Goal: Communication & Community: Answer question/provide support

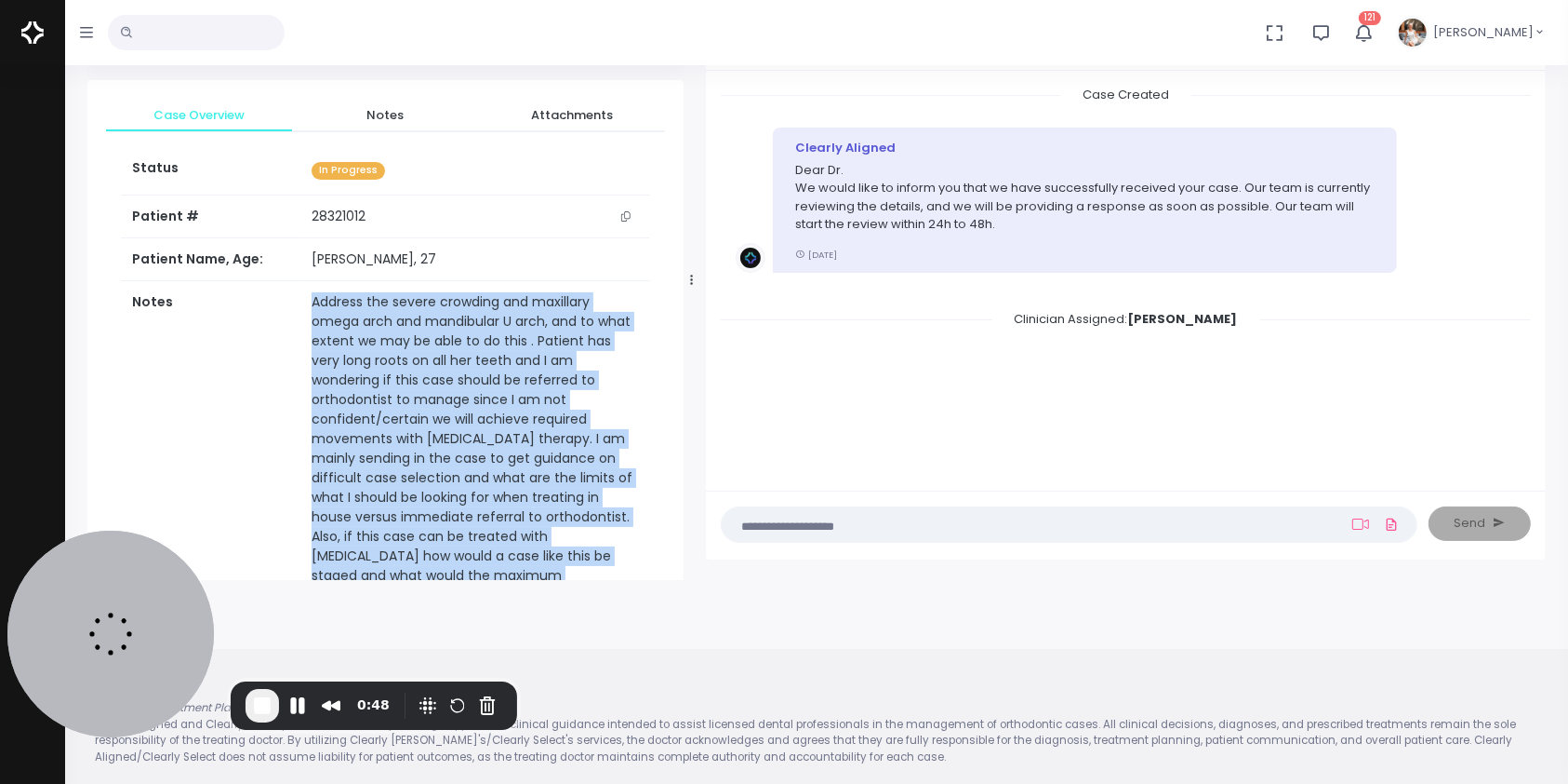
scroll to position [413, 0]
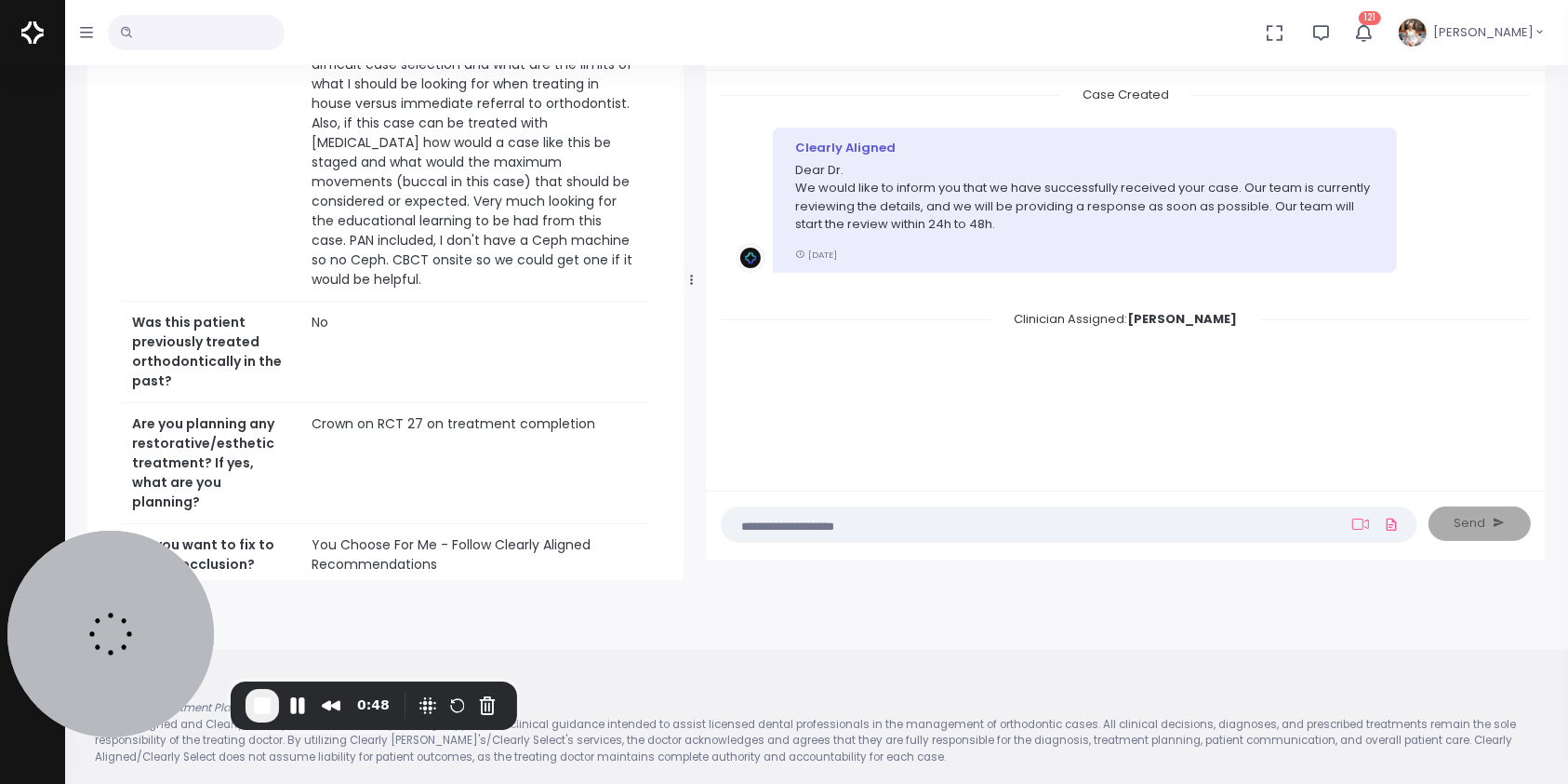
click at [1148, 516] on textarea at bounding box center [1032, 524] width 600 height 21
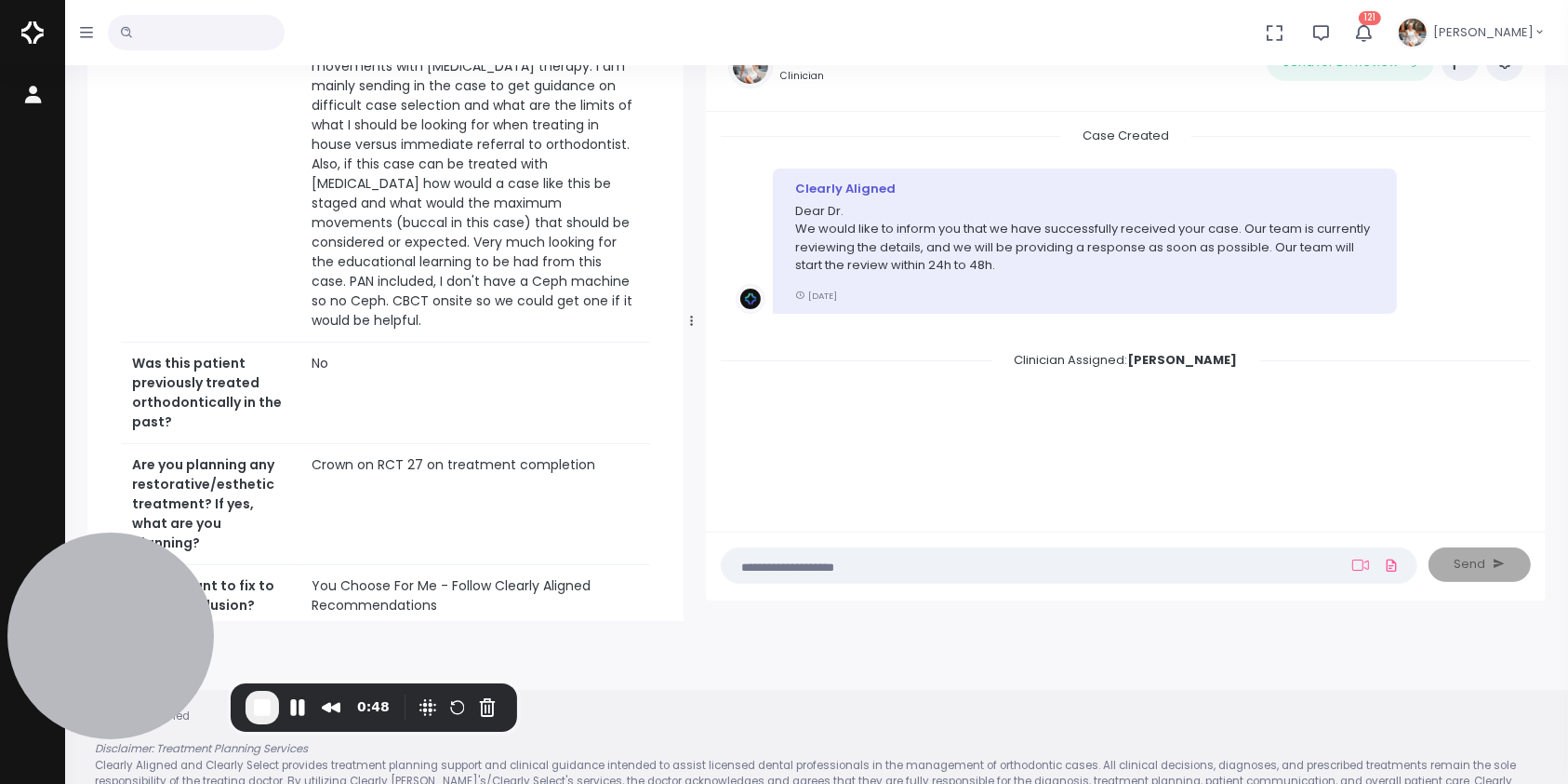
scroll to position [148, 0]
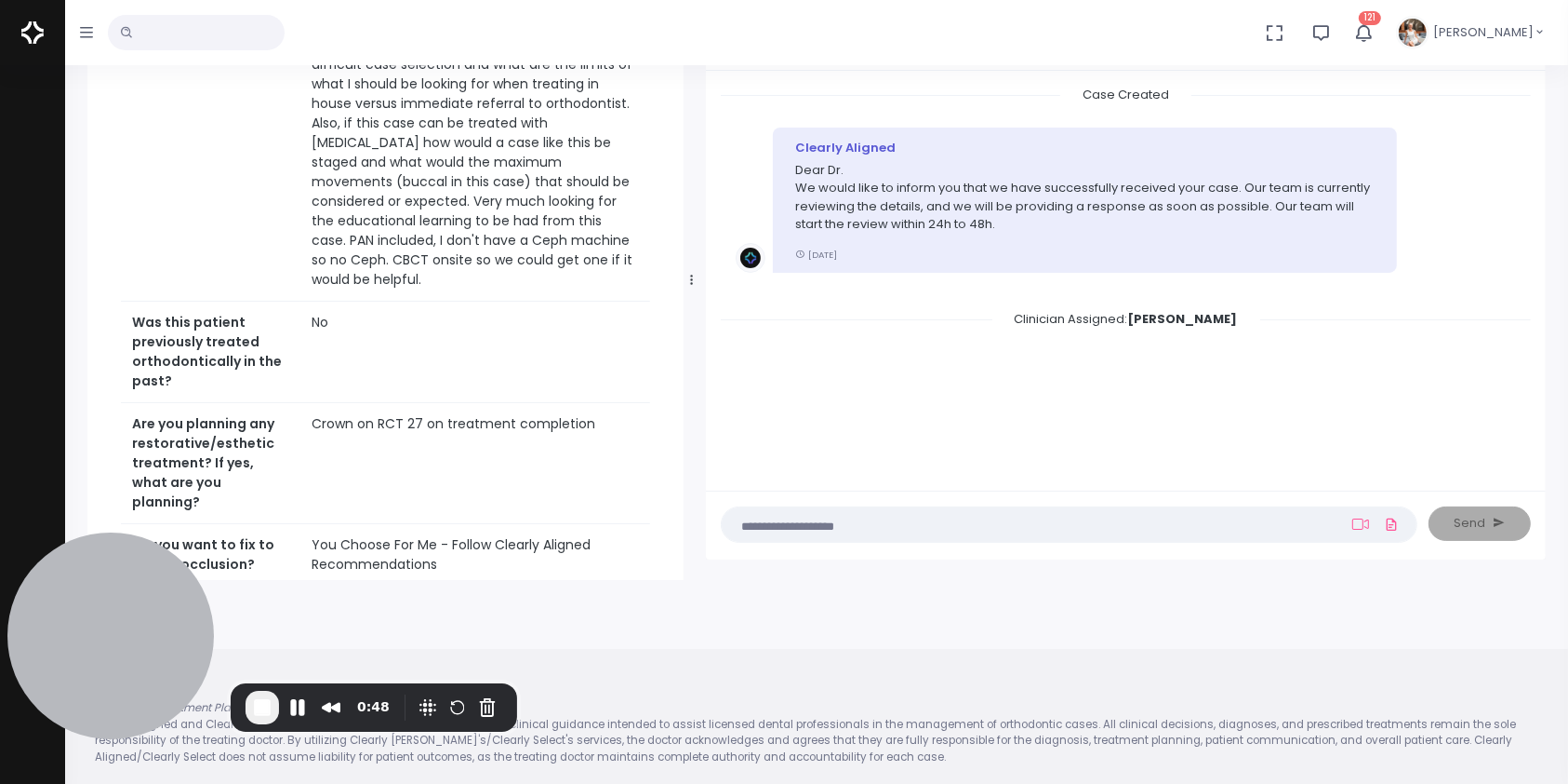
click at [1258, 524] on textarea at bounding box center [1032, 524] width 600 height 21
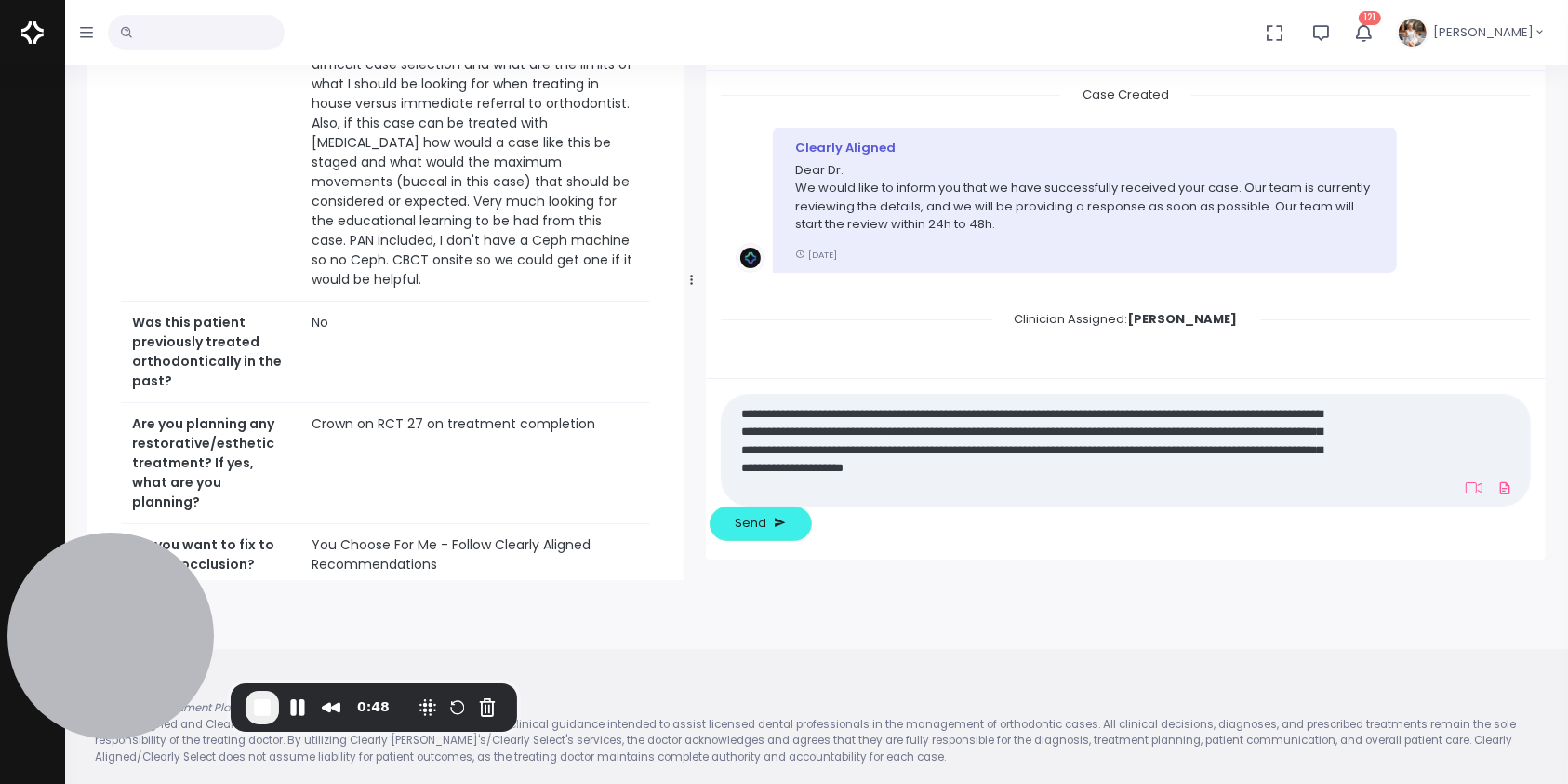
scroll to position [0, 0]
type textarea "**********"
click at [1466, 495] on icon at bounding box center [1475, 488] width 17 height 15
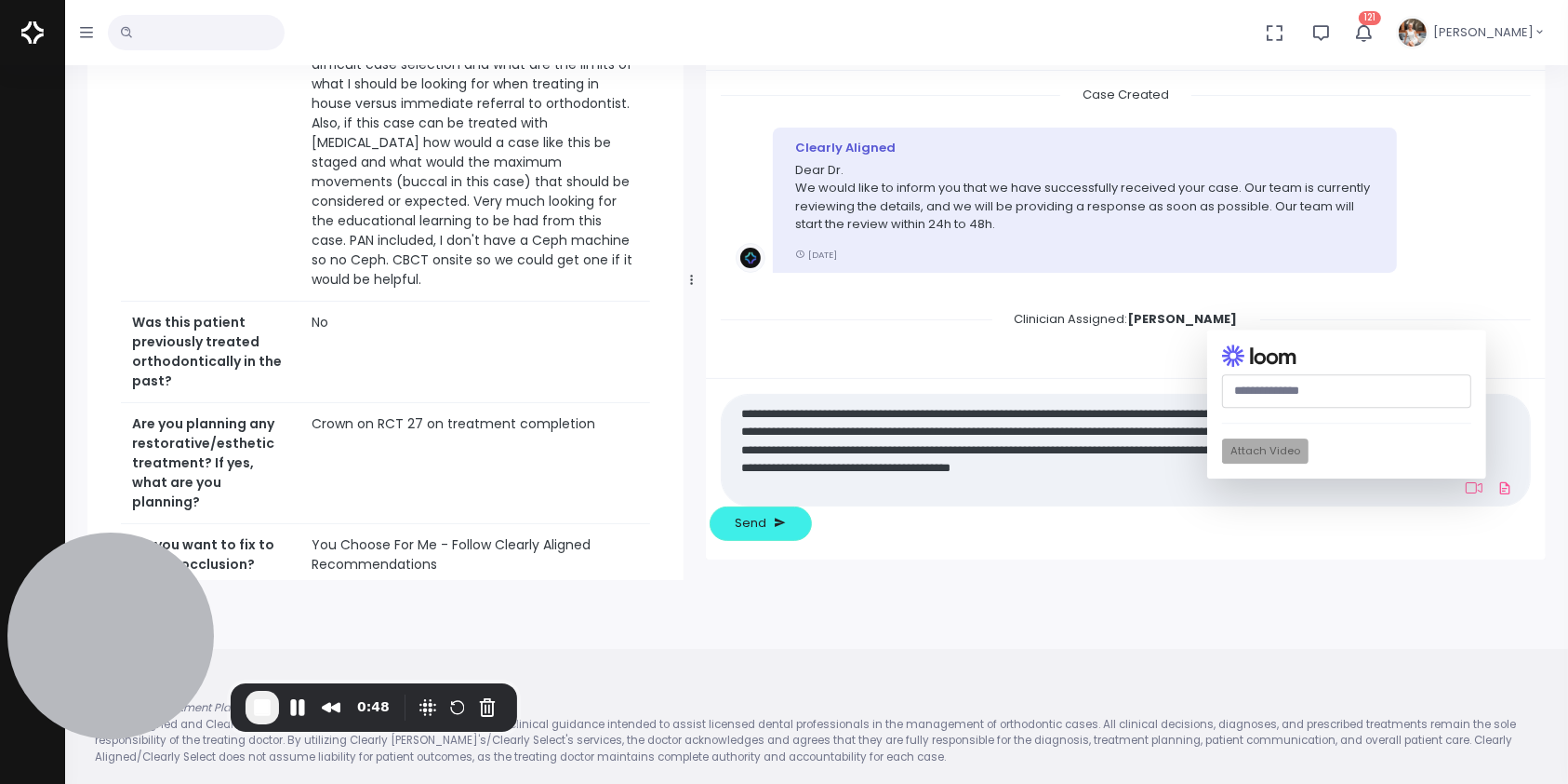
click at [1222, 409] on input "text" at bounding box center [1346, 392] width 249 height 34
paste input "**********"
type input "**********"
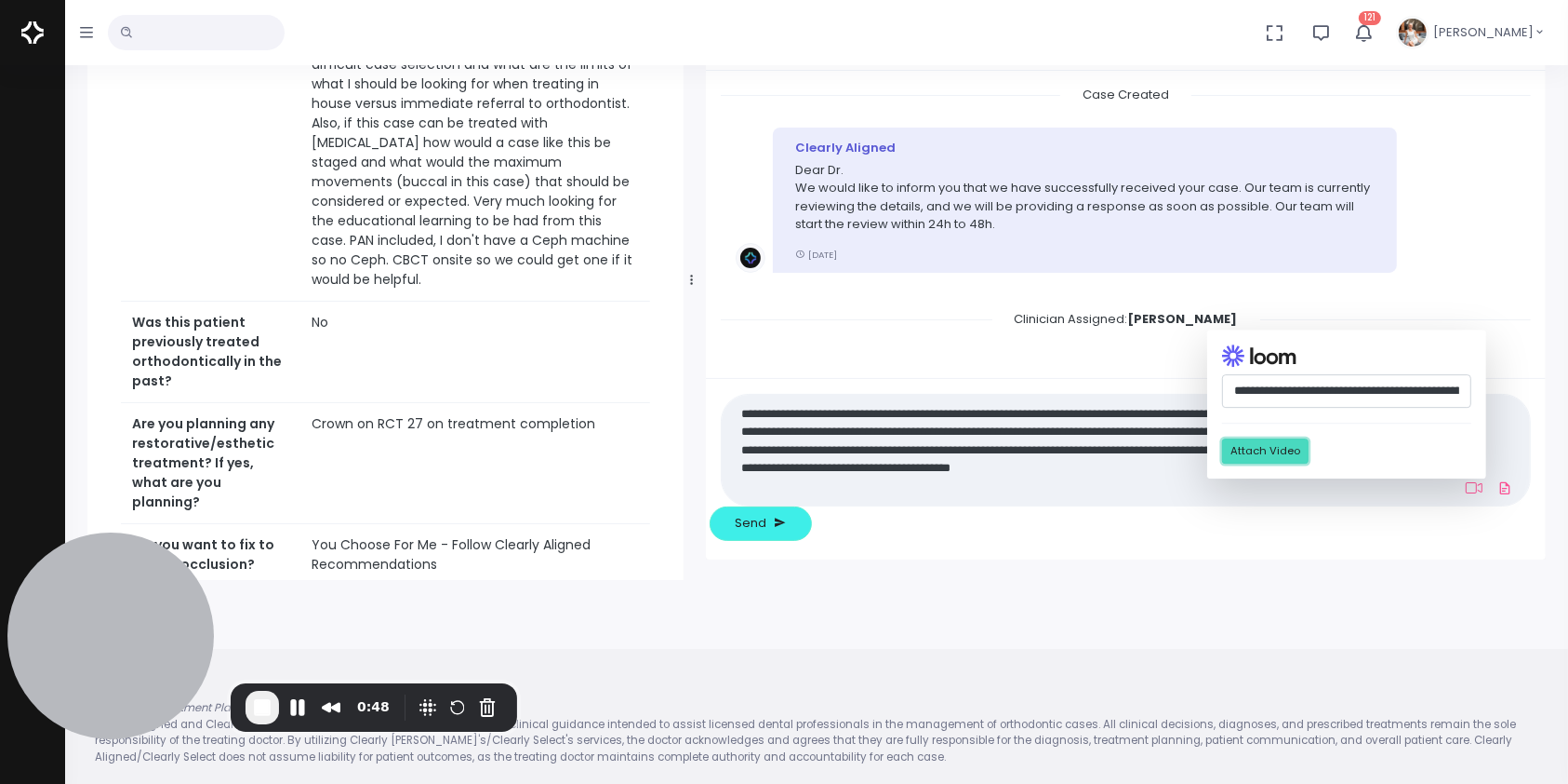
click at [1222, 464] on button "Attach Video" at bounding box center [1265, 452] width 87 height 25
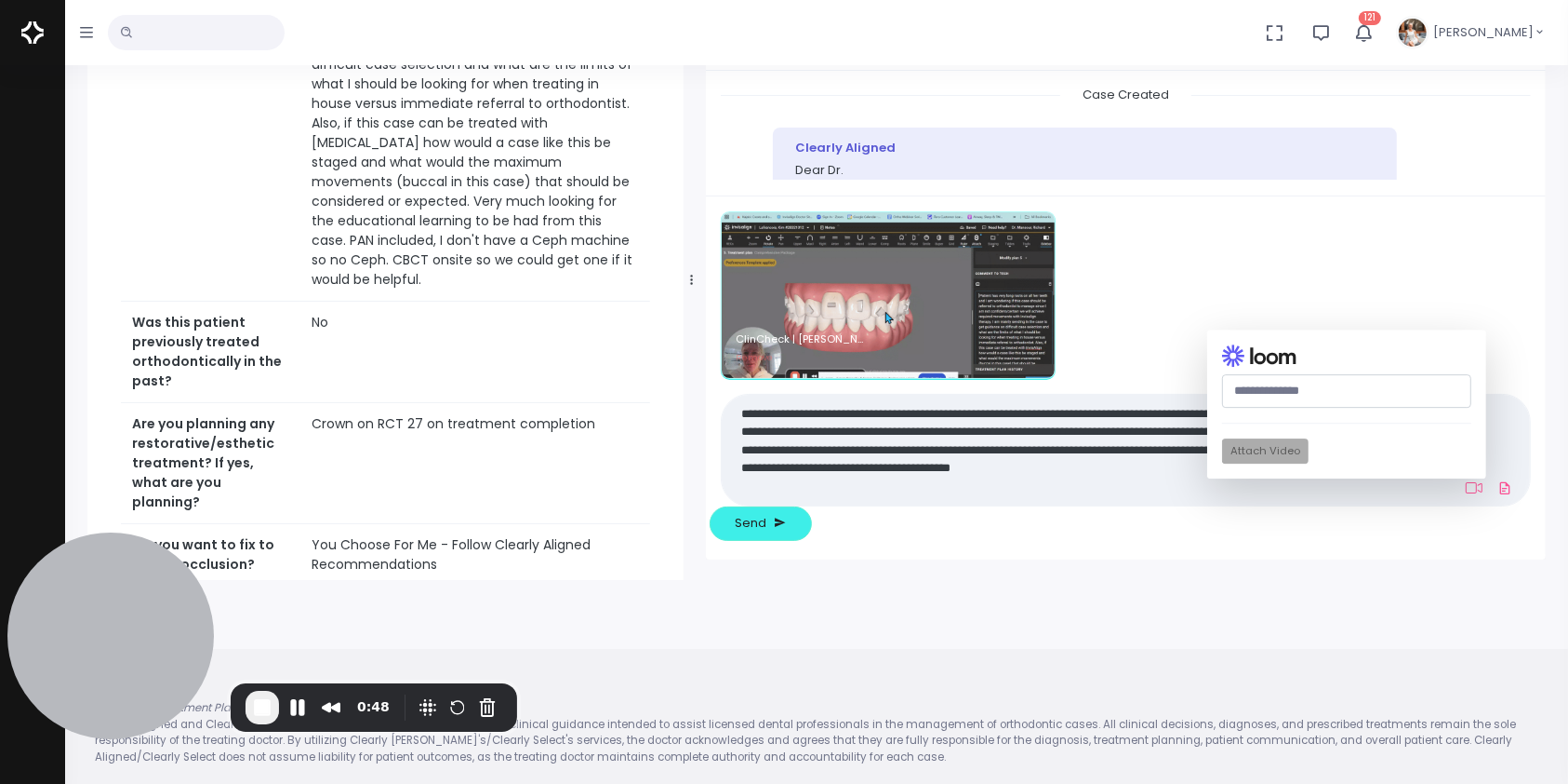
click at [919, 498] on textarea "**********" at bounding box center [1032, 449] width 600 height 97
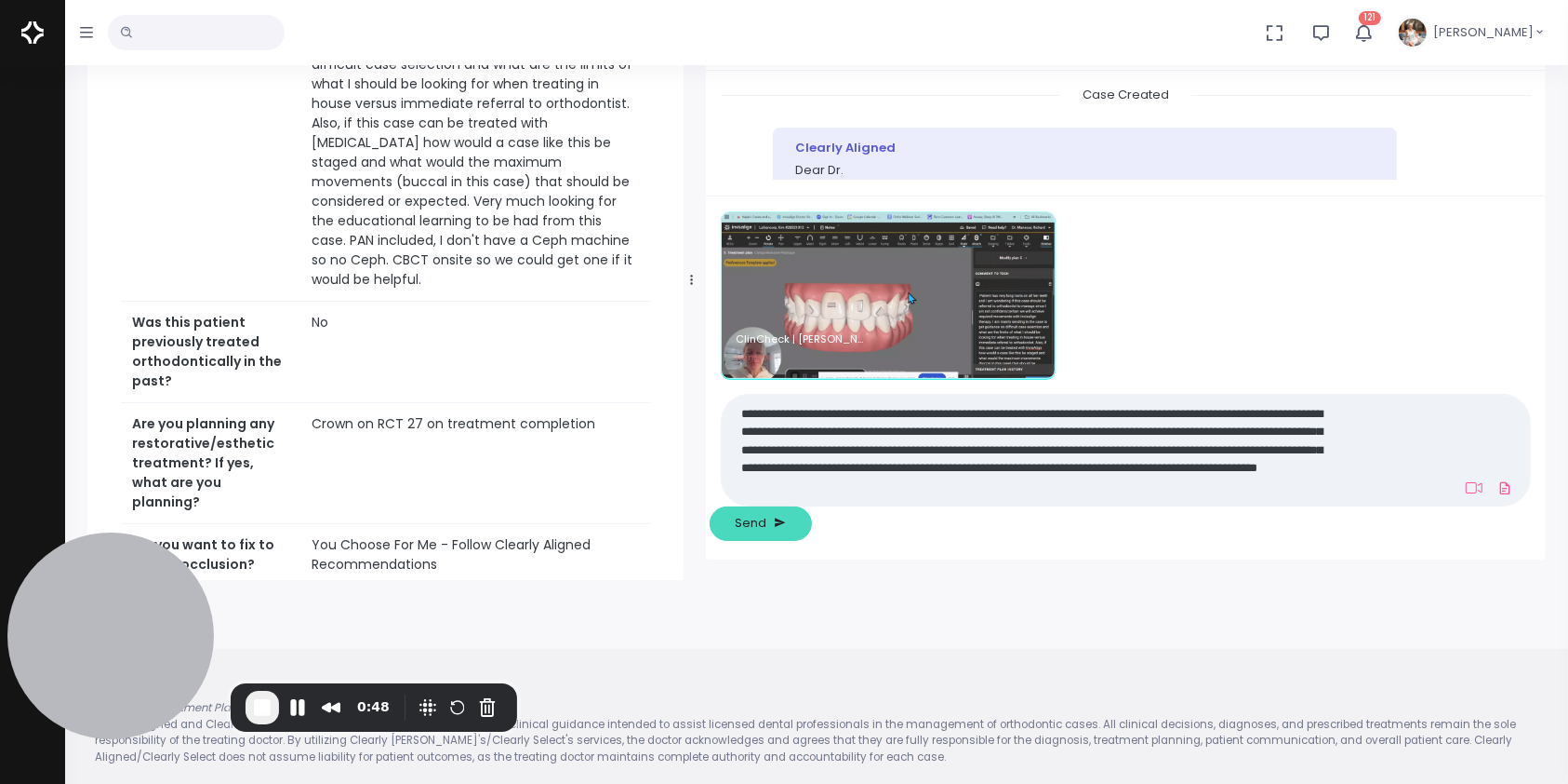
type textarea "**********"
click at [767, 515] on span "Send" at bounding box center [751, 523] width 32 height 19
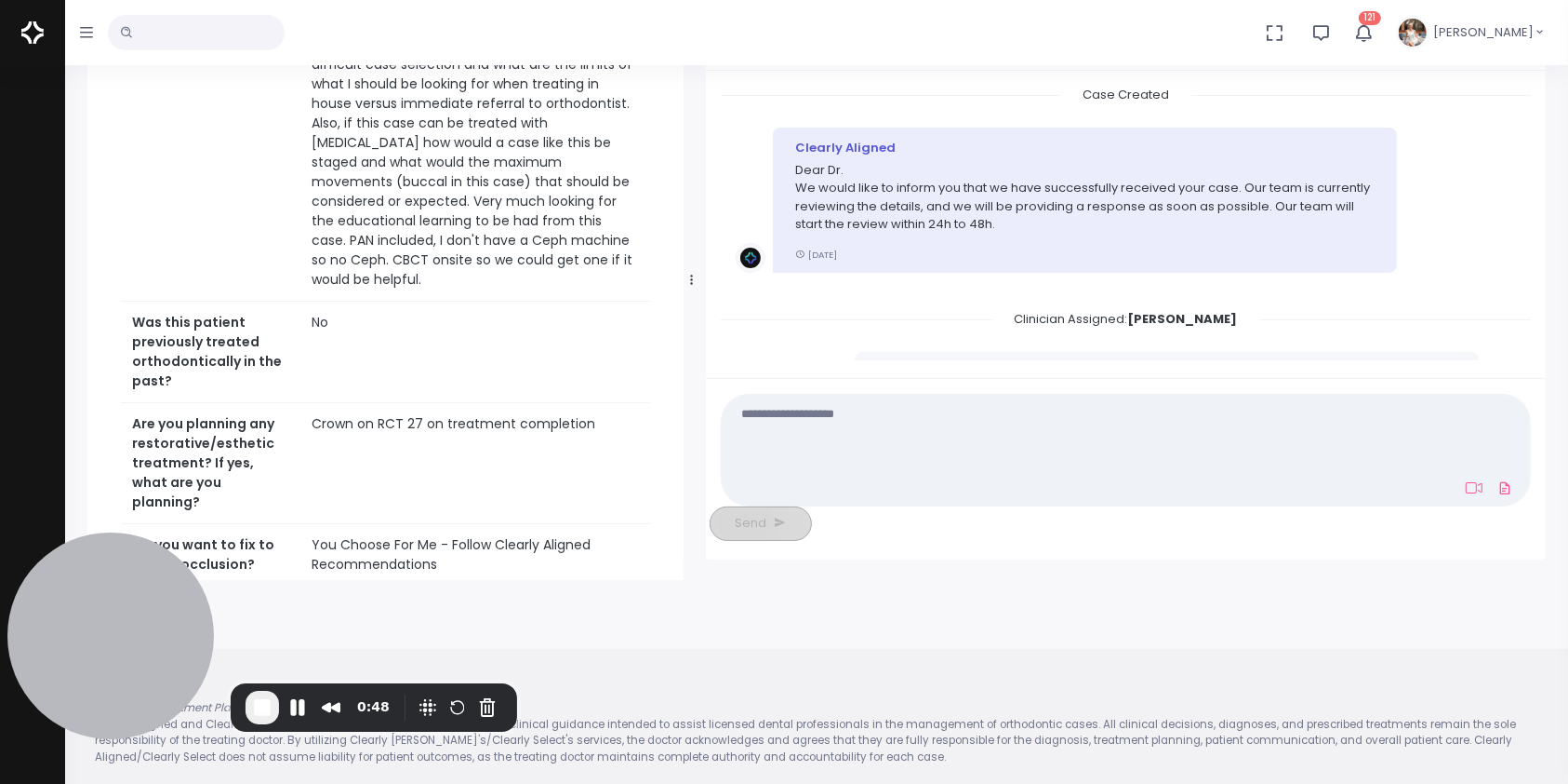
scroll to position [281, 0]
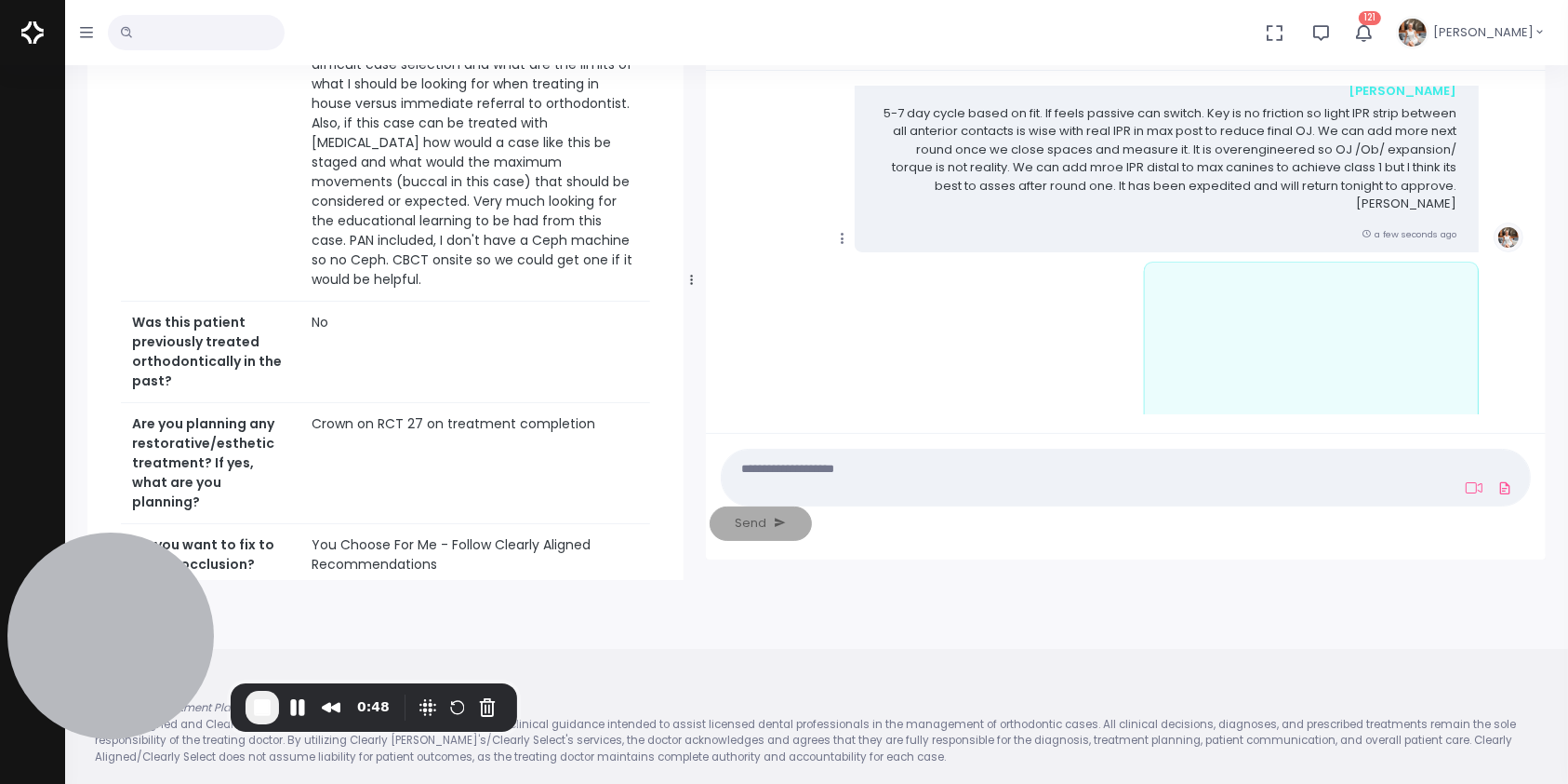
click at [843, 230] on icon "scrollable content" at bounding box center [843, 239] width 17 height 17
click at [933, 269] on link "Mark as Video Review" at bounding box center [928, 275] width 193 height 29
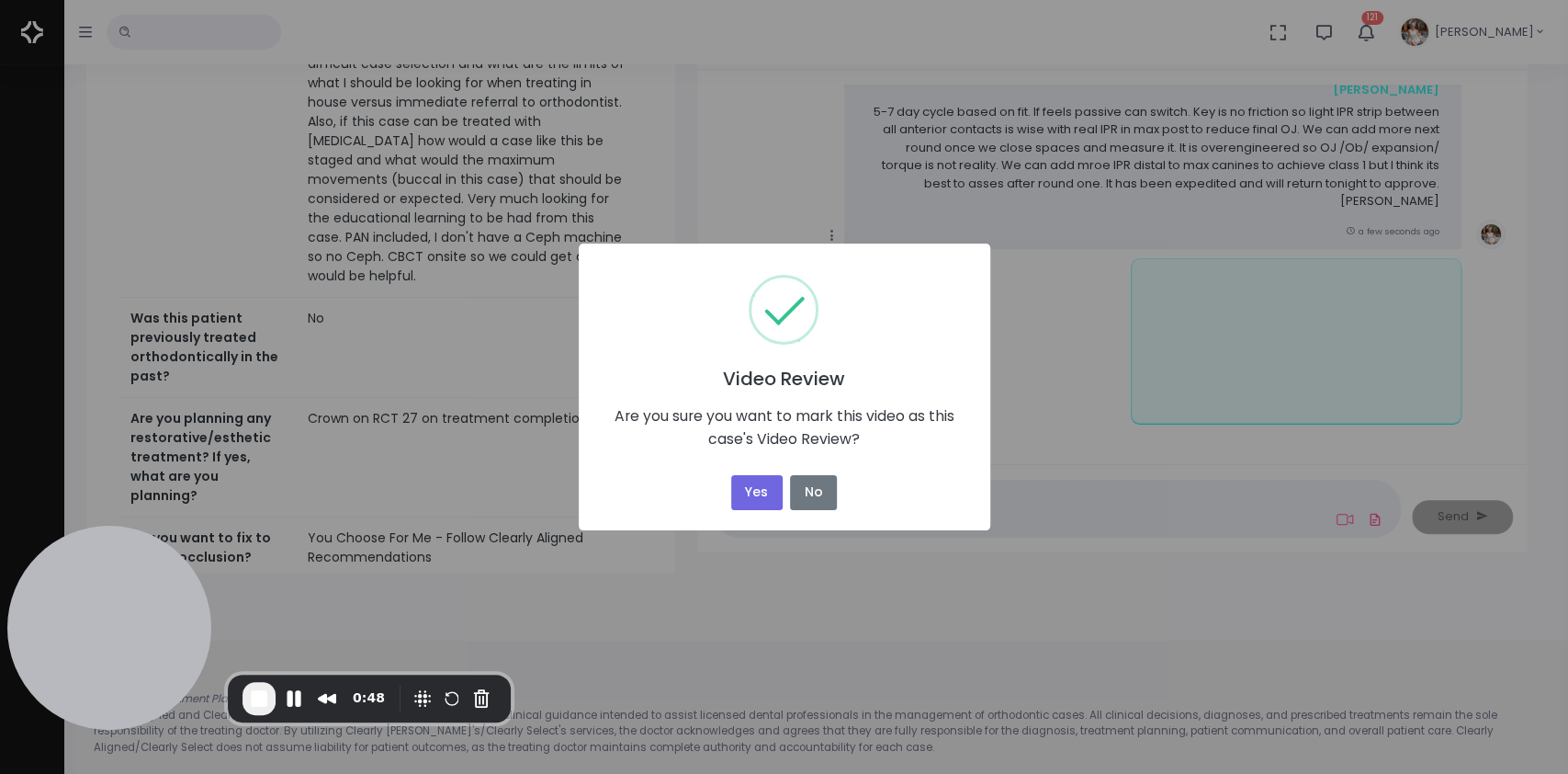
click at [750, 495] on button "Yes" at bounding box center [756, 493] width 51 height 35
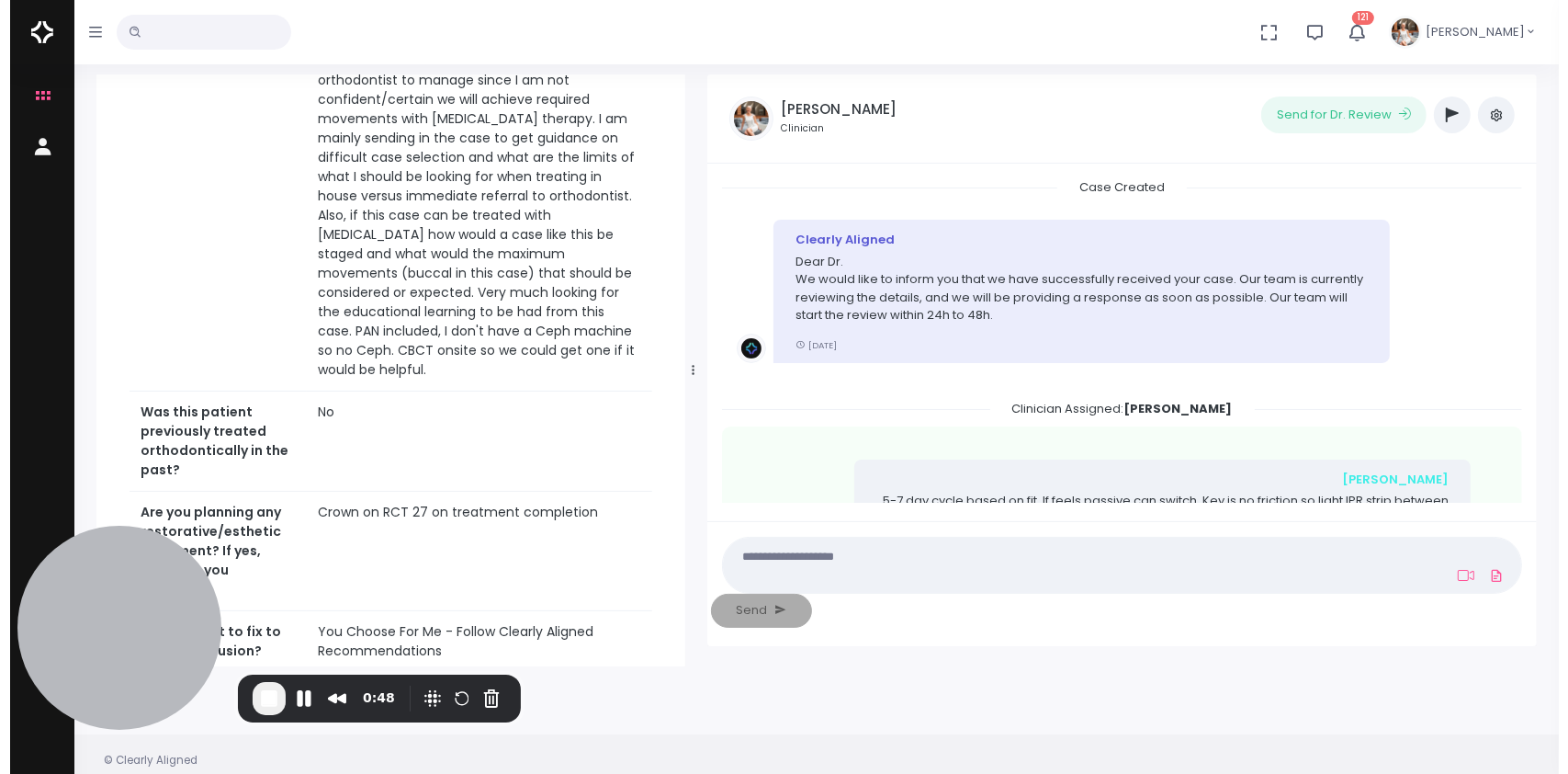
scroll to position [0, 0]
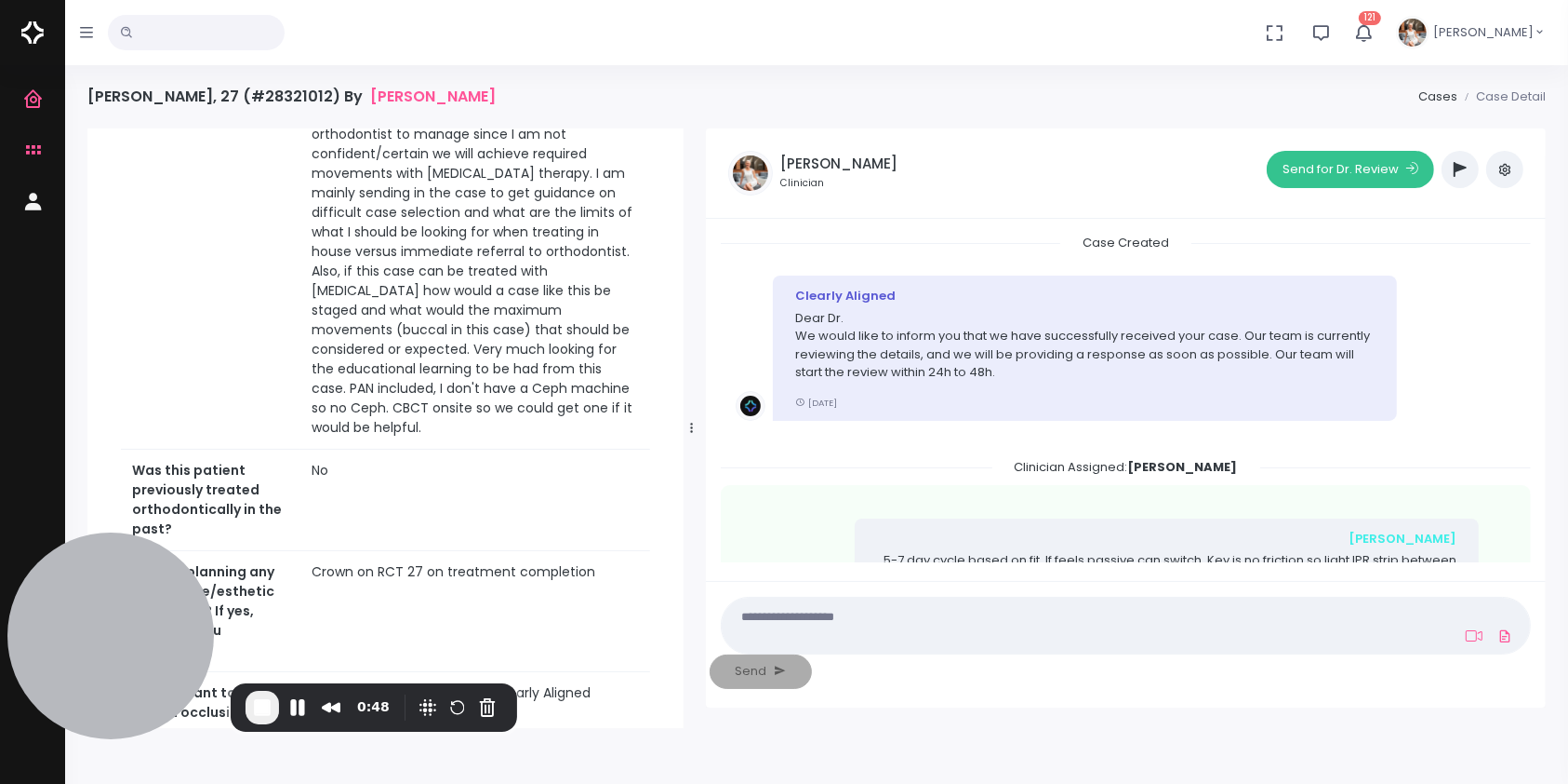
click at [1362, 172] on button "Send for Dr. Review" at bounding box center [1350, 169] width 168 height 37
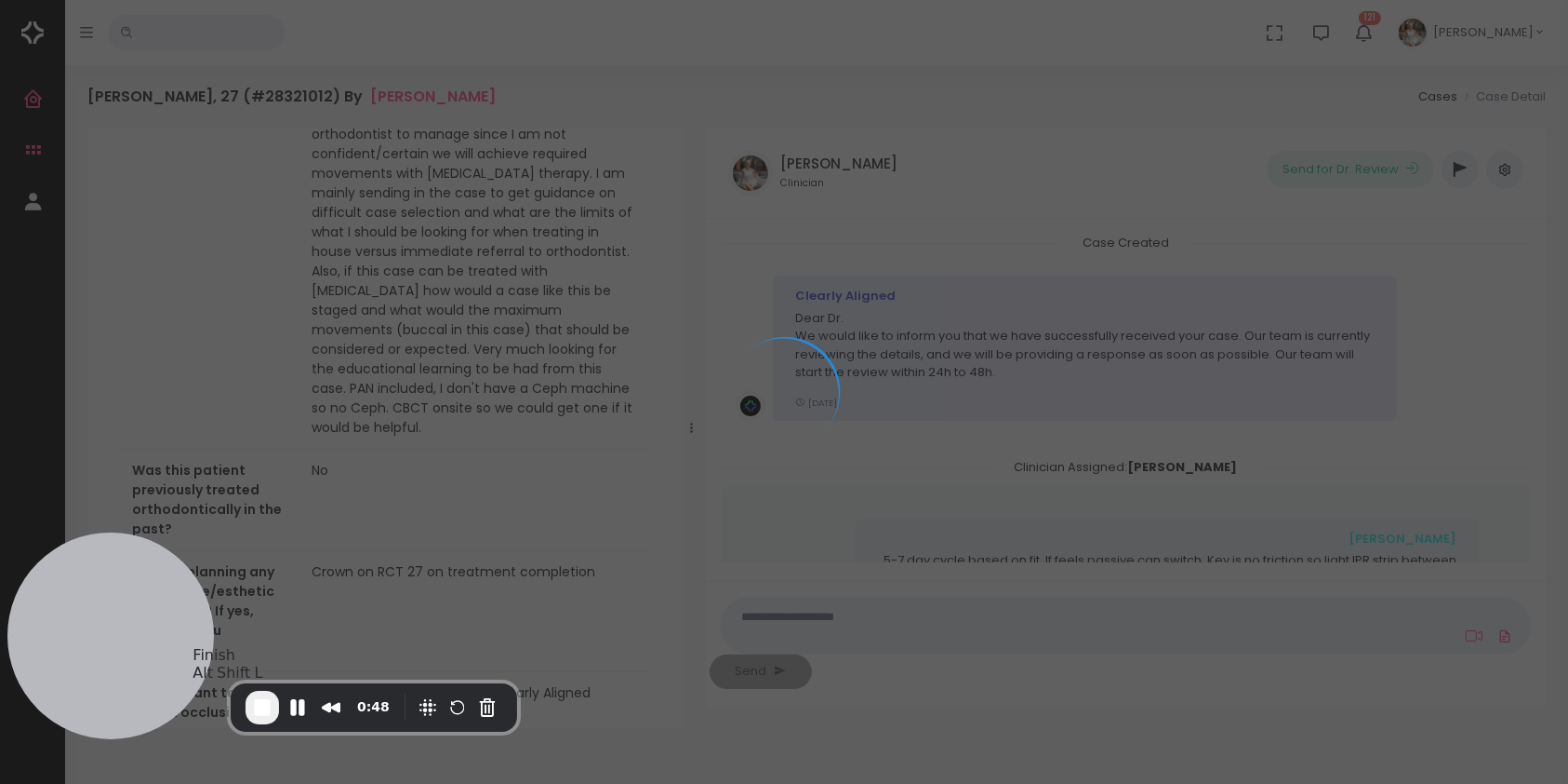
drag, startPoint x: 256, startPoint y: 704, endPoint x: 369, endPoint y: 715, distance: 113.5
click at [257, 705] on span "End Recording" at bounding box center [262, 708] width 23 height 23
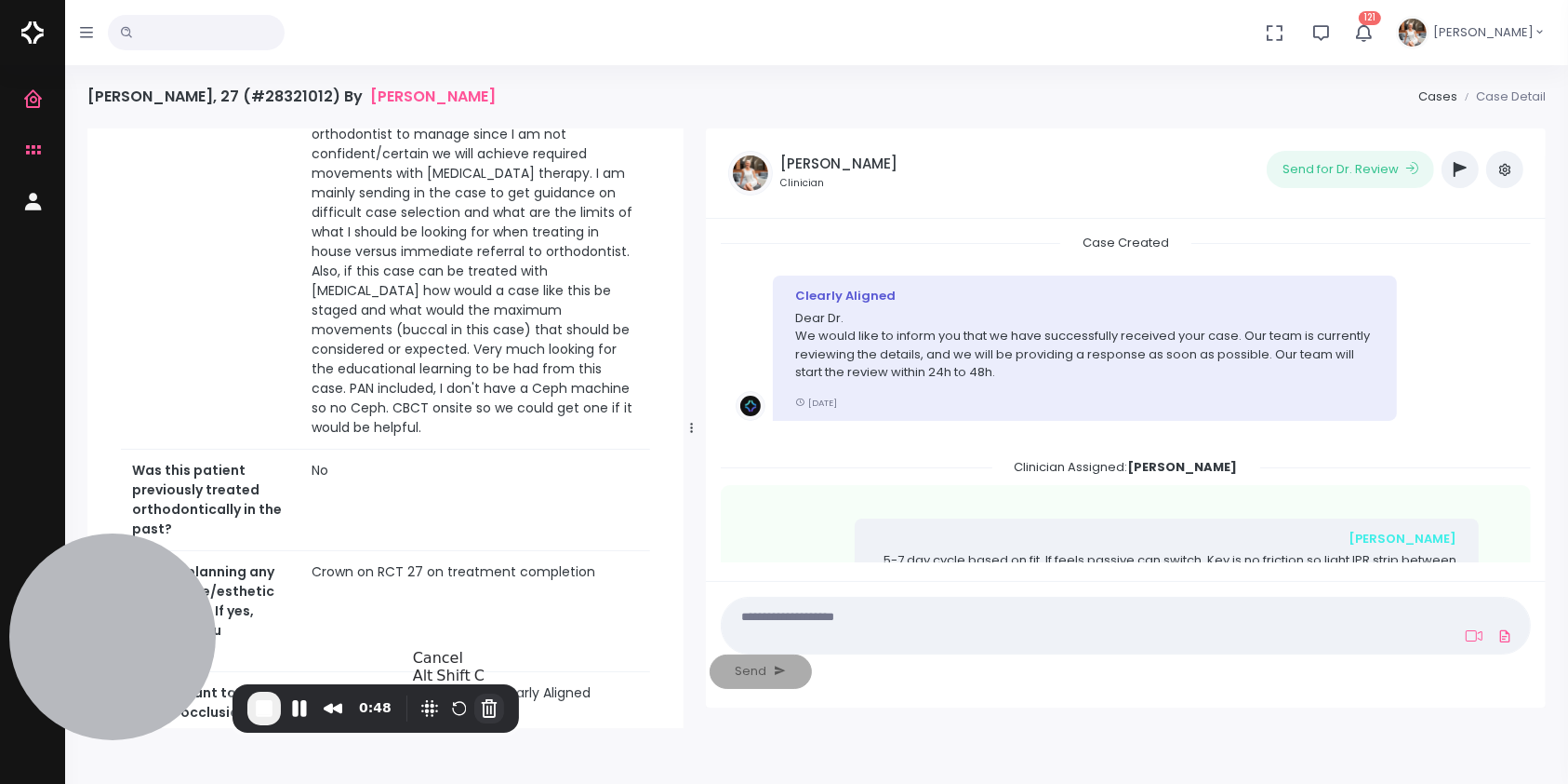
click at [492, 709] on button "Cancel Recording" at bounding box center [489, 709] width 30 height 30
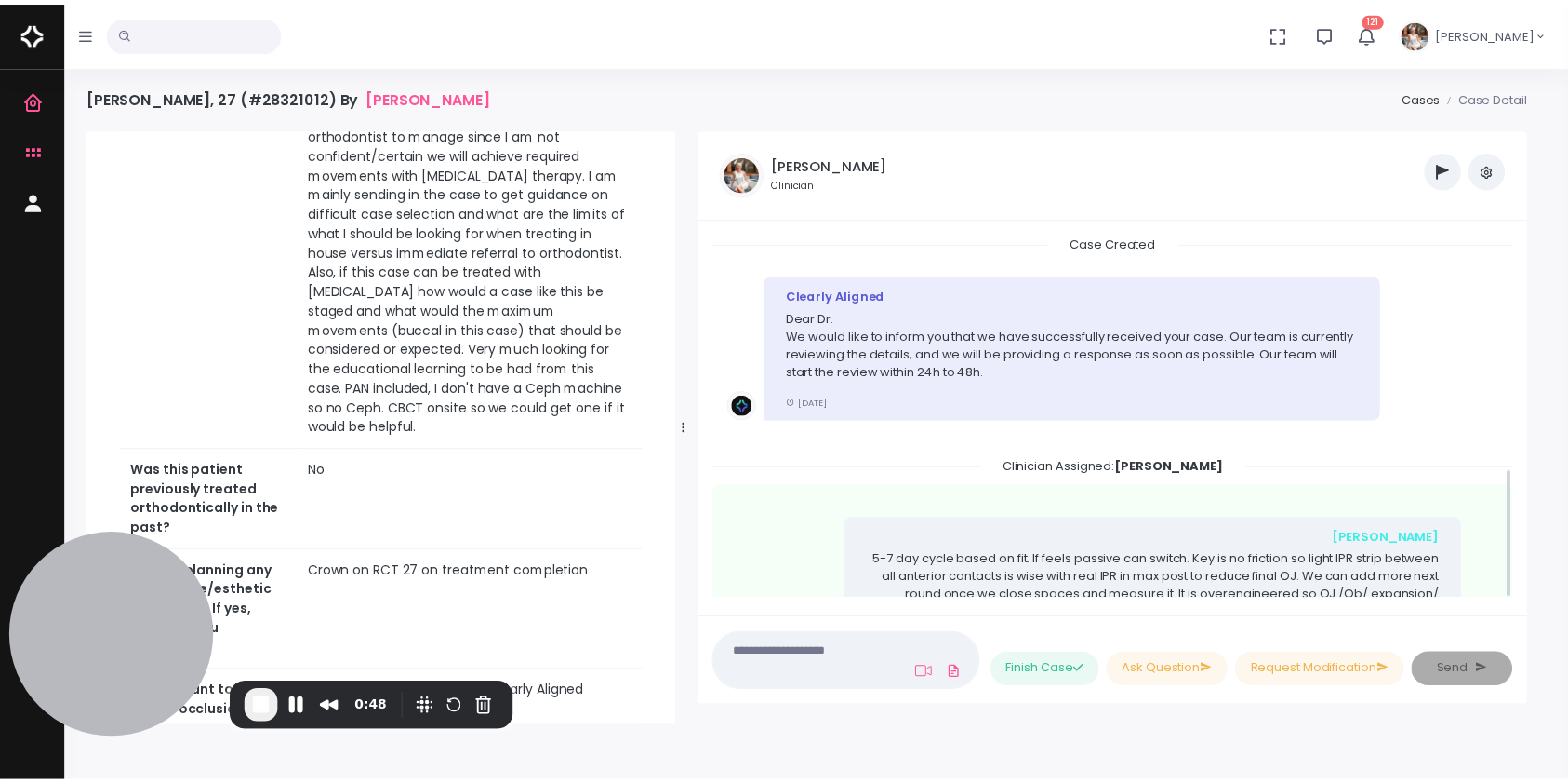
scroll to position [653, 0]
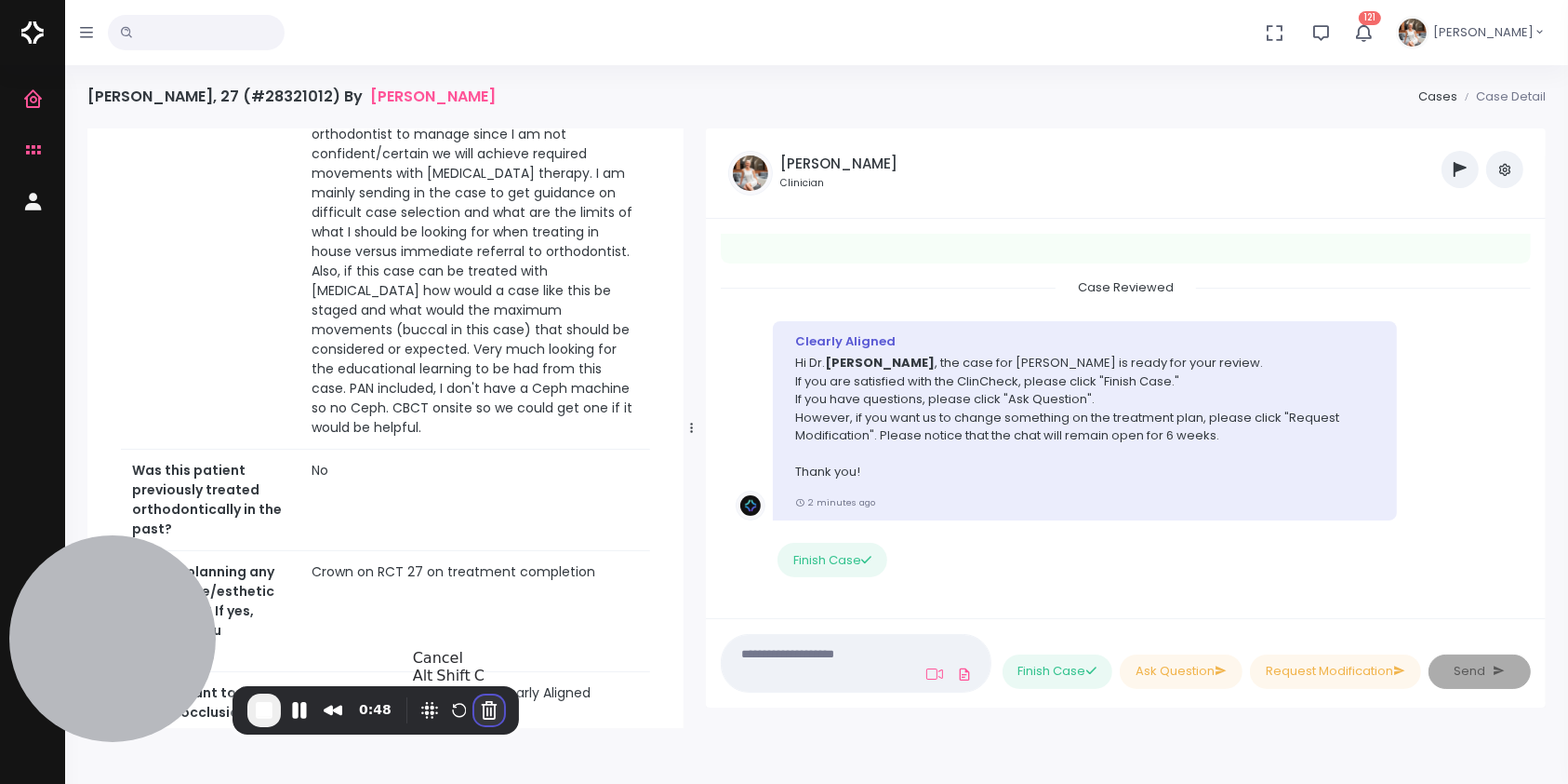
click at [486, 709] on button "Cancel Recording" at bounding box center [489, 710] width 30 height 30
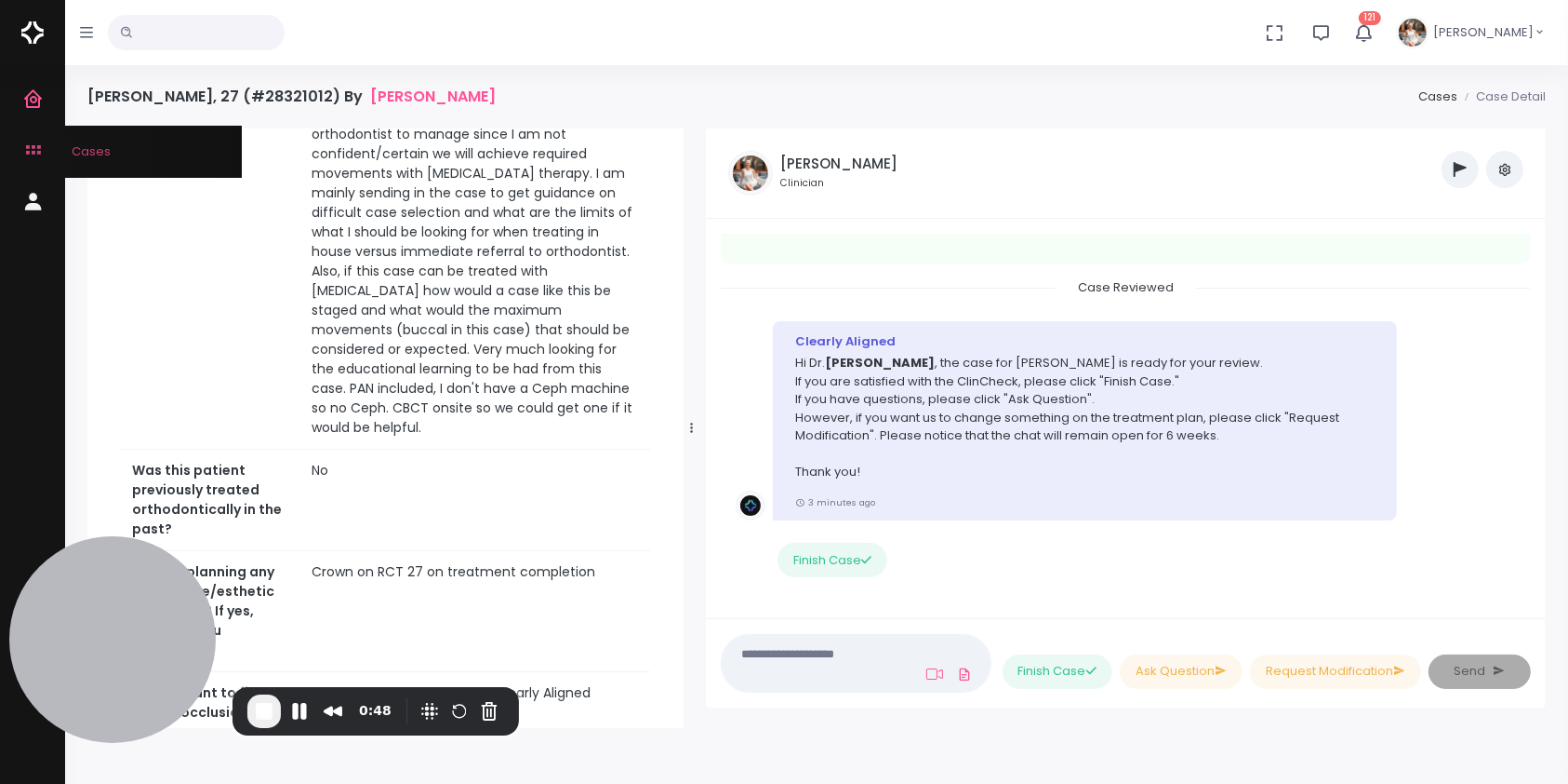
click at [30, 158] on icon "scrollable content" at bounding box center [36, 151] width 26 height 24
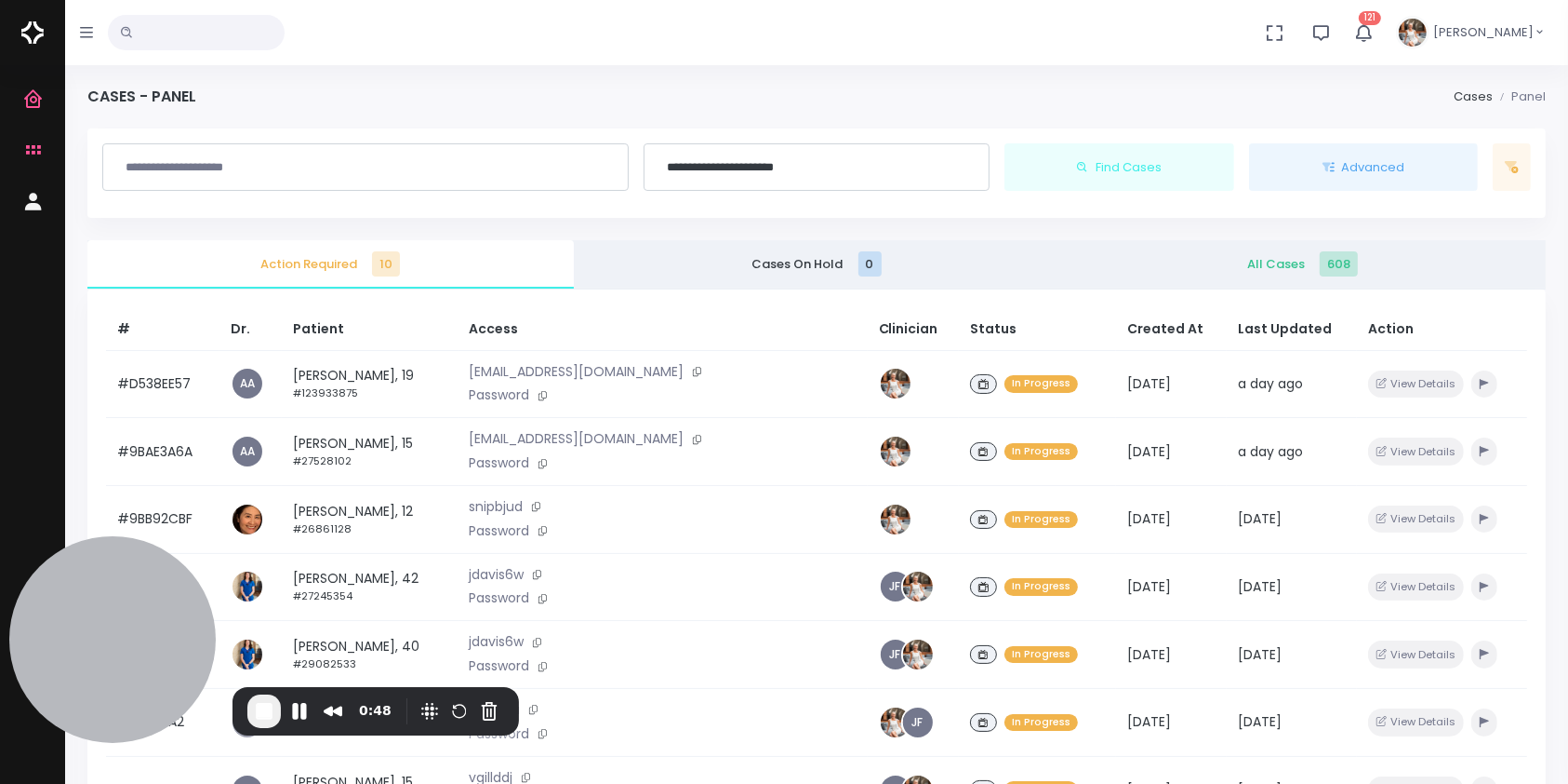
scroll to position [4, 0]
click at [256, 713] on span "End Recording" at bounding box center [264, 711] width 23 height 23
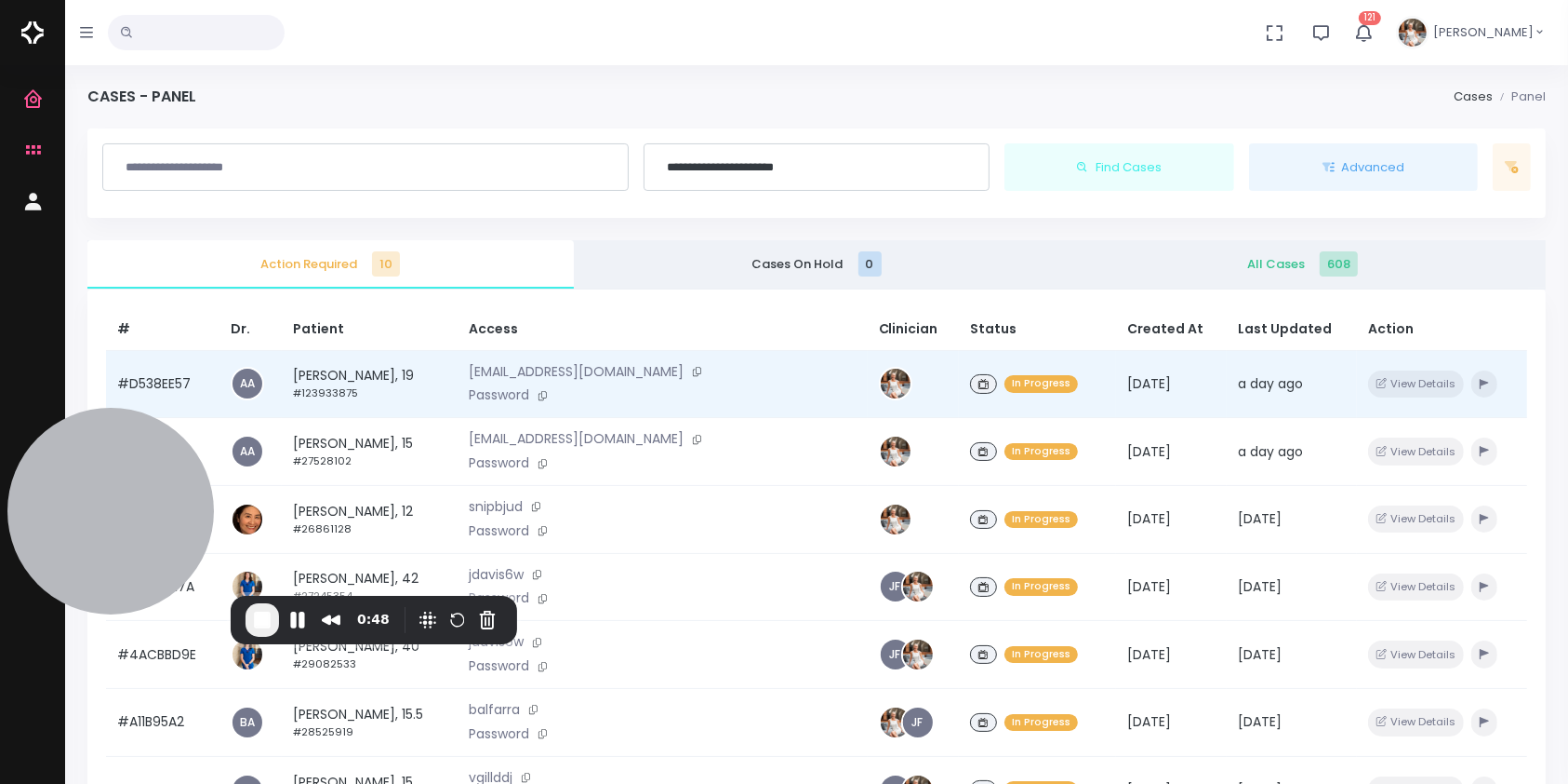
drag, startPoint x: 173, startPoint y: 651, endPoint x: 371, endPoint y: 363, distance: 349.5
click at [173, 547] on div at bounding box center [110, 510] width 206 height 207
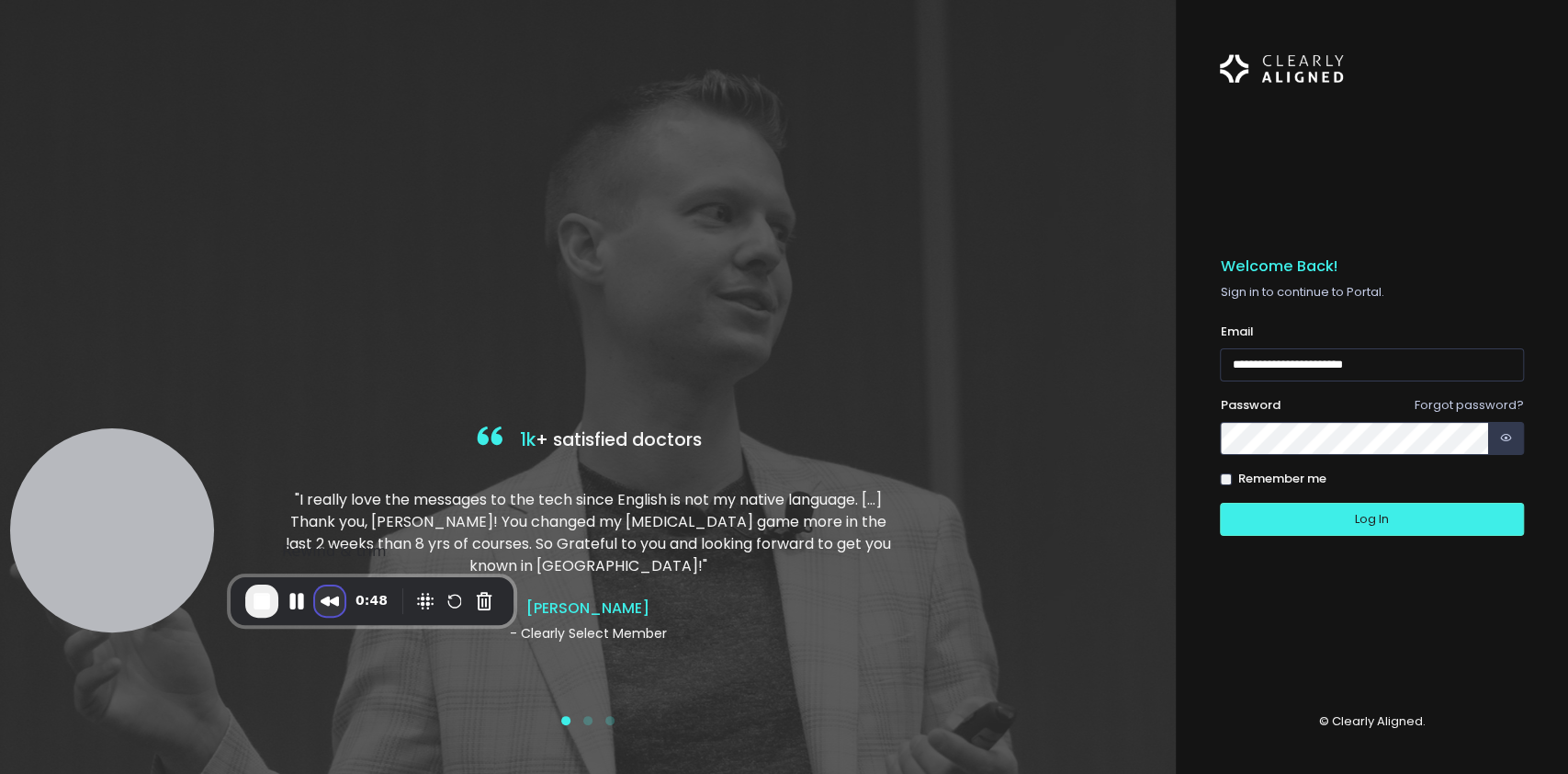
click at [327, 606] on button "Rewind and Trim Recording" at bounding box center [330, 601] width 30 height 30
click at [1523, 42] on span at bounding box center [1523, 35] width 0 height 14
click at [478, 597] on button "Cancel Recording" at bounding box center [484, 602] width 30 height 30
click at [1238, 364] on input "**********" at bounding box center [1372, 365] width 304 height 34
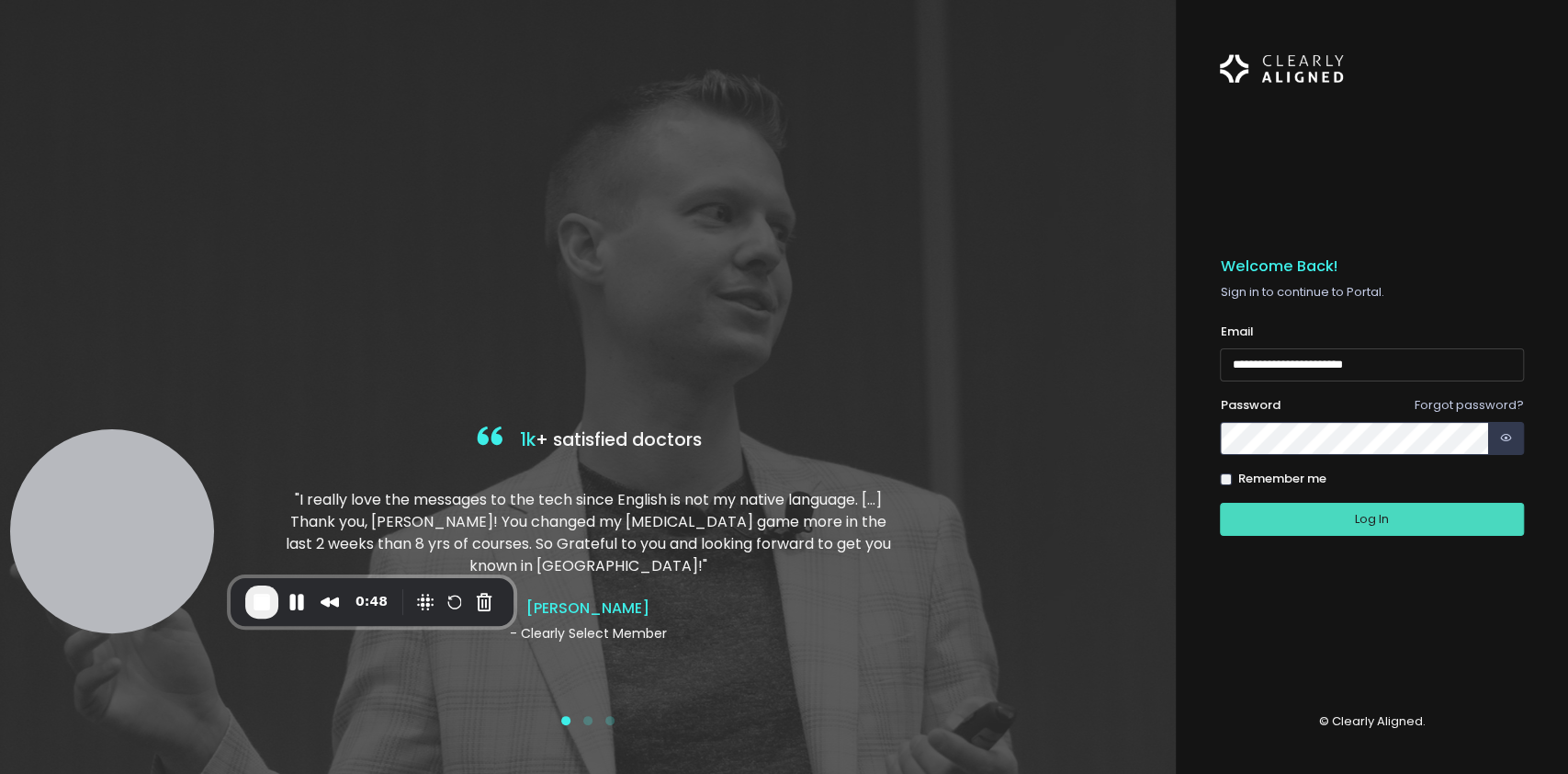
type input "**********"
click at [1274, 518] on button "Log In" at bounding box center [1372, 520] width 304 height 34
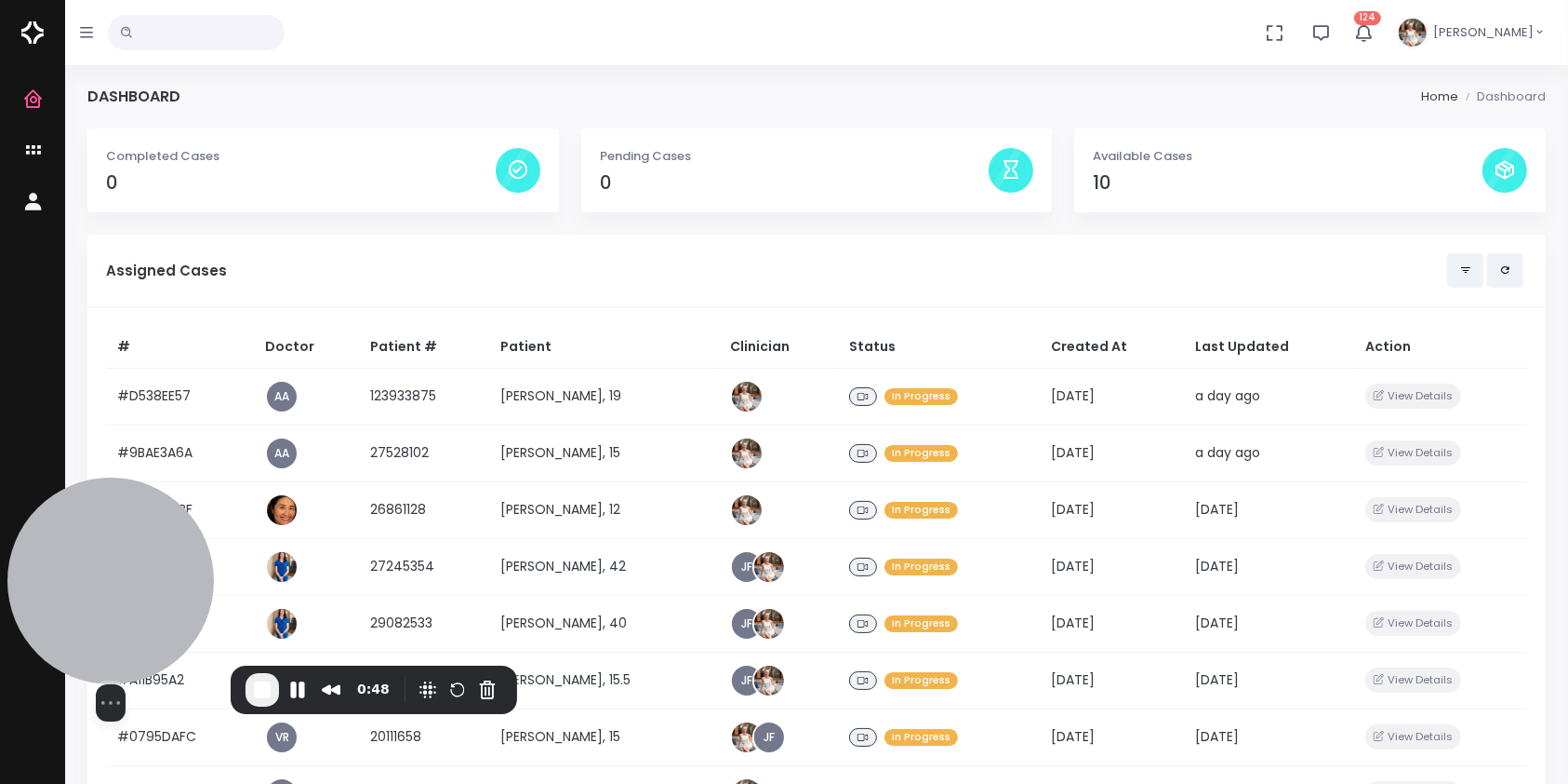
drag, startPoint x: 171, startPoint y: 544, endPoint x: 212, endPoint y: 639, distance: 103.5
click at [166, 626] on div at bounding box center [110, 580] width 206 height 207
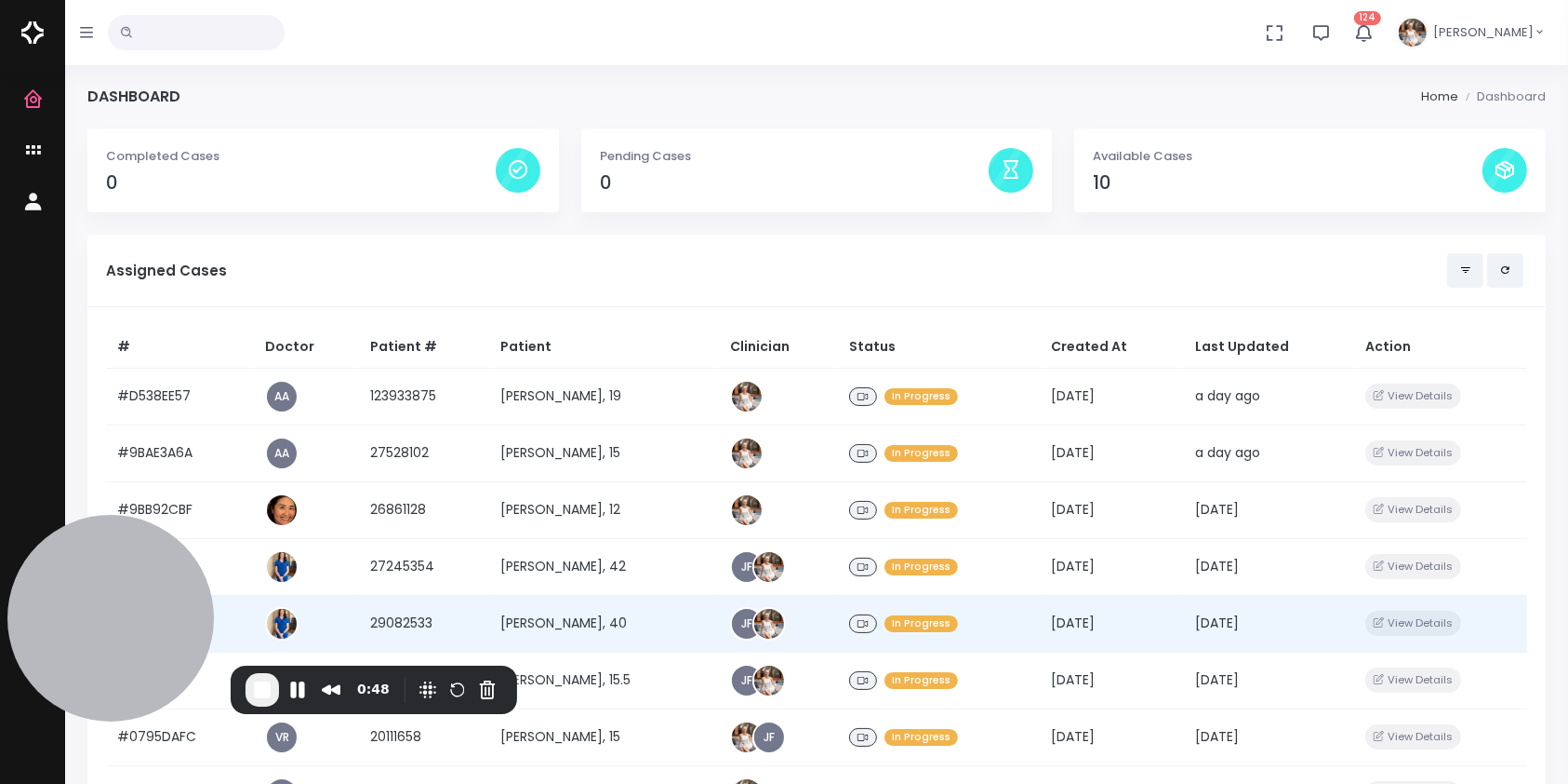
scroll to position [409, 0]
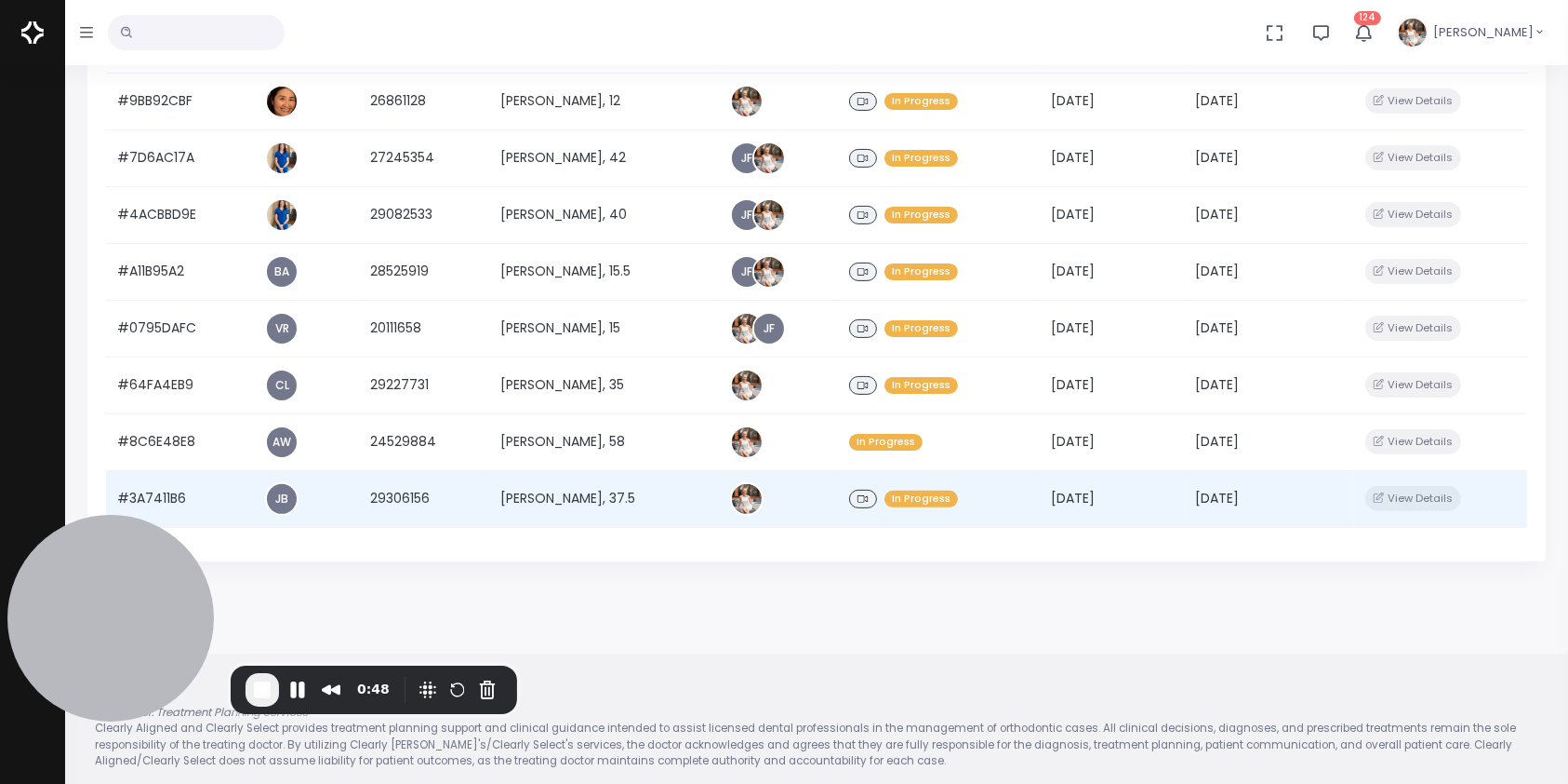
click at [192, 496] on td "#3A7411B6" at bounding box center [179, 498] width 148 height 57
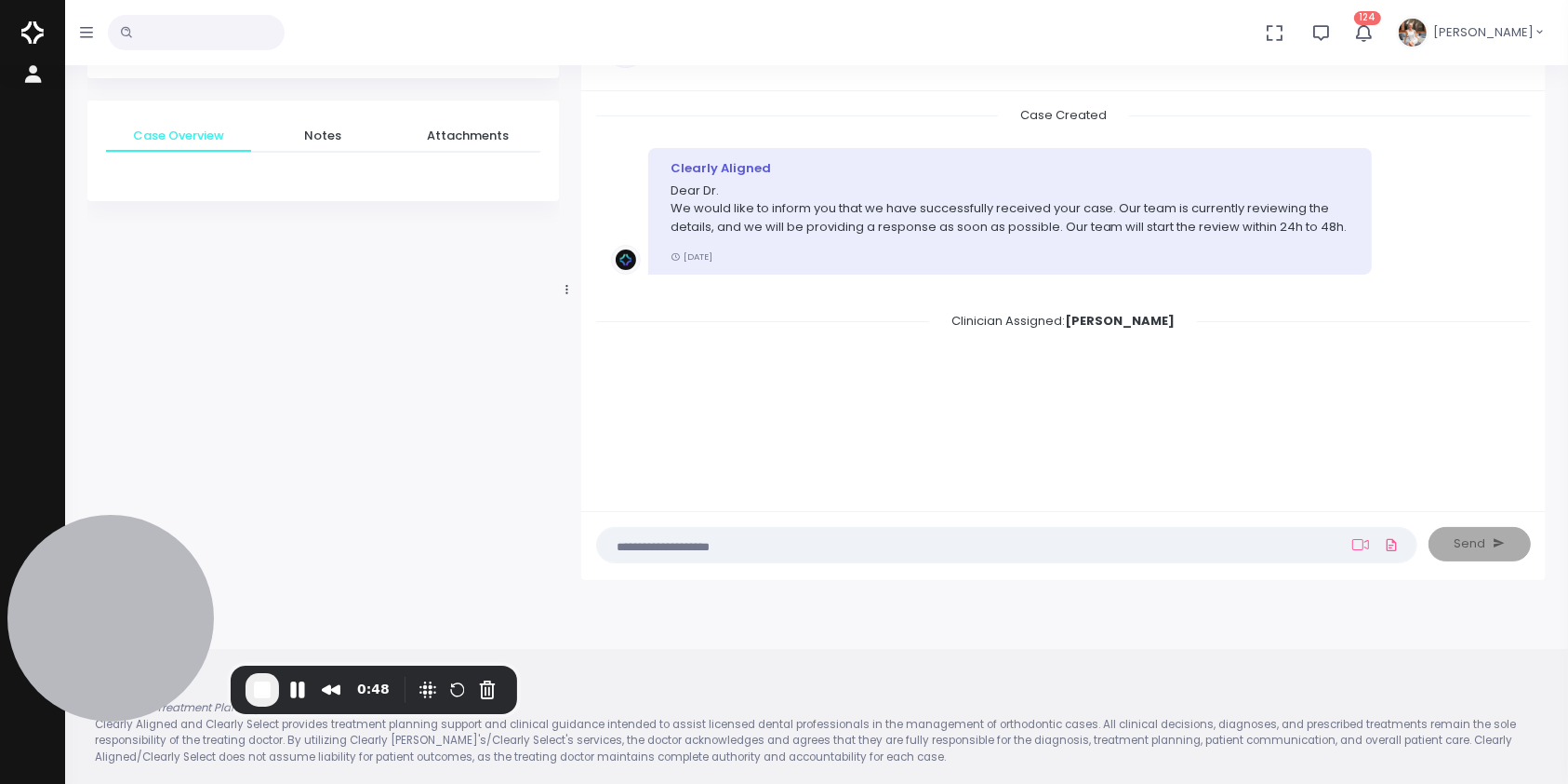
scroll to position [148, 0]
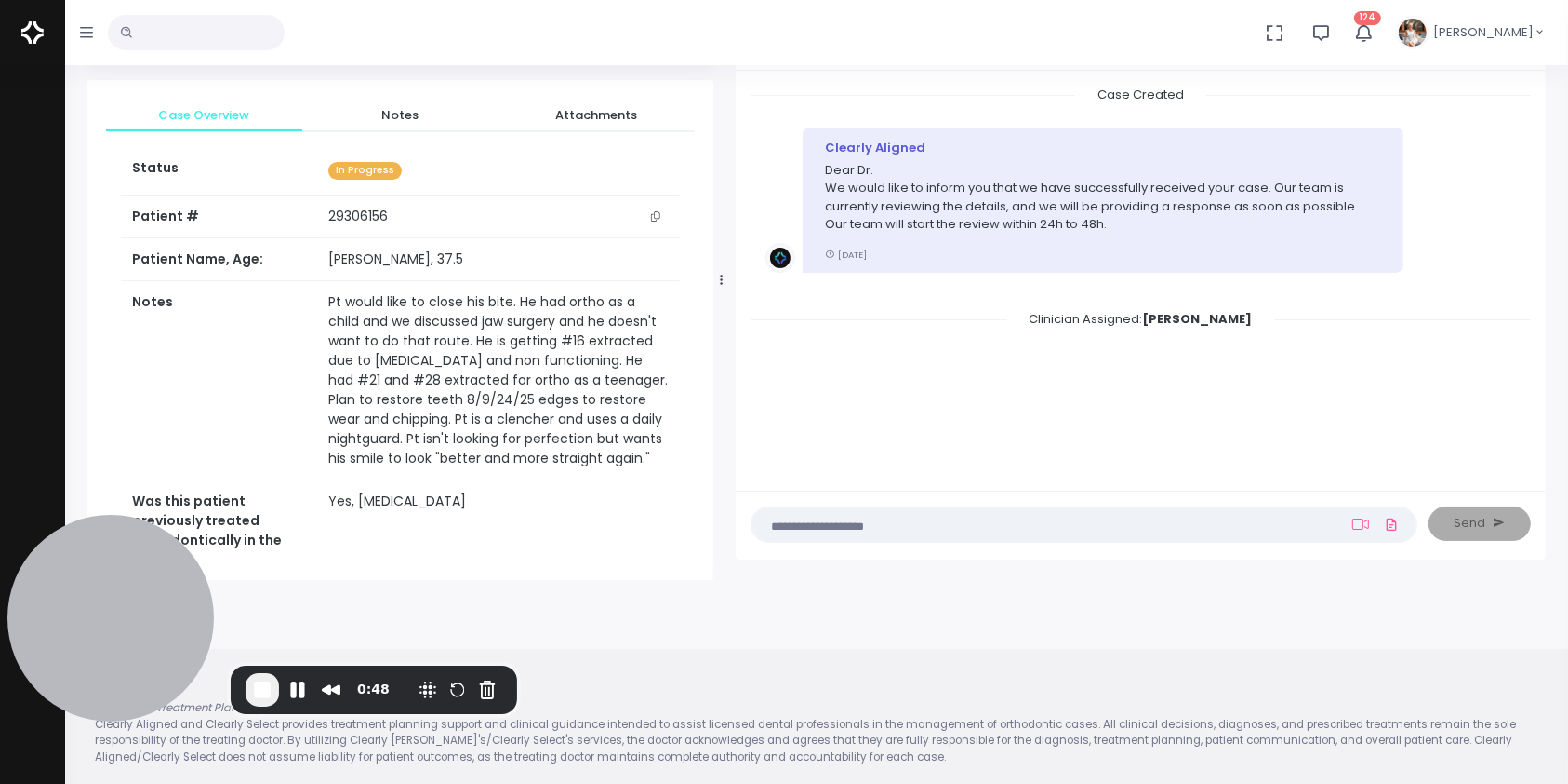
drag, startPoint x: 563, startPoint y: 274, endPoint x: 744, endPoint y: 275, distance: 181.0
click at [726, 275] on div at bounding box center [721, 279] width 9 height 587
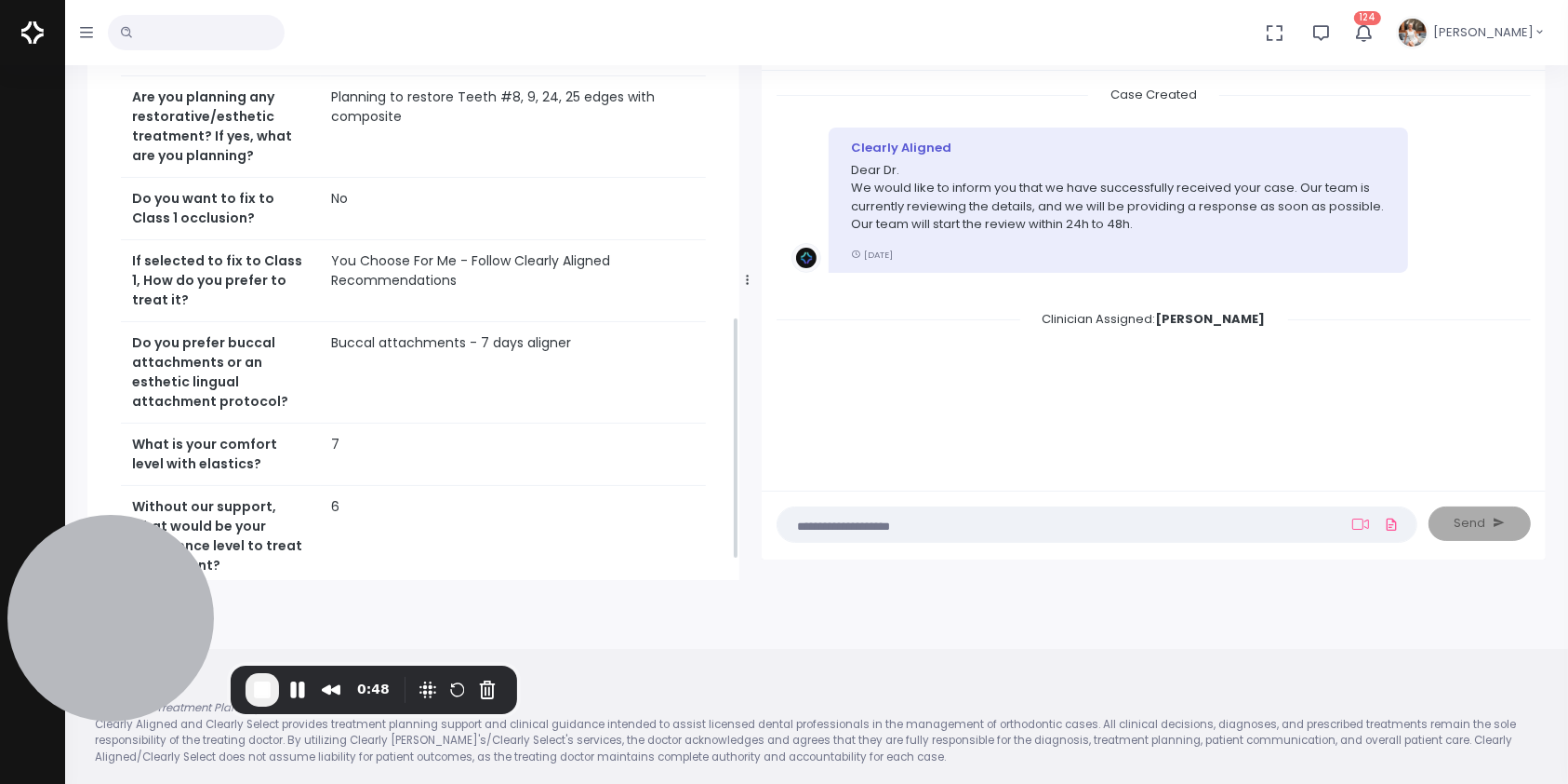
scroll to position [826, 0]
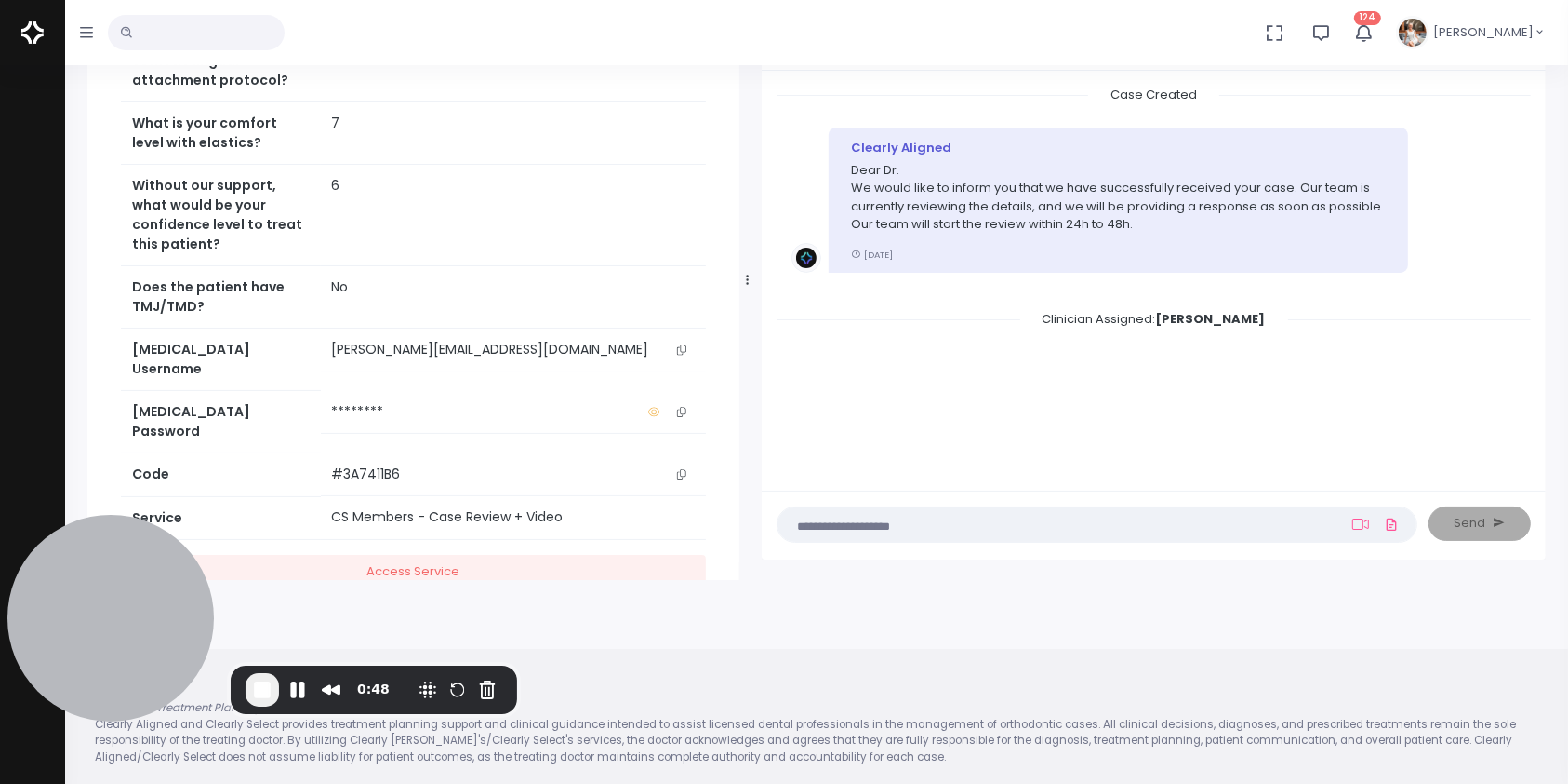
click at [684, 355] on icon "scrollable content" at bounding box center [682, 349] width 9 height 10
click at [685, 355] on icon "scrollable content" at bounding box center [682, 349] width 9 height 10
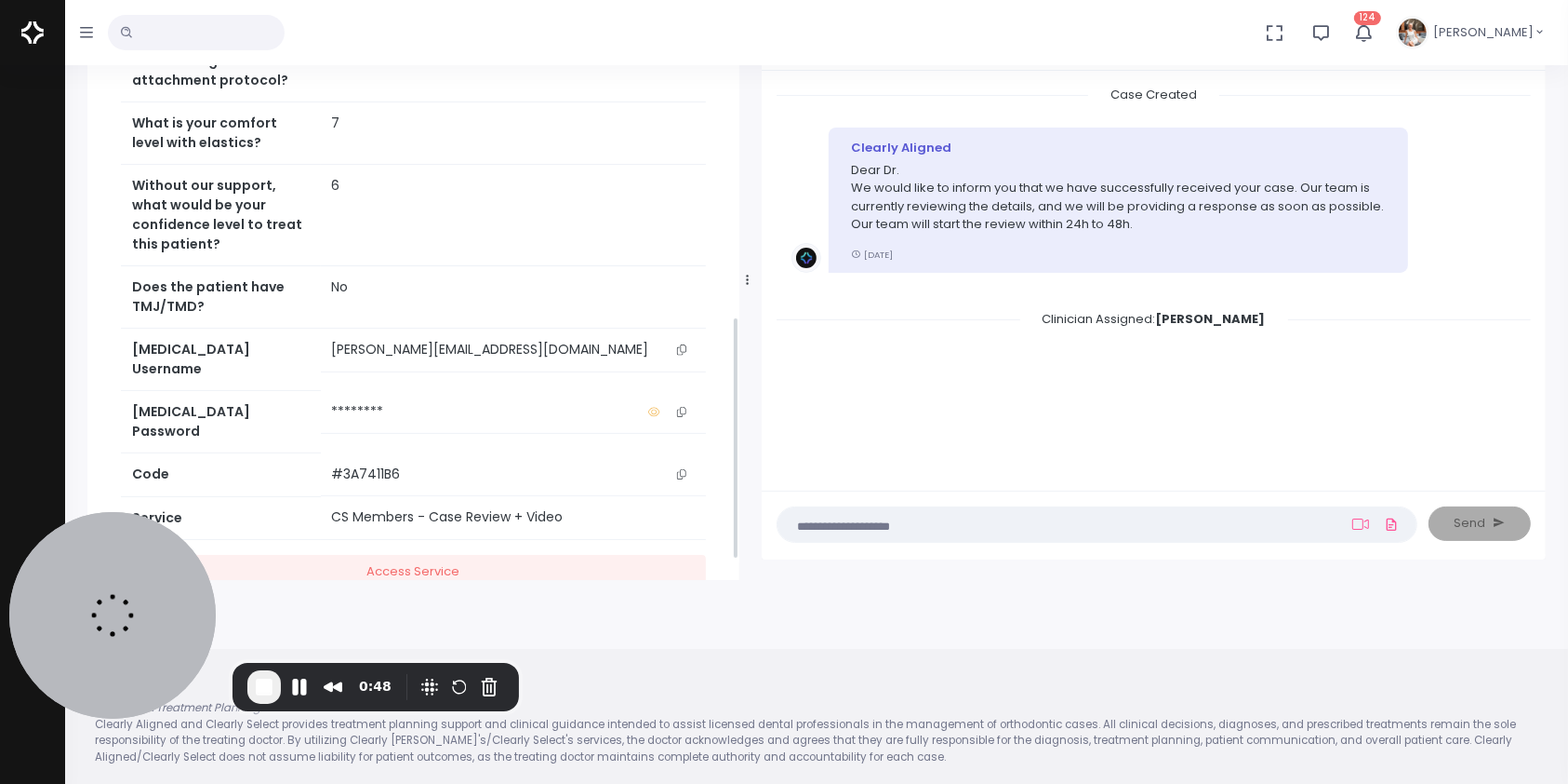
scroll to position [0, 0]
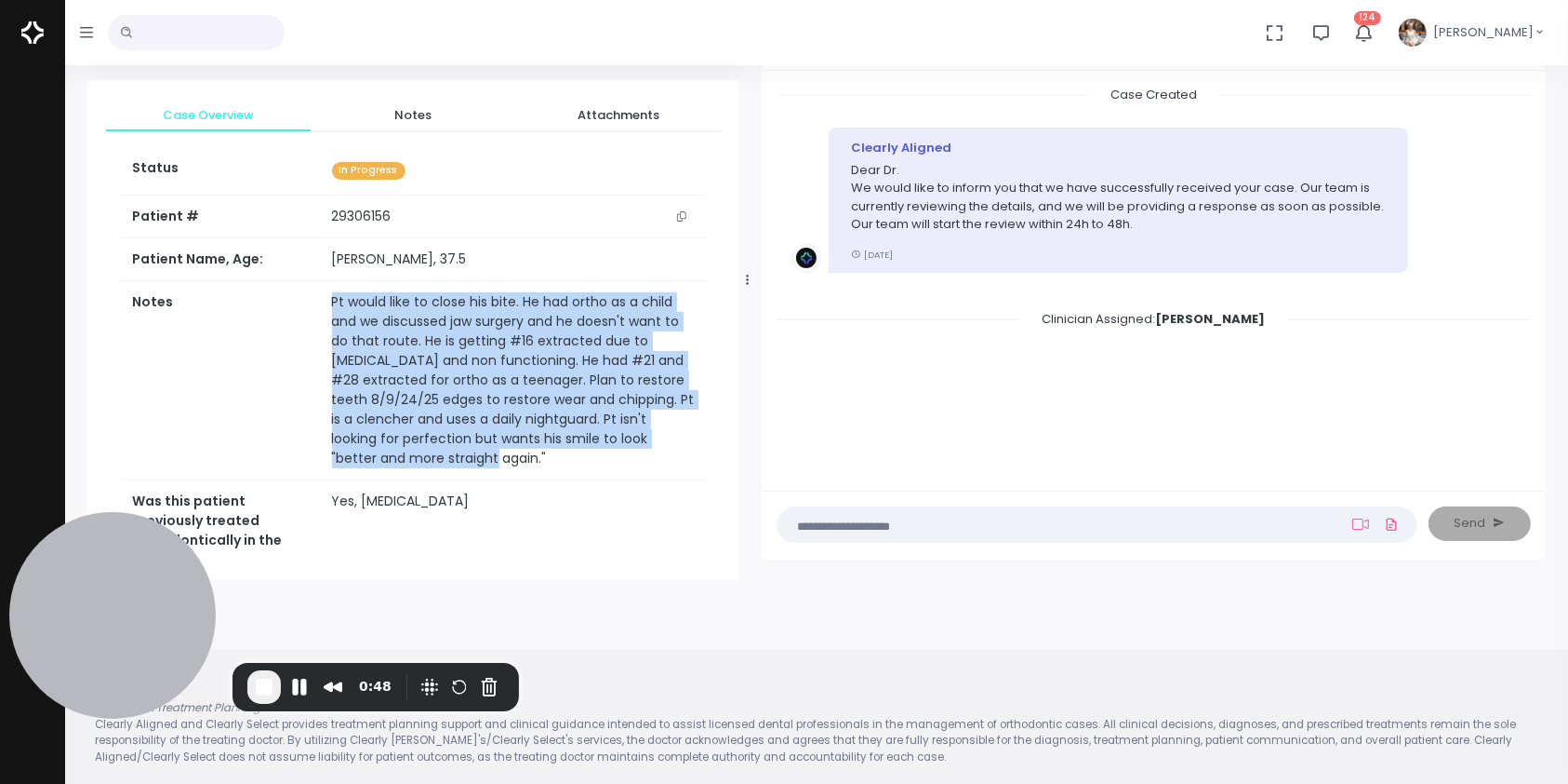
drag, startPoint x: 605, startPoint y: 443, endPoint x: 305, endPoint y: 292, distance: 335.9
click at [321, 292] on td "Pt would like to close his bite. He had ortho as a child and we discussed jaw s…" at bounding box center [513, 380] width 385 height 199
copy td "Pt would like to close his bite. He had ortho as a child and we discussed jaw s…"
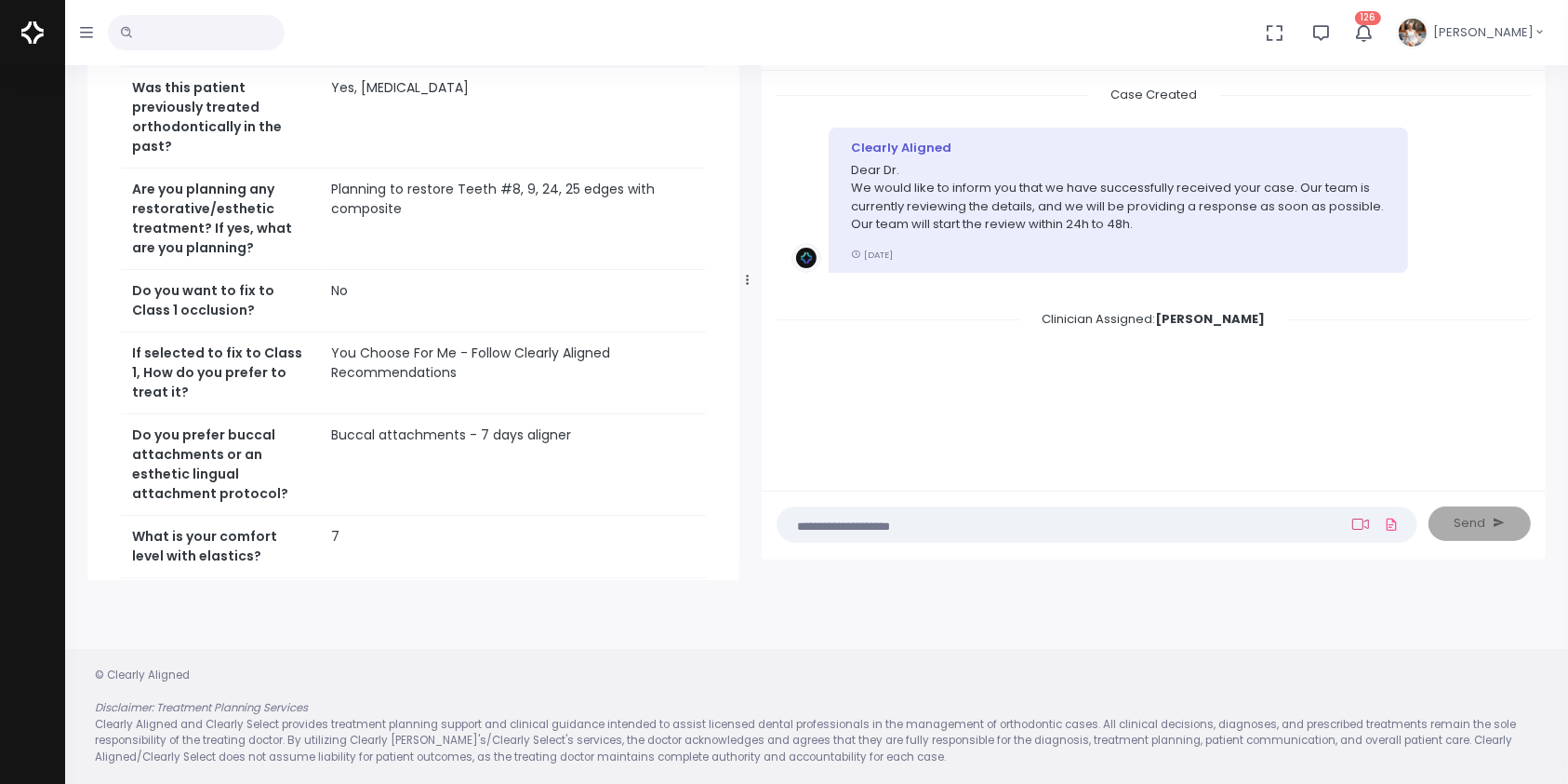
click at [1356, 516] on icon at bounding box center [1361, 524] width 17 height 15
click at [1355, 522] on icon at bounding box center [1361, 524] width 17 height 15
click at [1201, 517] on textarea at bounding box center [1060, 524] width 544 height 21
click at [1362, 526] on icon at bounding box center [1361, 524] width 17 height 15
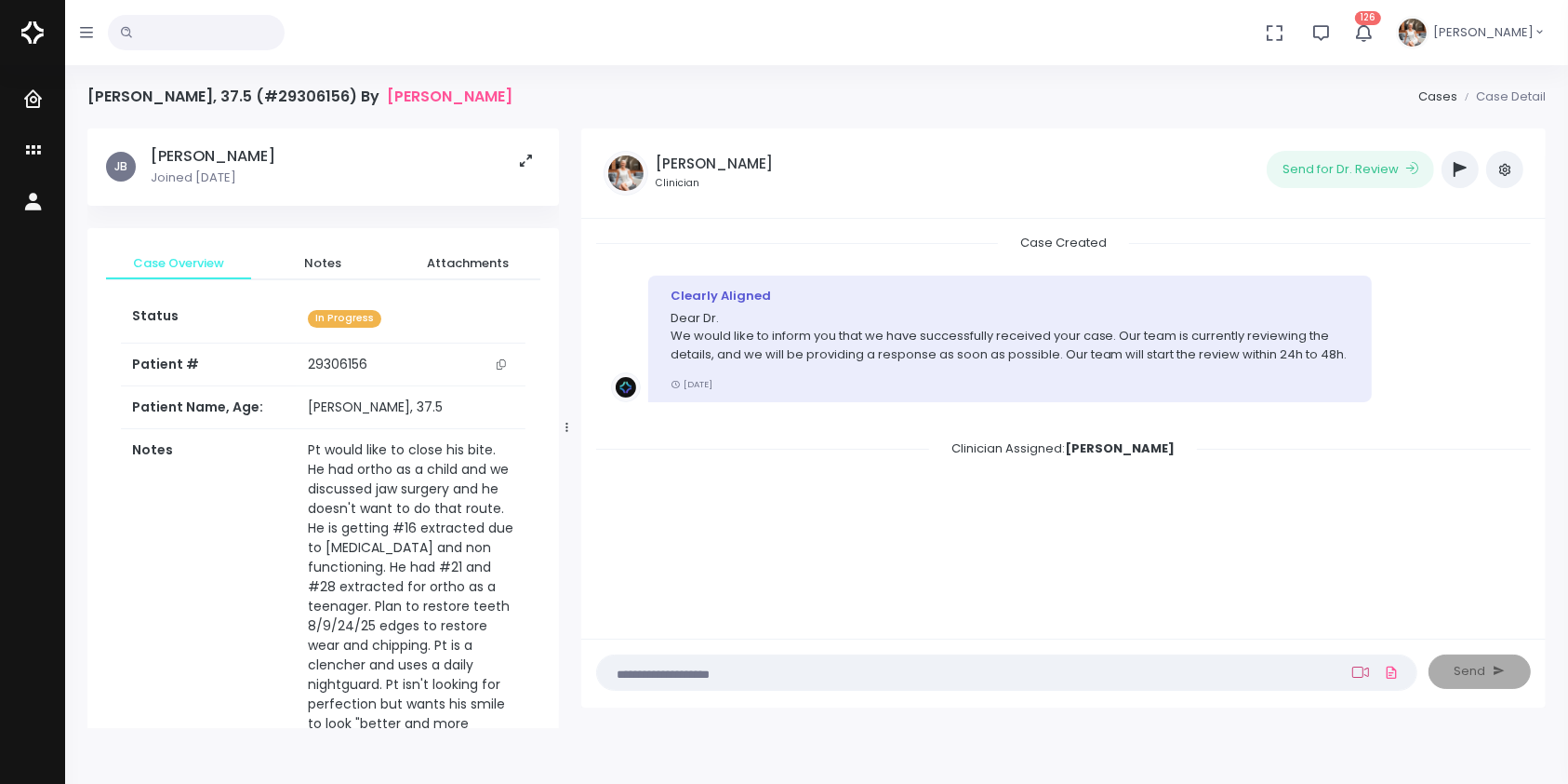
click at [1355, 670] on icon at bounding box center [1361, 672] width 17 height 15
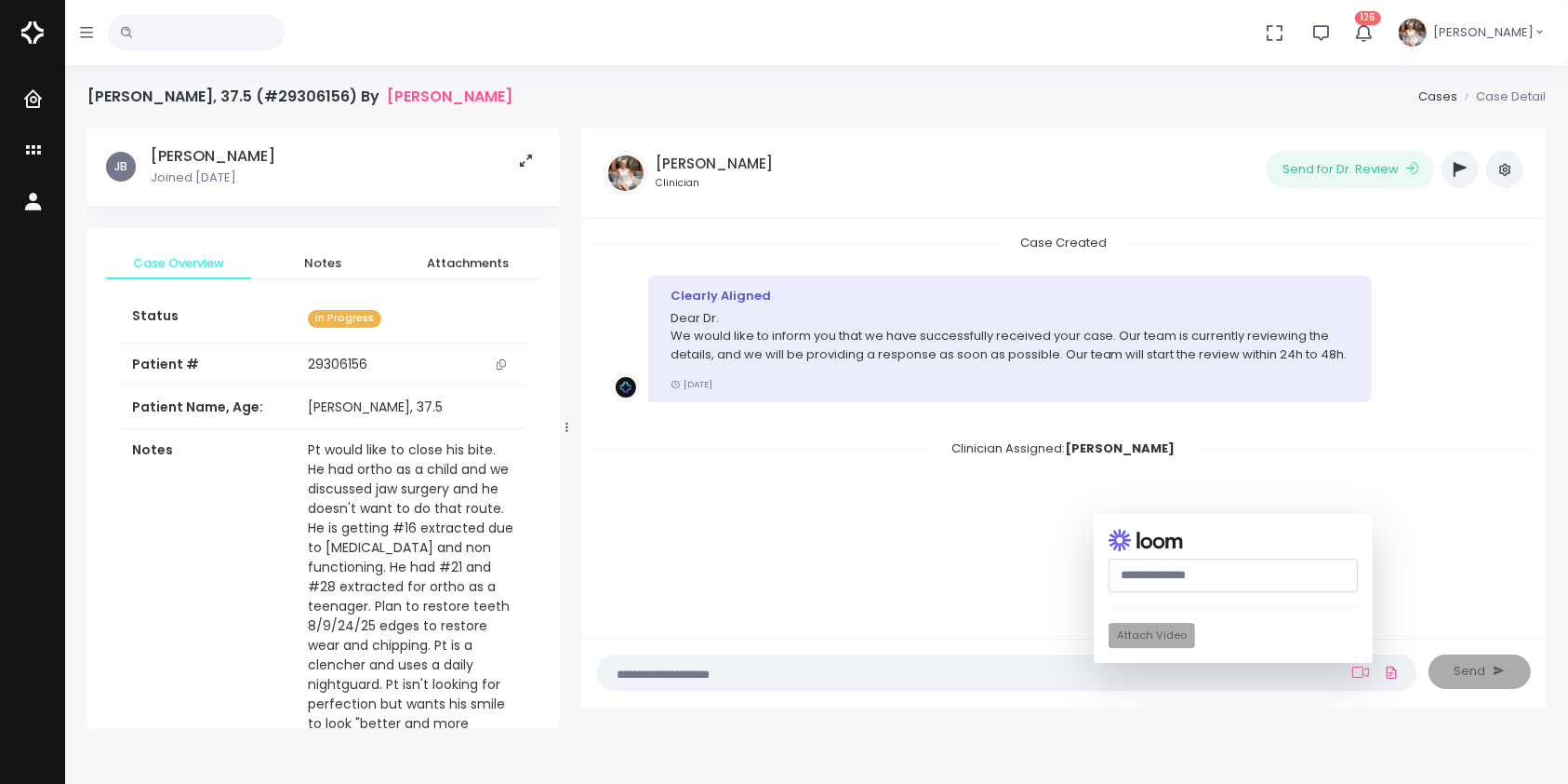
click at [1195, 579] on input "text" at bounding box center [1233, 575] width 249 height 34
paste input "**********"
type input "**********"
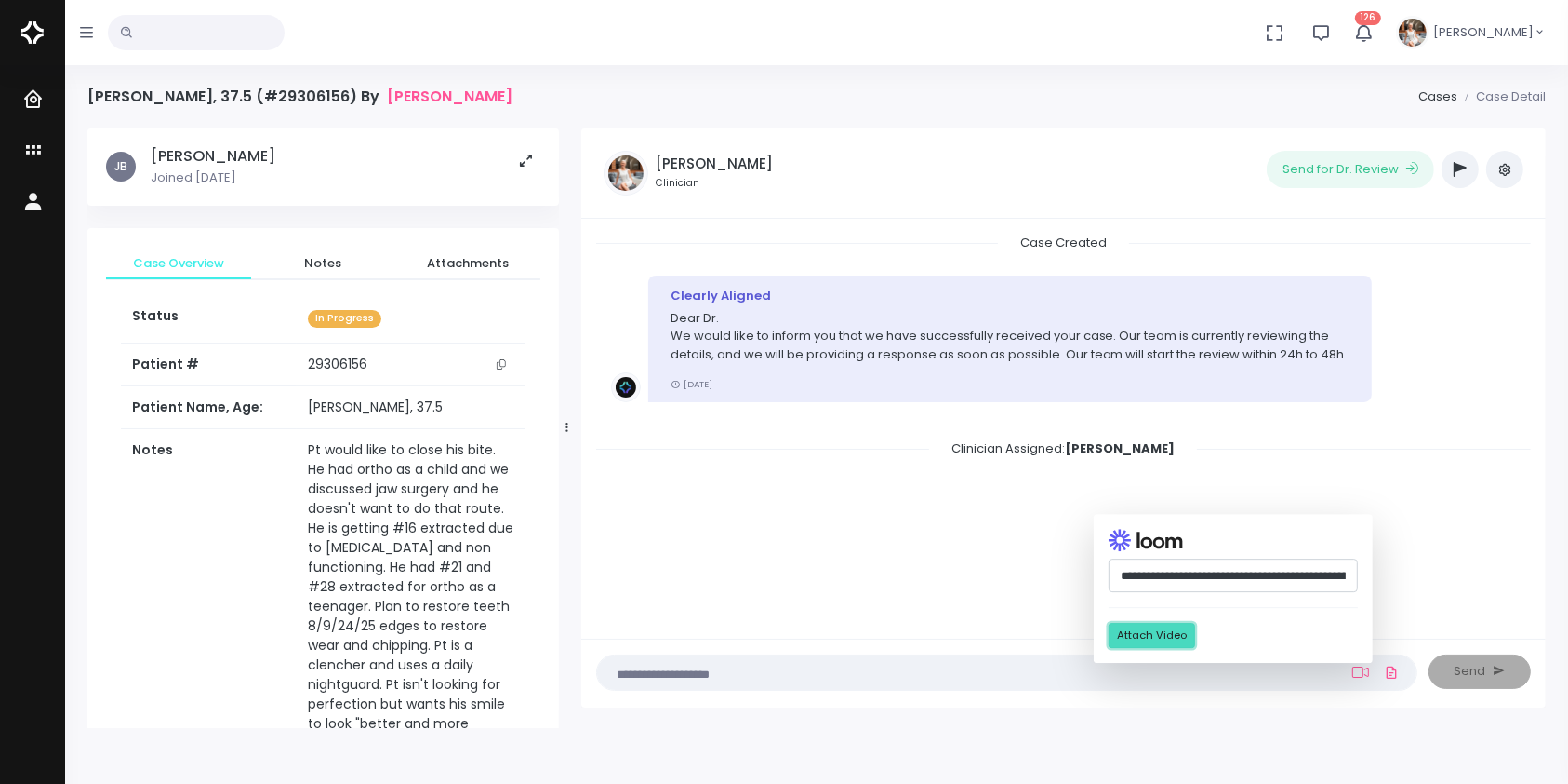
click at [1173, 634] on button "Attach Video" at bounding box center [1152, 636] width 87 height 25
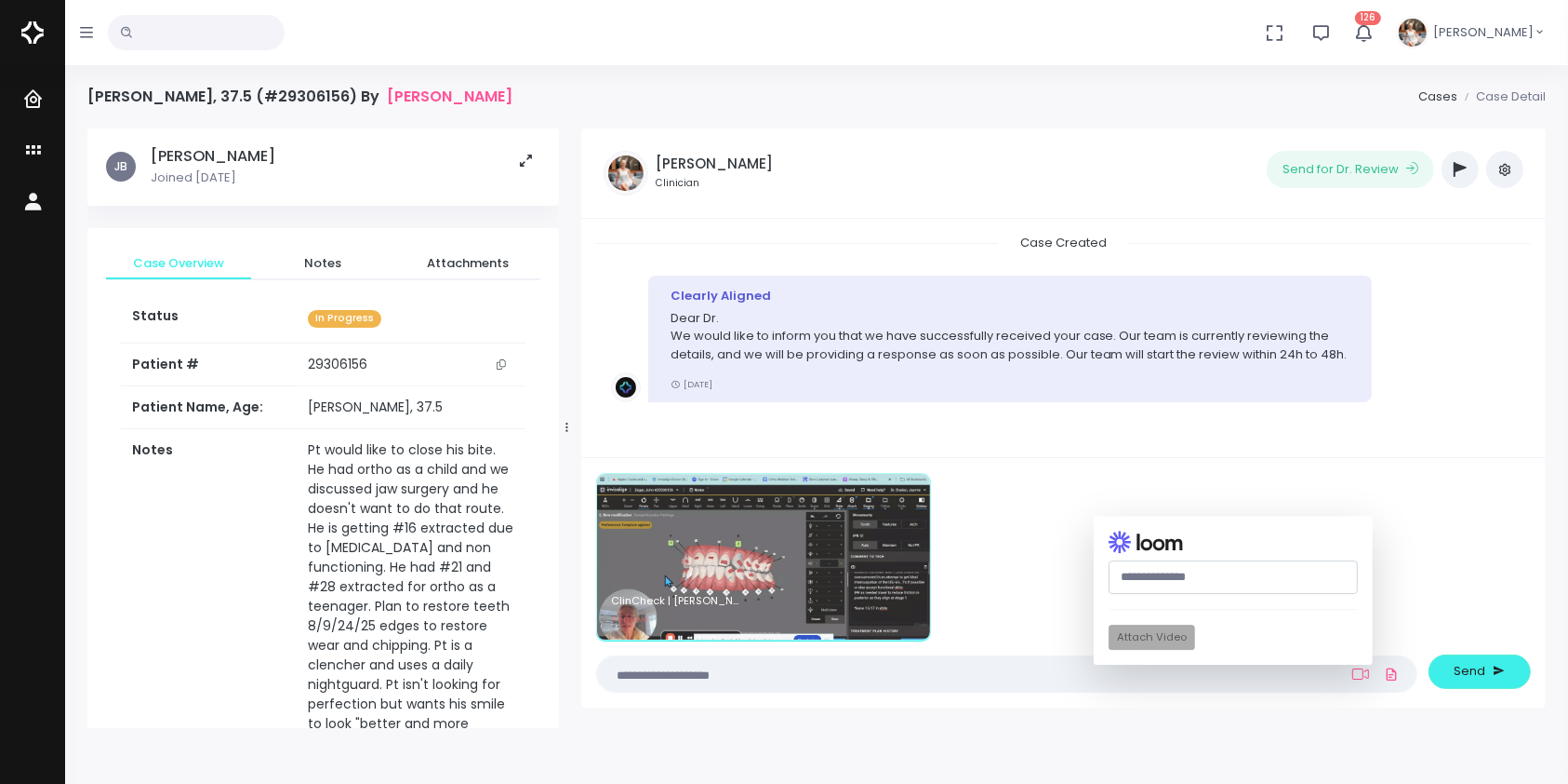
click at [863, 672] on textarea at bounding box center [970, 674] width 724 height 21
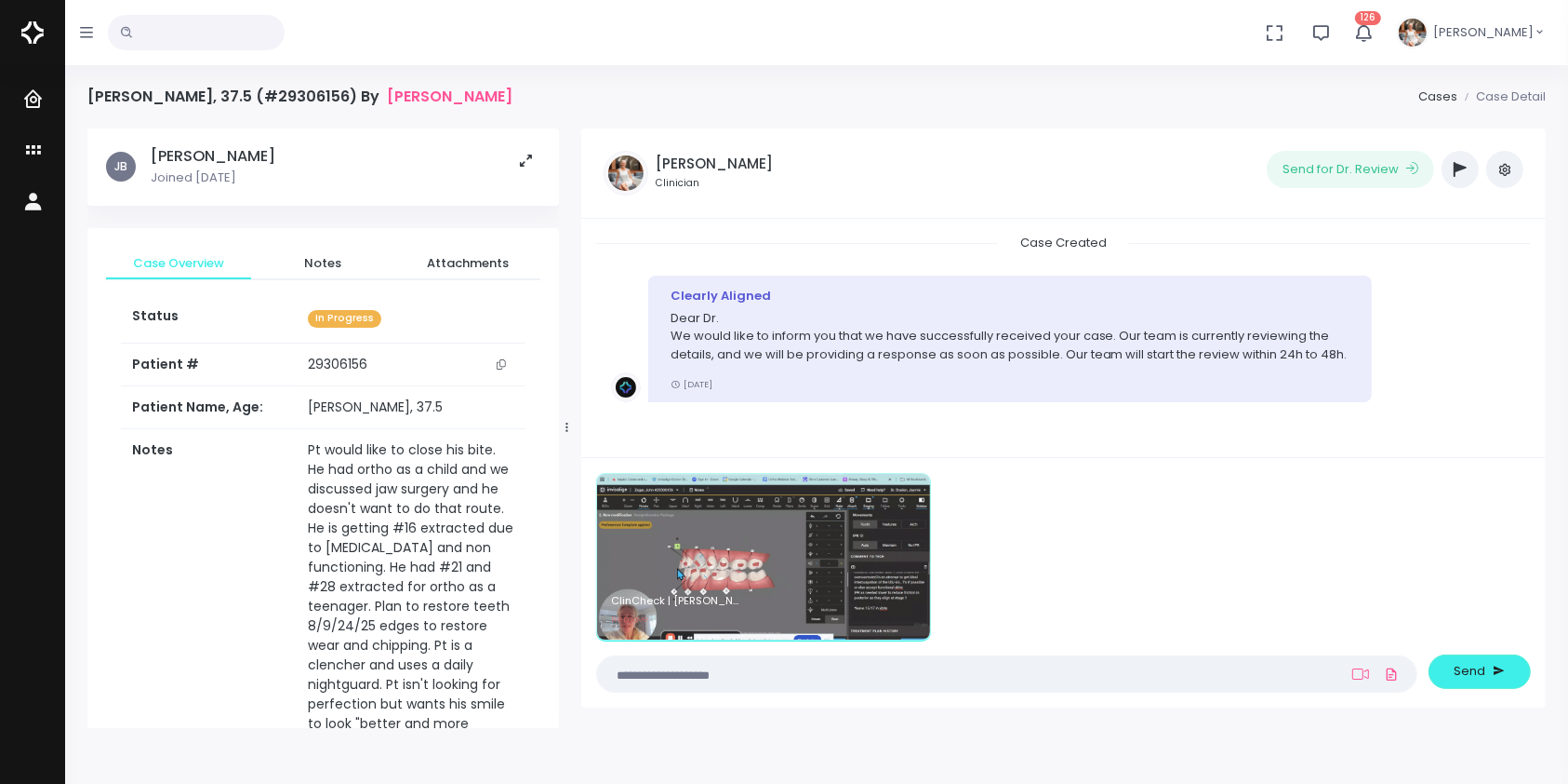
click at [874, 689] on nick-textarea "(Obrigatório)" at bounding box center [1006, 673] width 821 height 36
click at [879, 681] on textarea at bounding box center [970, 674] width 724 height 21
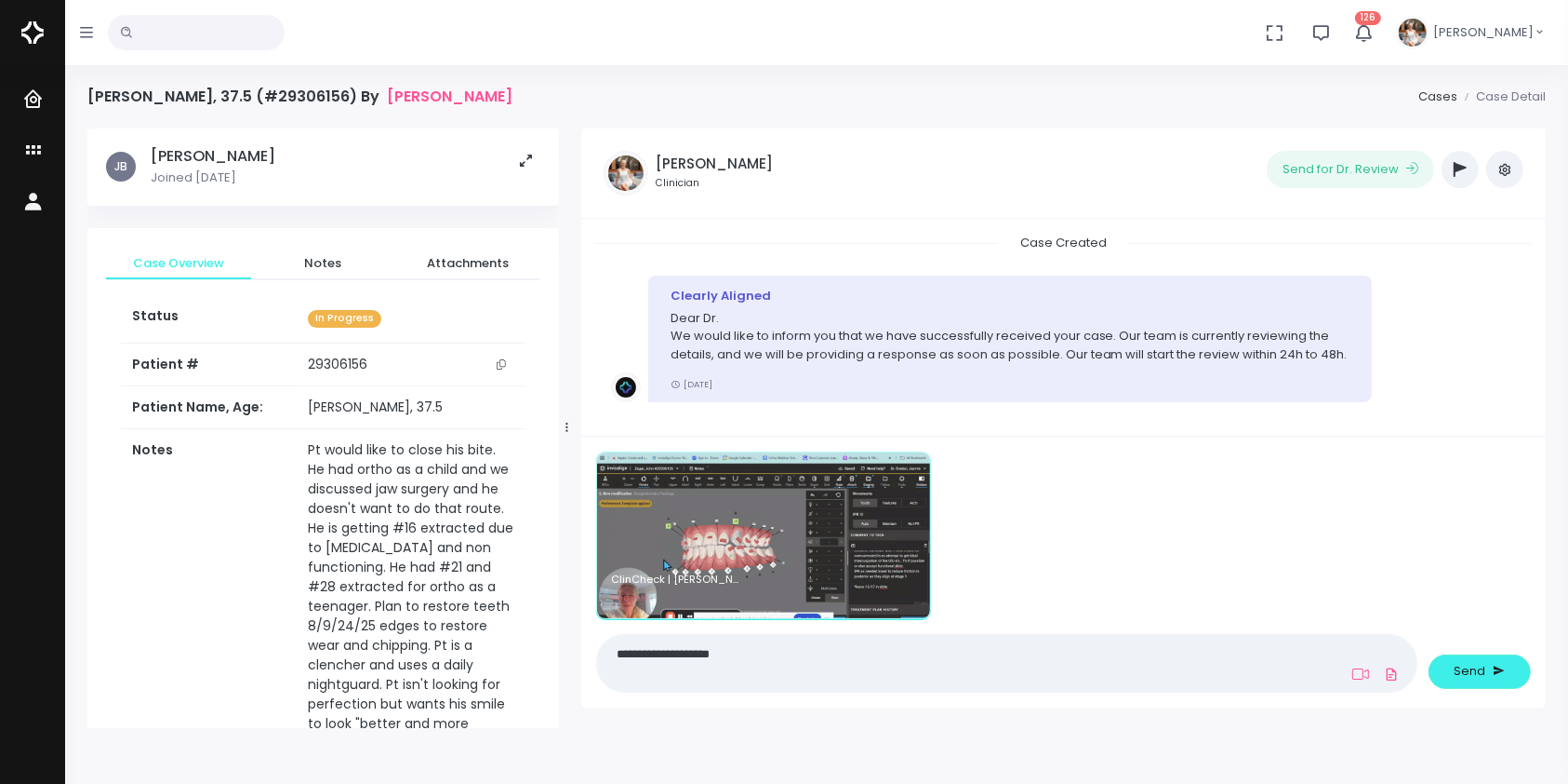
drag, startPoint x: 752, startPoint y: 656, endPoint x: 662, endPoint y: 656, distance: 90.0
click at [662, 656] on textarea "**********" at bounding box center [970, 663] width 724 height 42
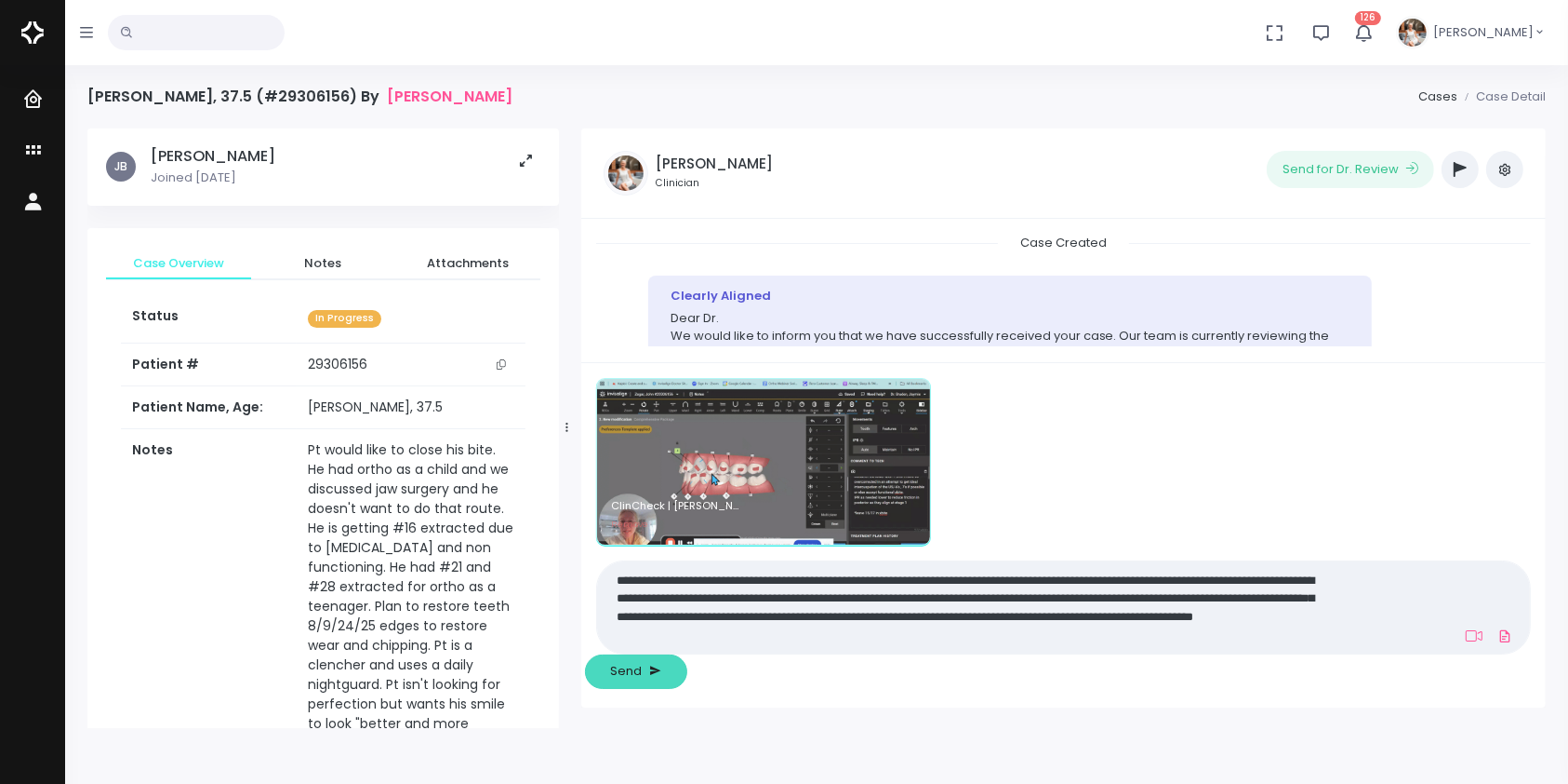
type textarea "**********"
click at [642, 668] on span "Send" at bounding box center [626, 671] width 32 height 19
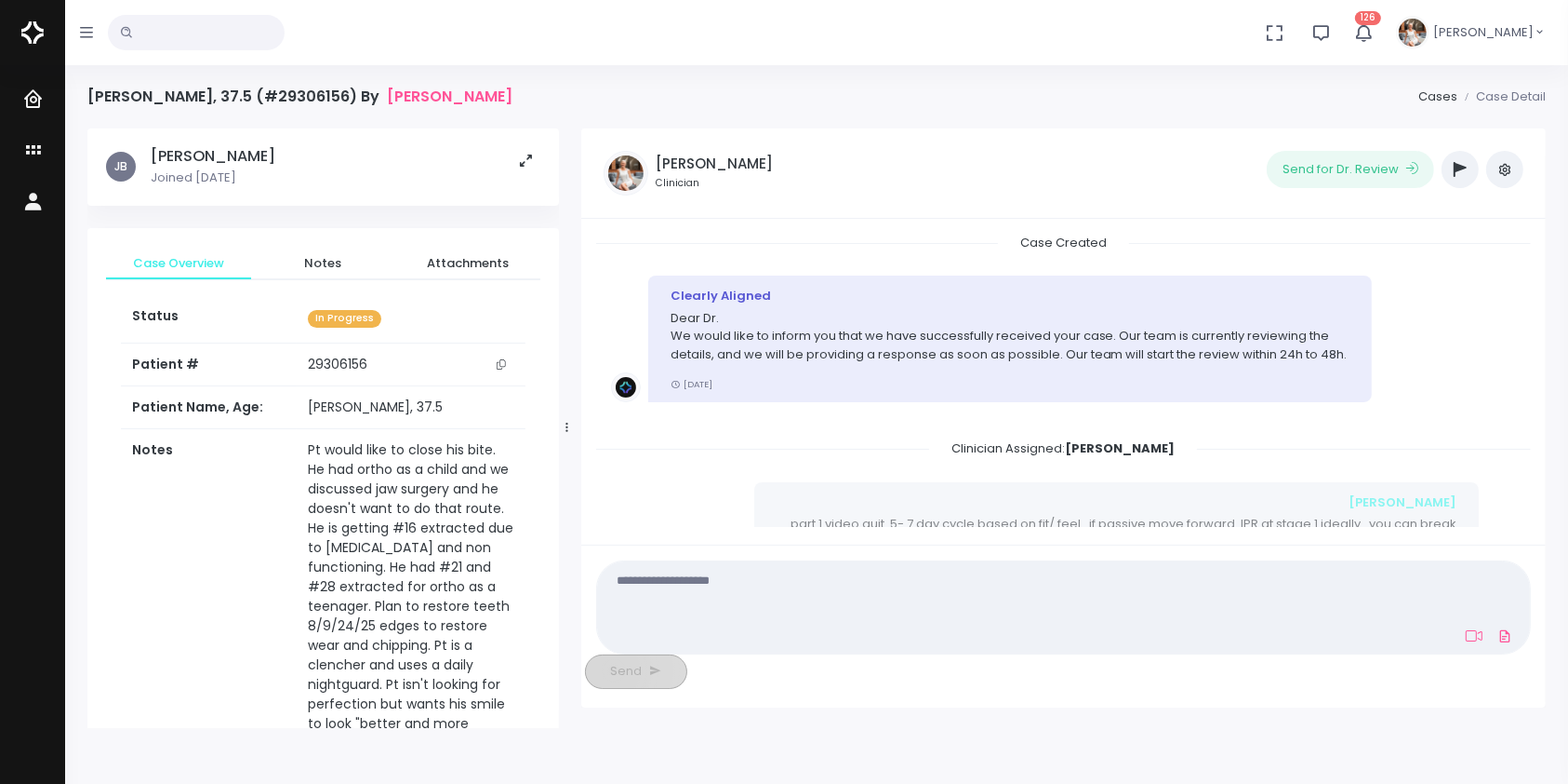
scroll to position [244, 0]
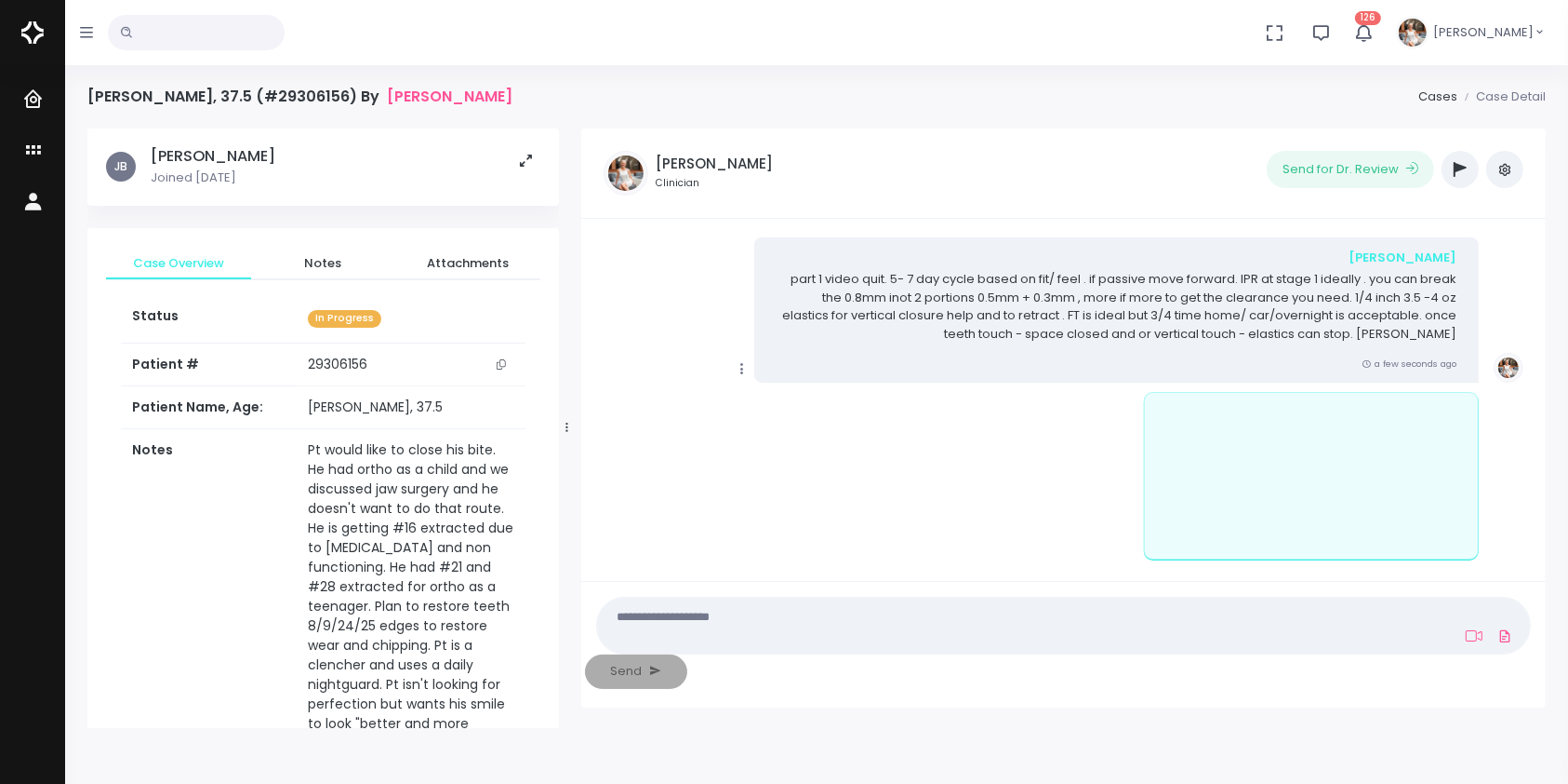
click at [1267, 646] on textarea at bounding box center [970, 625] width 725 height 42
click at [1267, 654] on nick-textarea "(Obrigatório)" at bounding box center [1063, 625] width 934 height 58
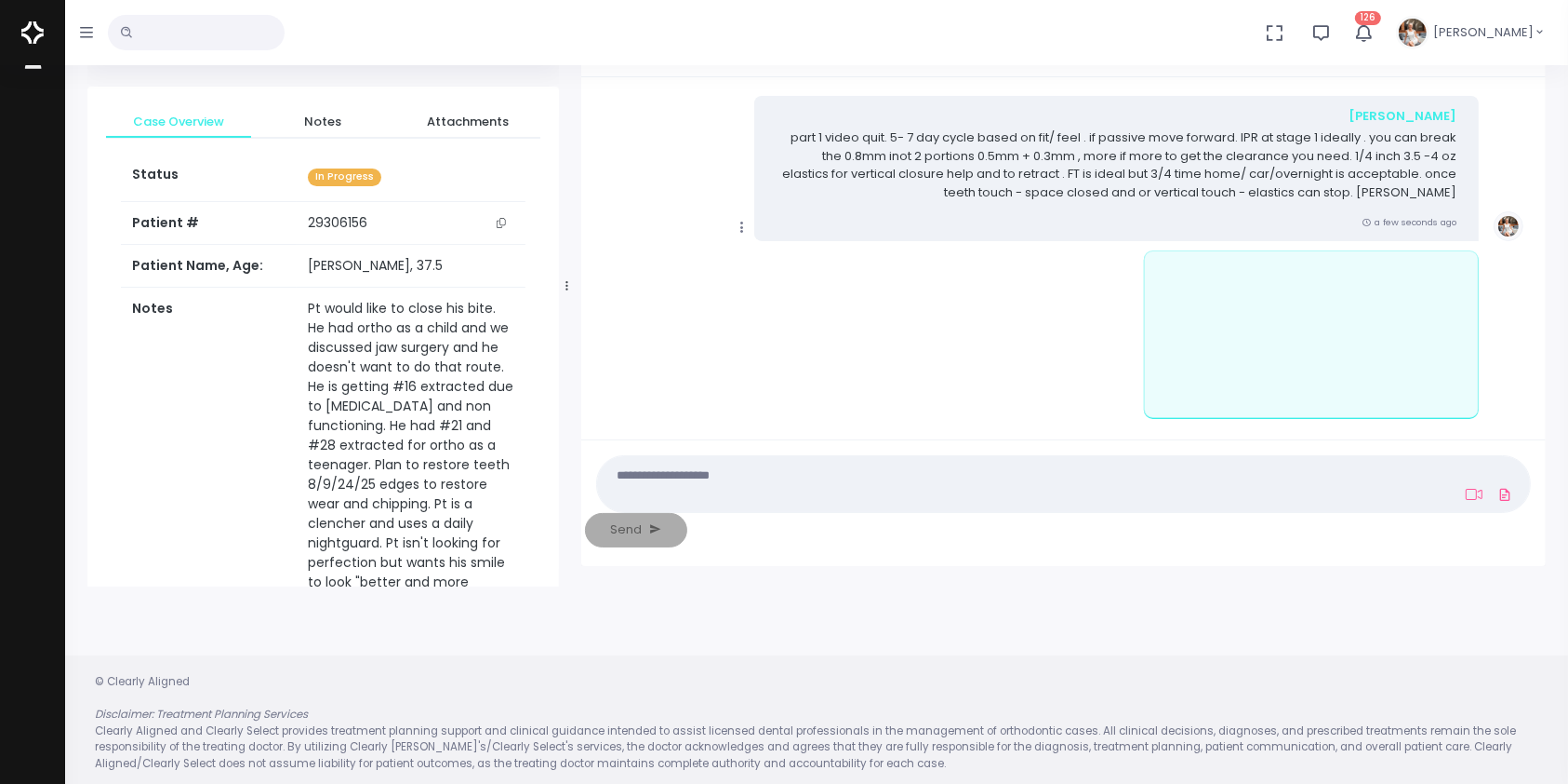
scroll to position [148, 0]
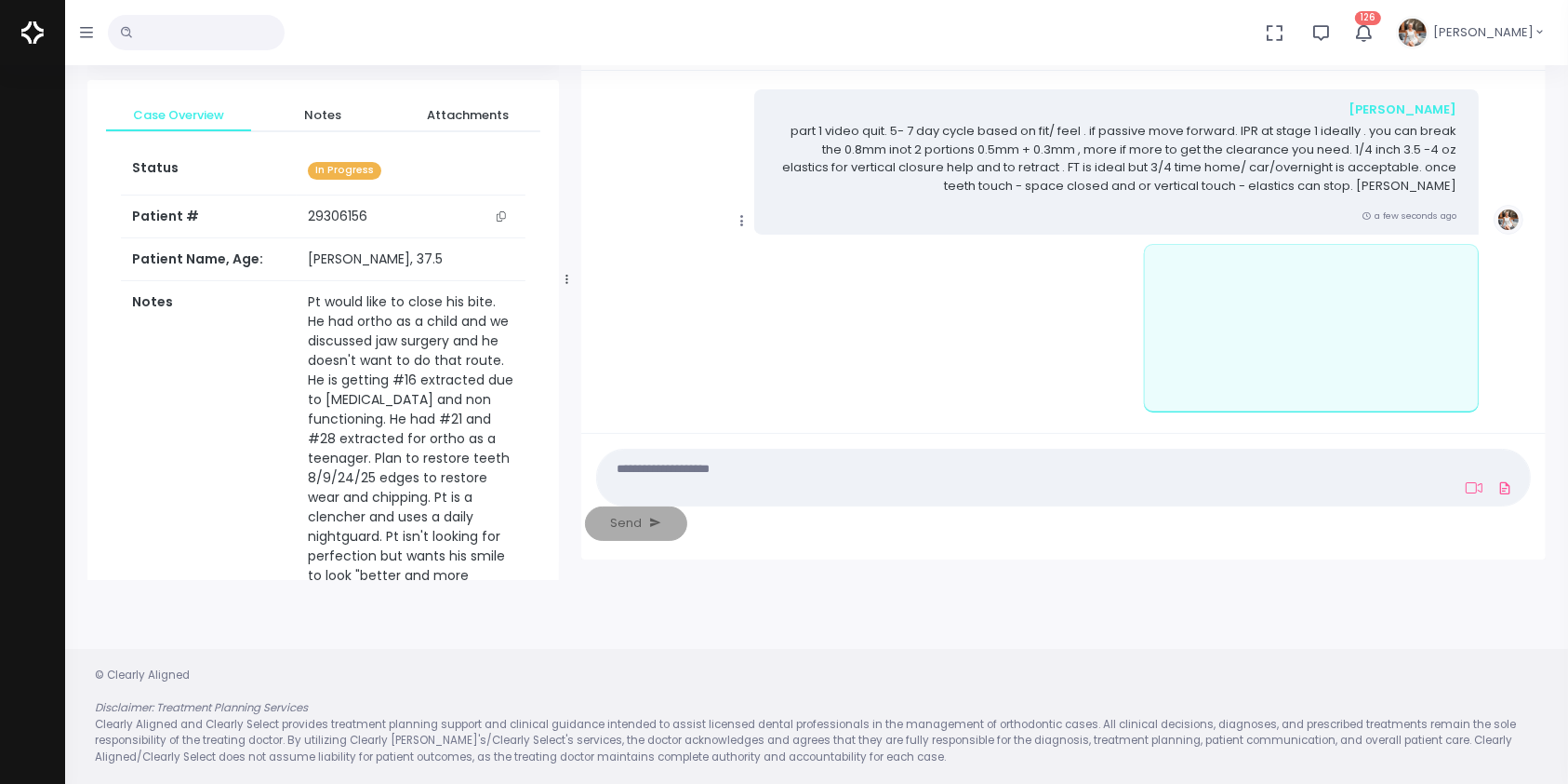
click at [902, 498] on textarea at bounding box center [970, 476] width 725 height 42
type textarea "******"
click at [1466, 495] on icon at bounding box center [1475, 488] width 17 height 15
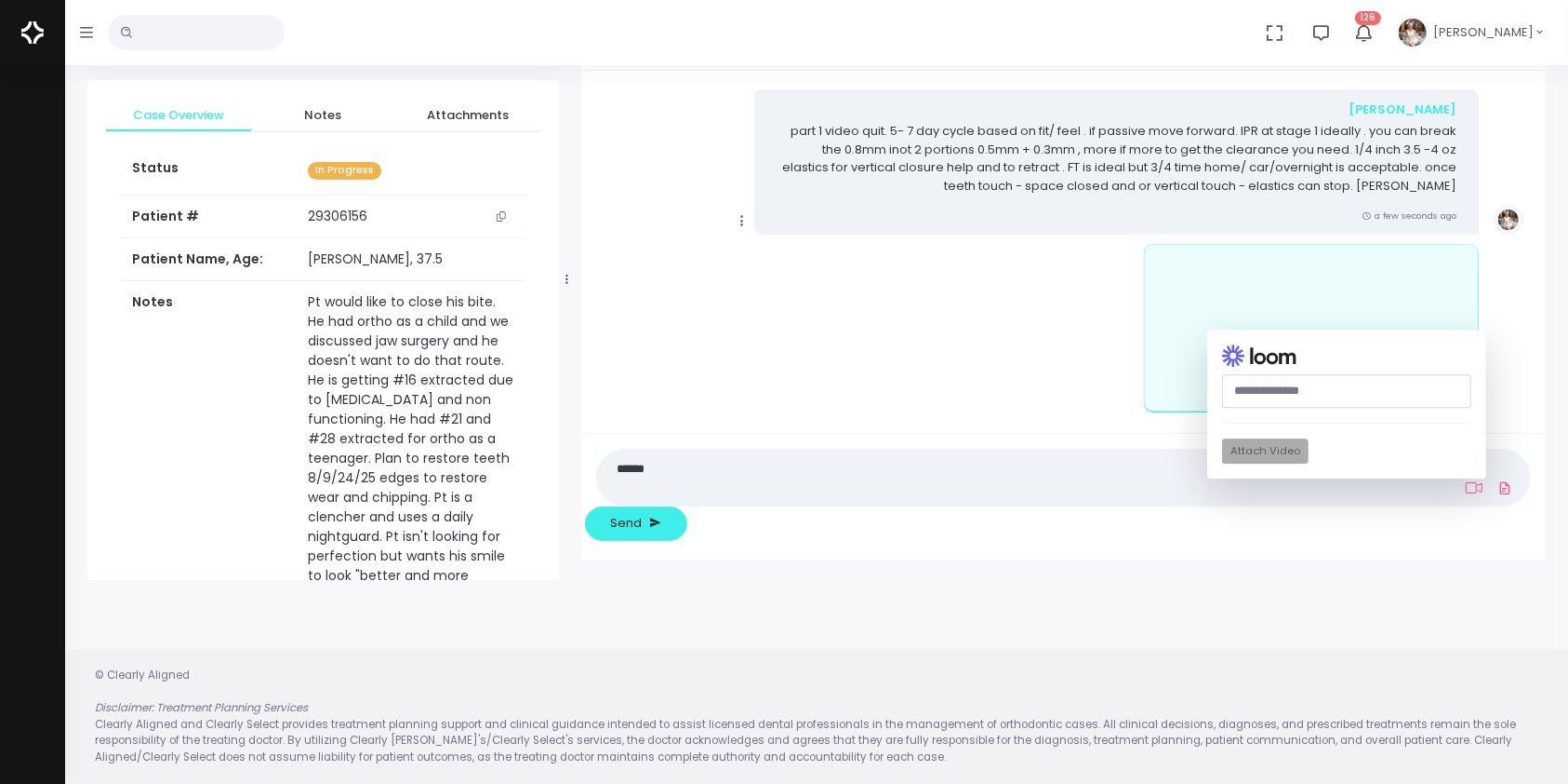
click at [1233, 408] on input "text" at bounding box center [1346, 392] width 249 height 34
paste input "**********"
type input "**********"
click at [1222, 464] on button "Attach Video" at bounding box center [1265, 452] width 87 height 25
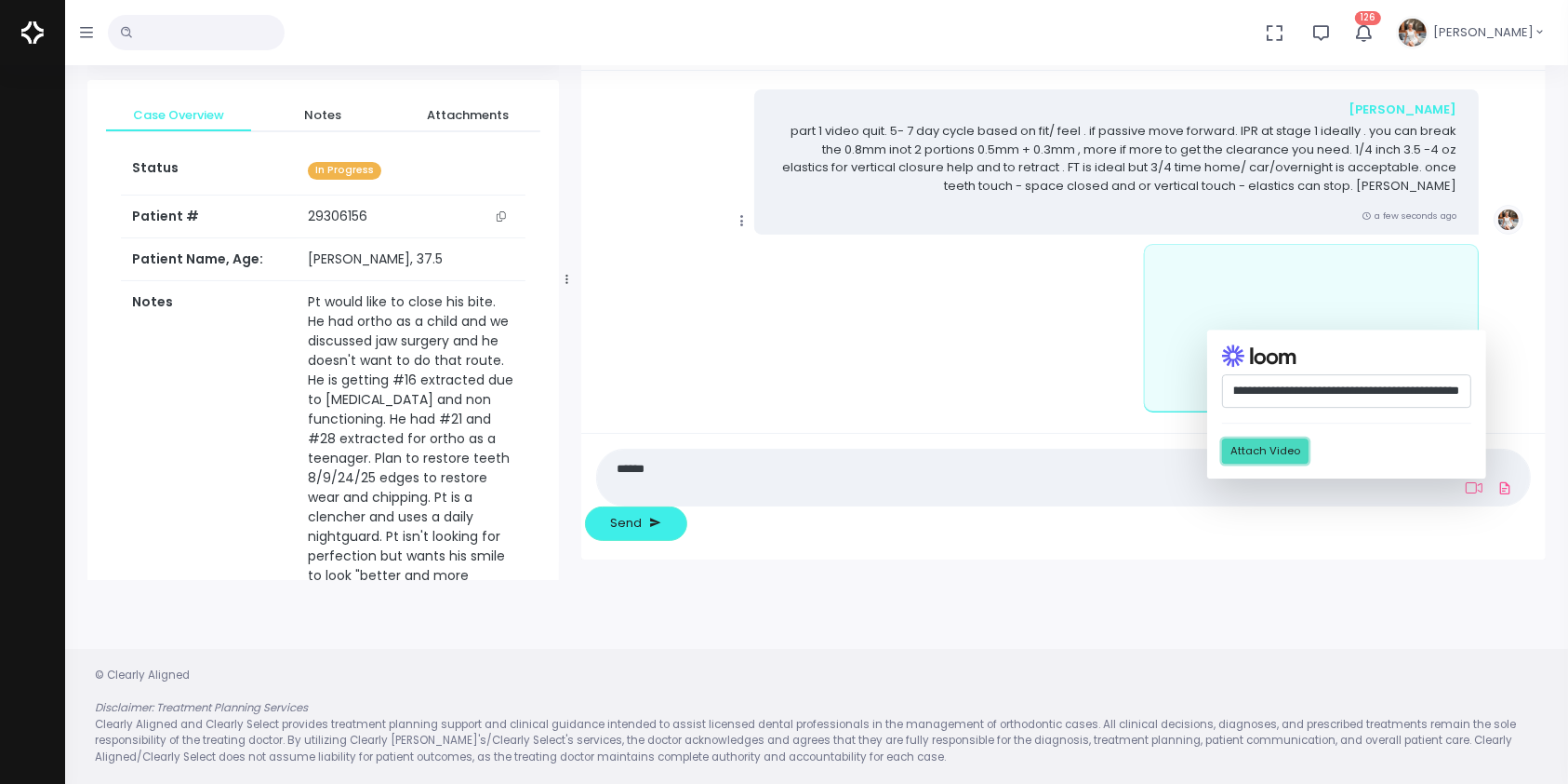
scroll to position [0, 0]
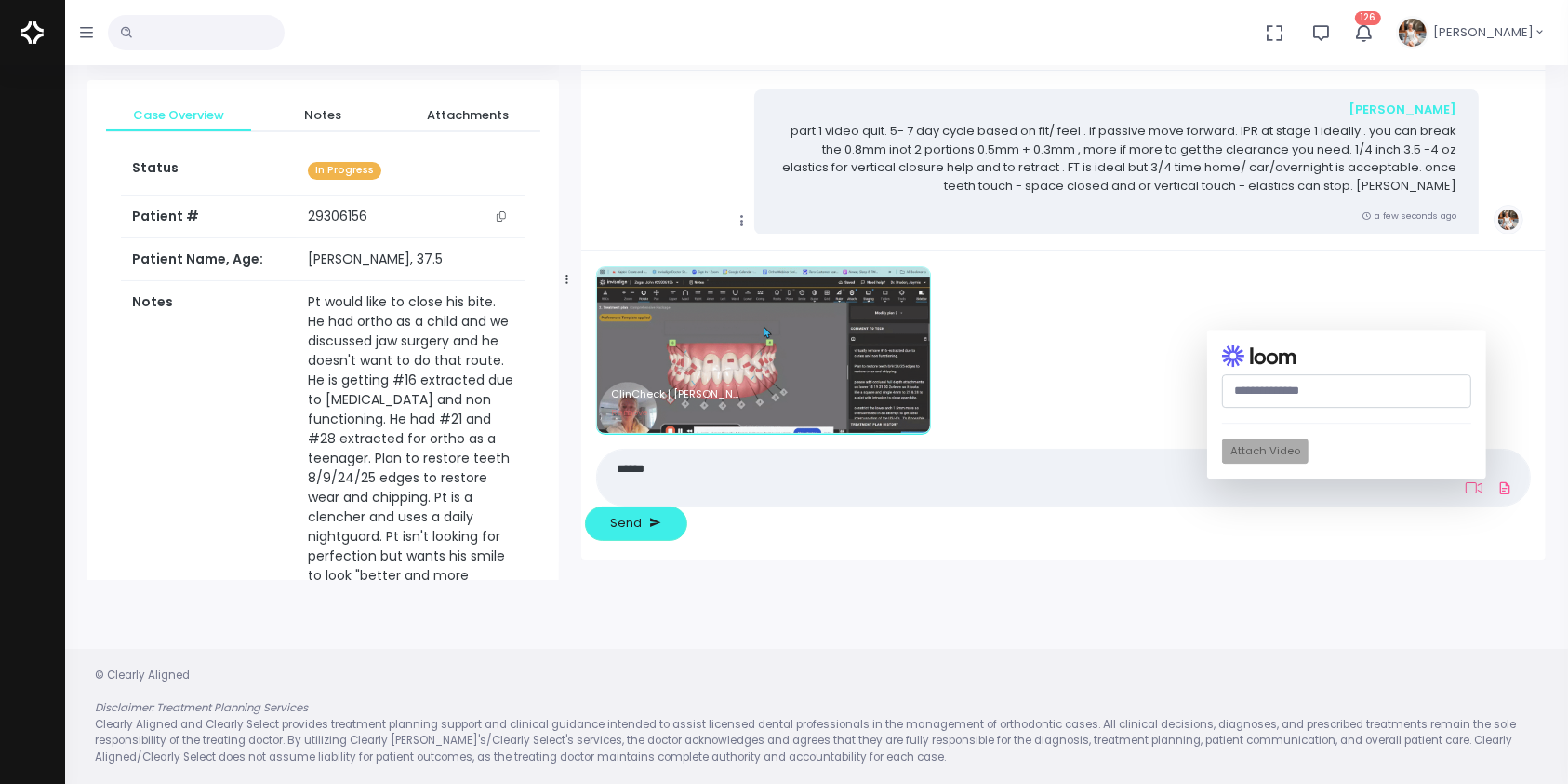
click at [852, 498] on textarea "******" at bounding box center [970, 476] width 725 height 42
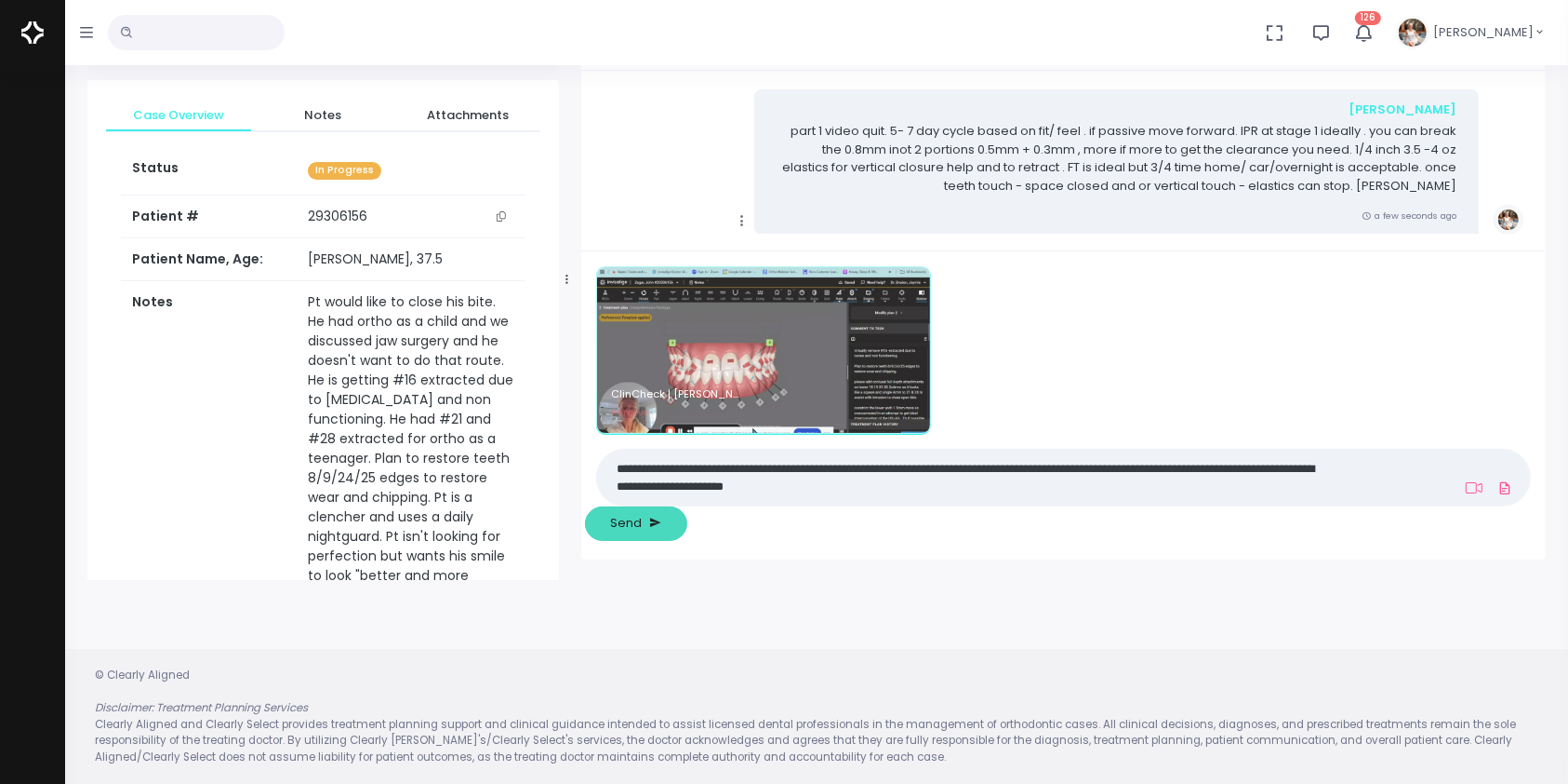
type textarea "**********"
click at [642, 517] on span "Send" at bounding box center [626, 523] width 32 height 19
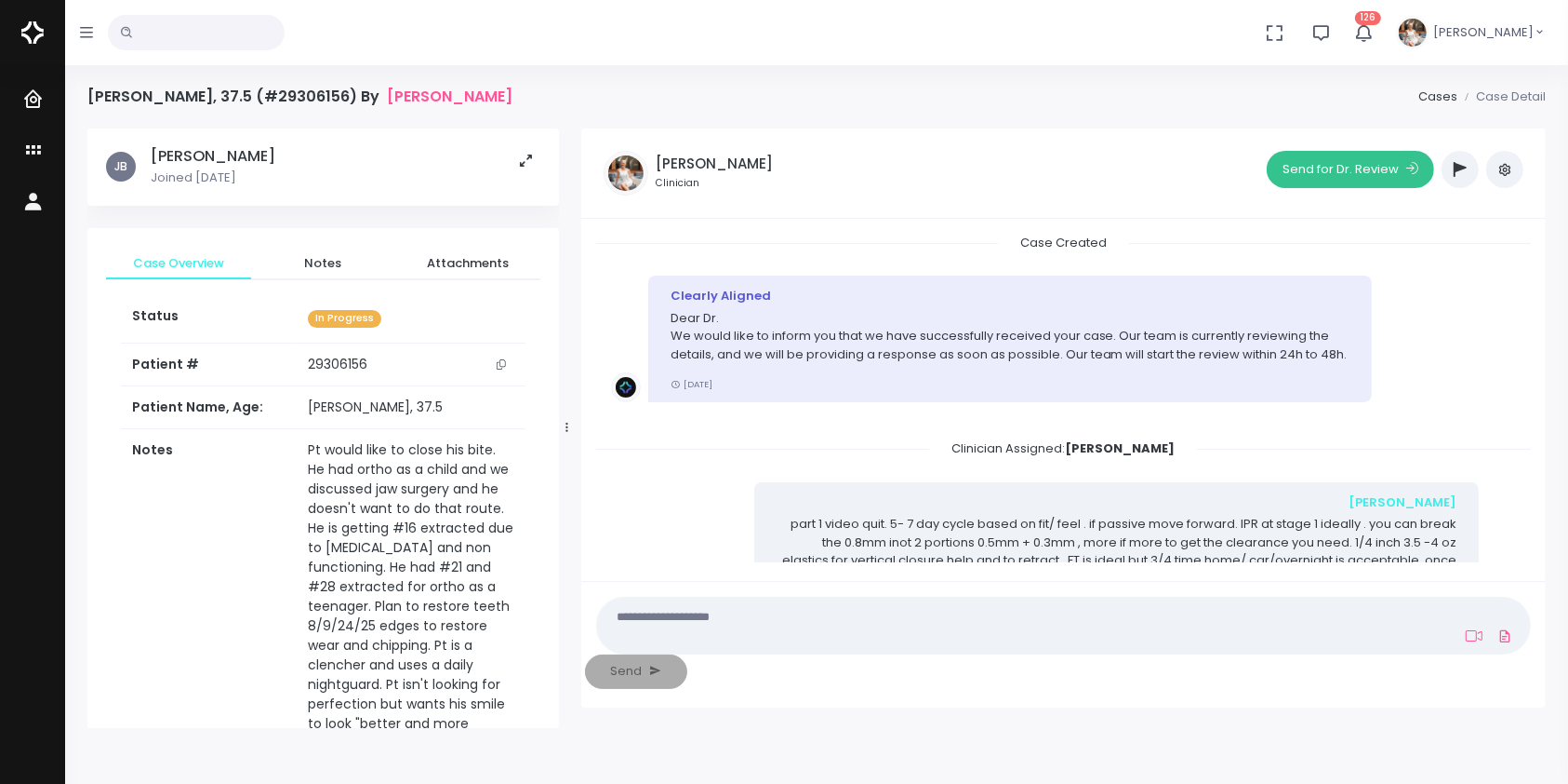
click at [1325, 171] on button "Send for Dr. Review" at bounding box center [1350, 169] width 168 height 37
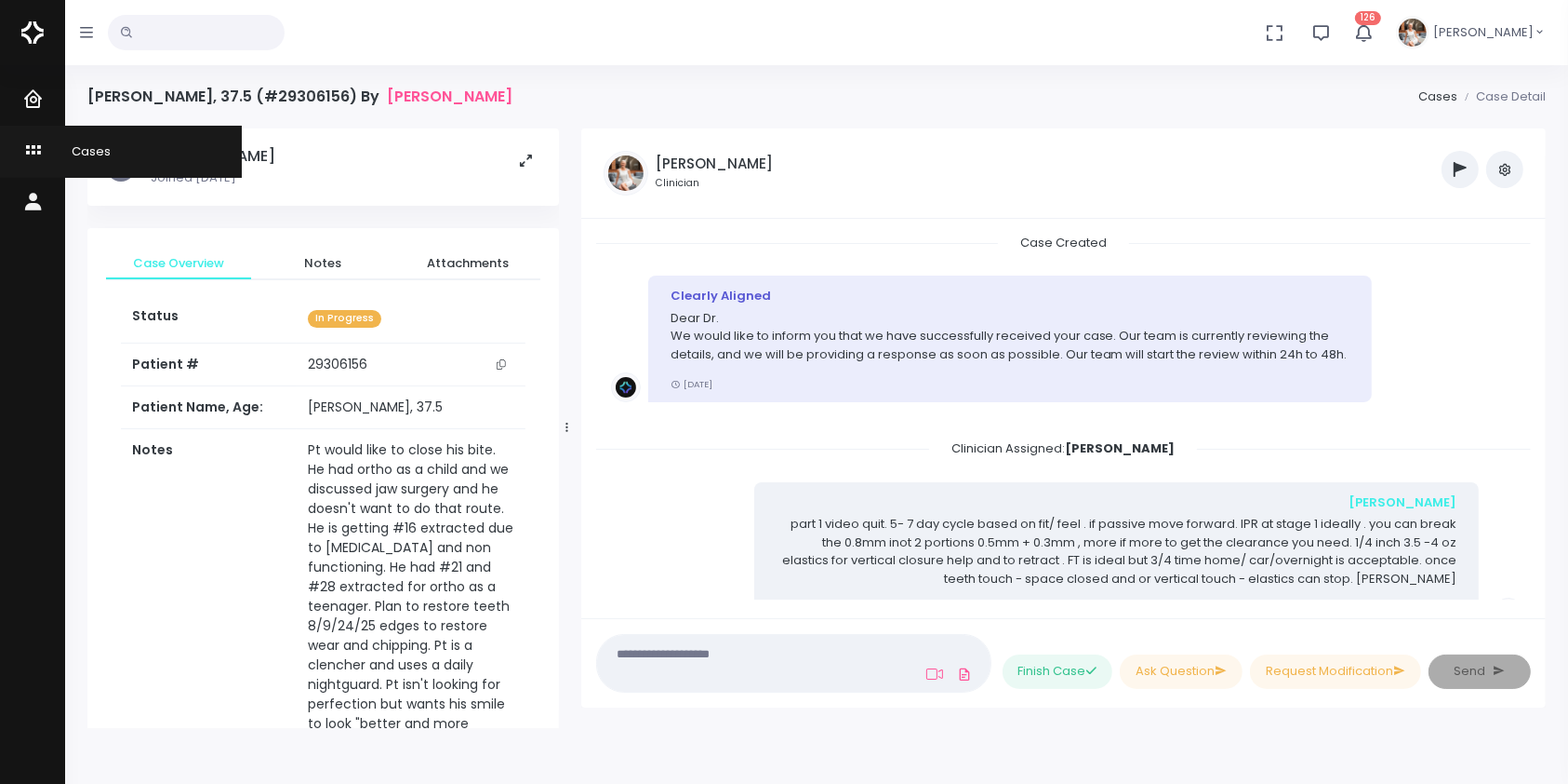
click at [32, 142] on icon "scrollable content" at bounding box center [36, 151] width 26 height 24
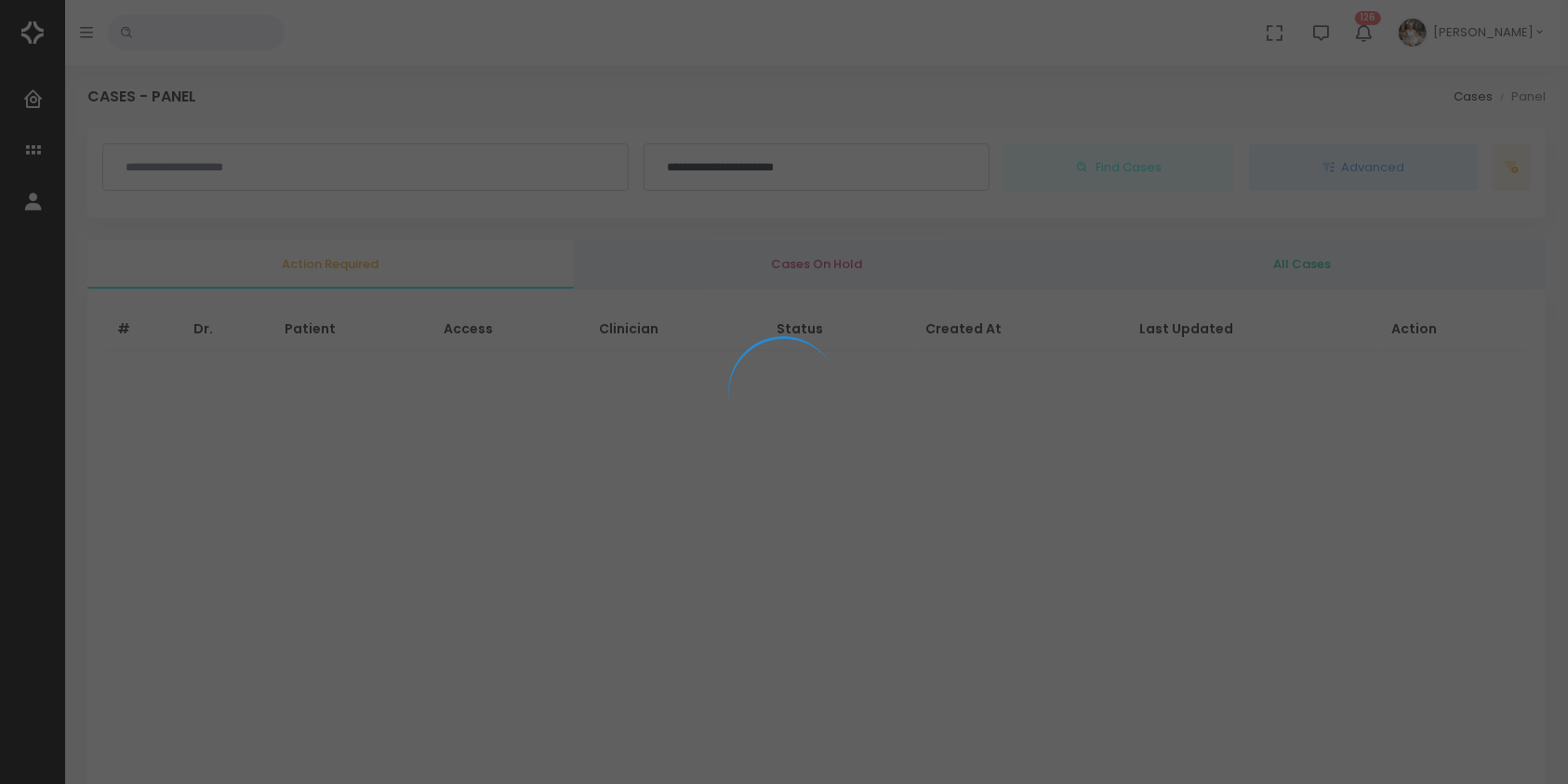
scroll to position [444, 0]
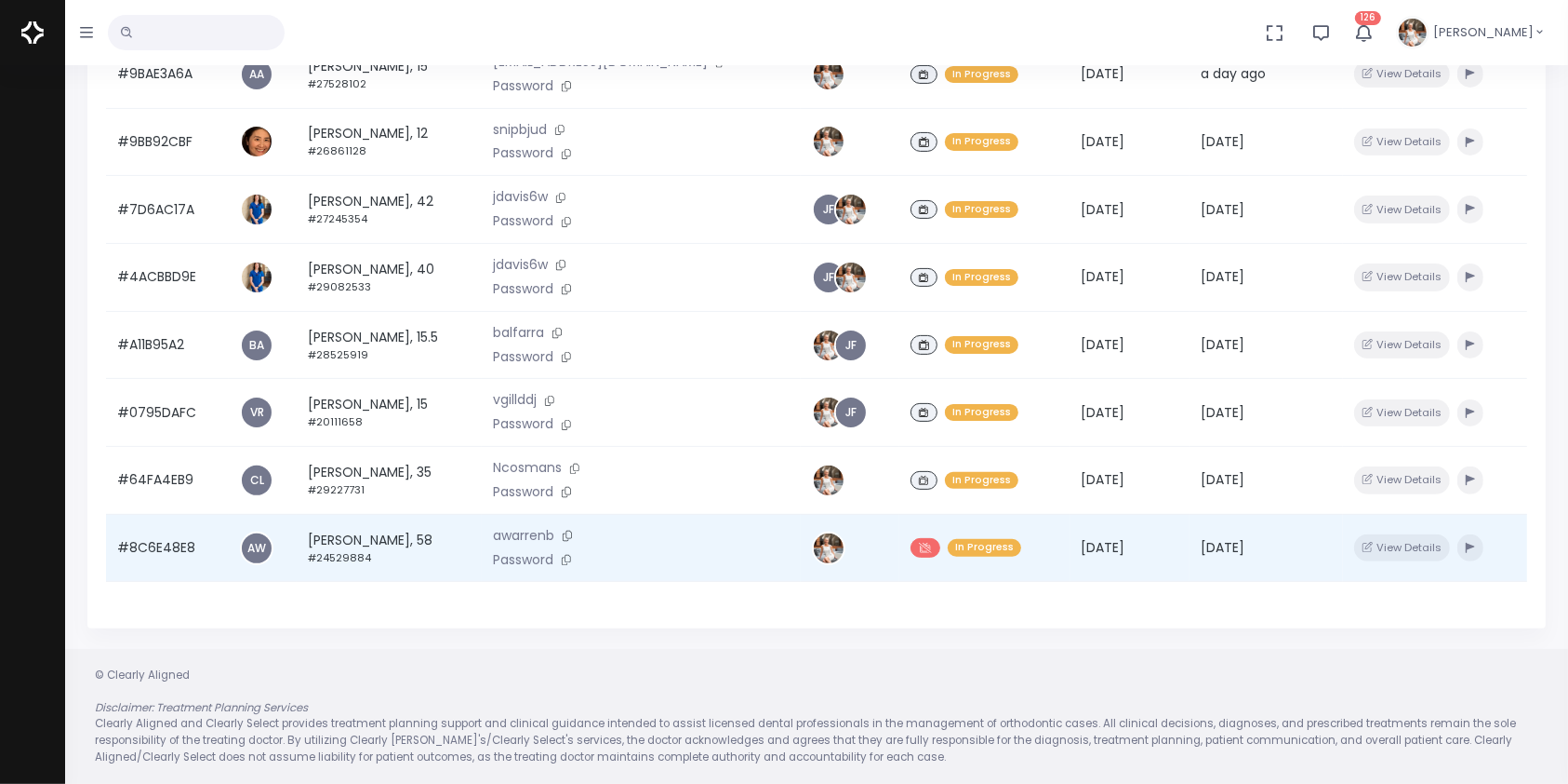
click at [157, 563] on td "#8C6E48E8" at bounding box center [167, 547] width 123 height 68
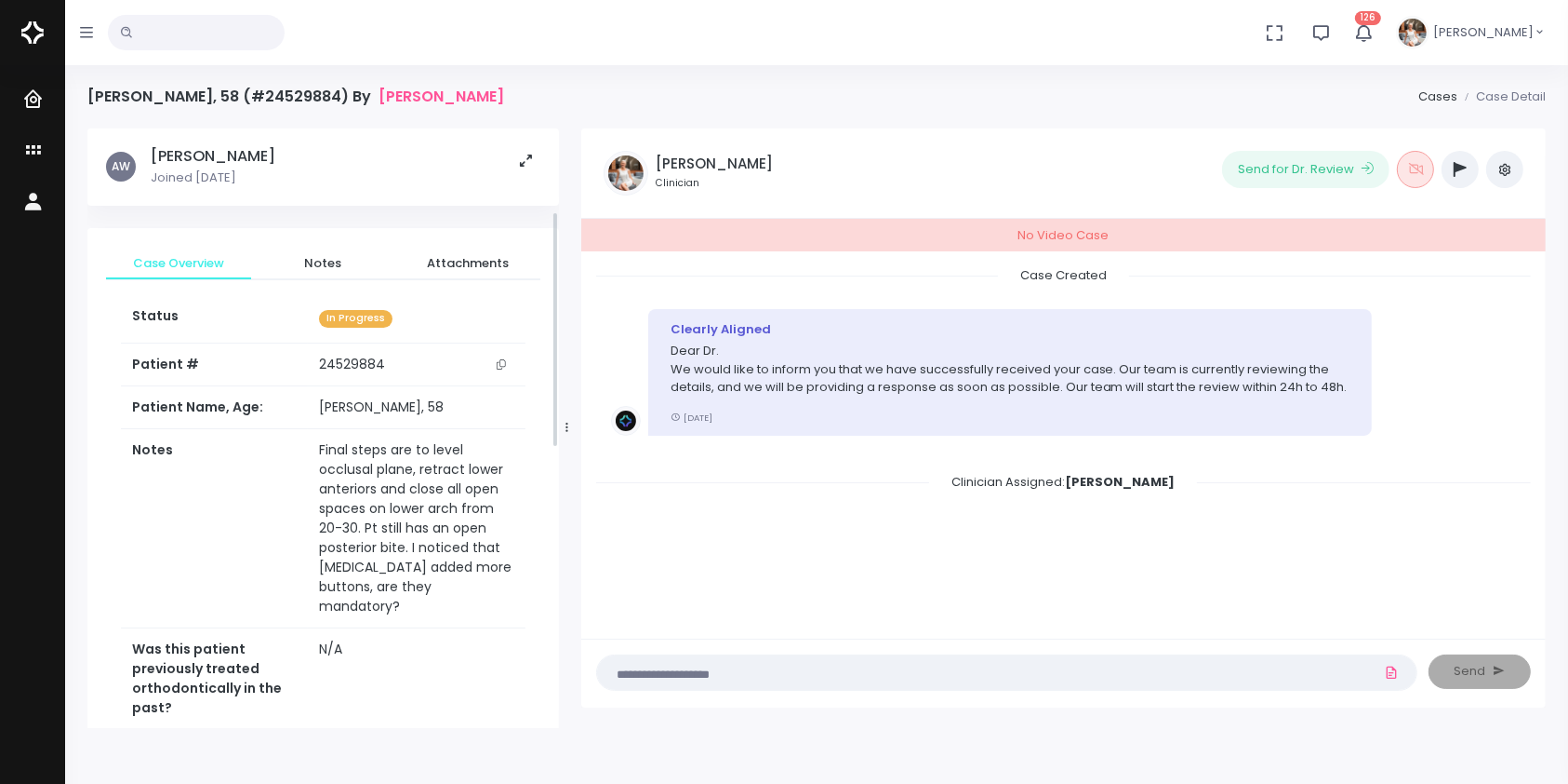
scroll to position [826, 0]
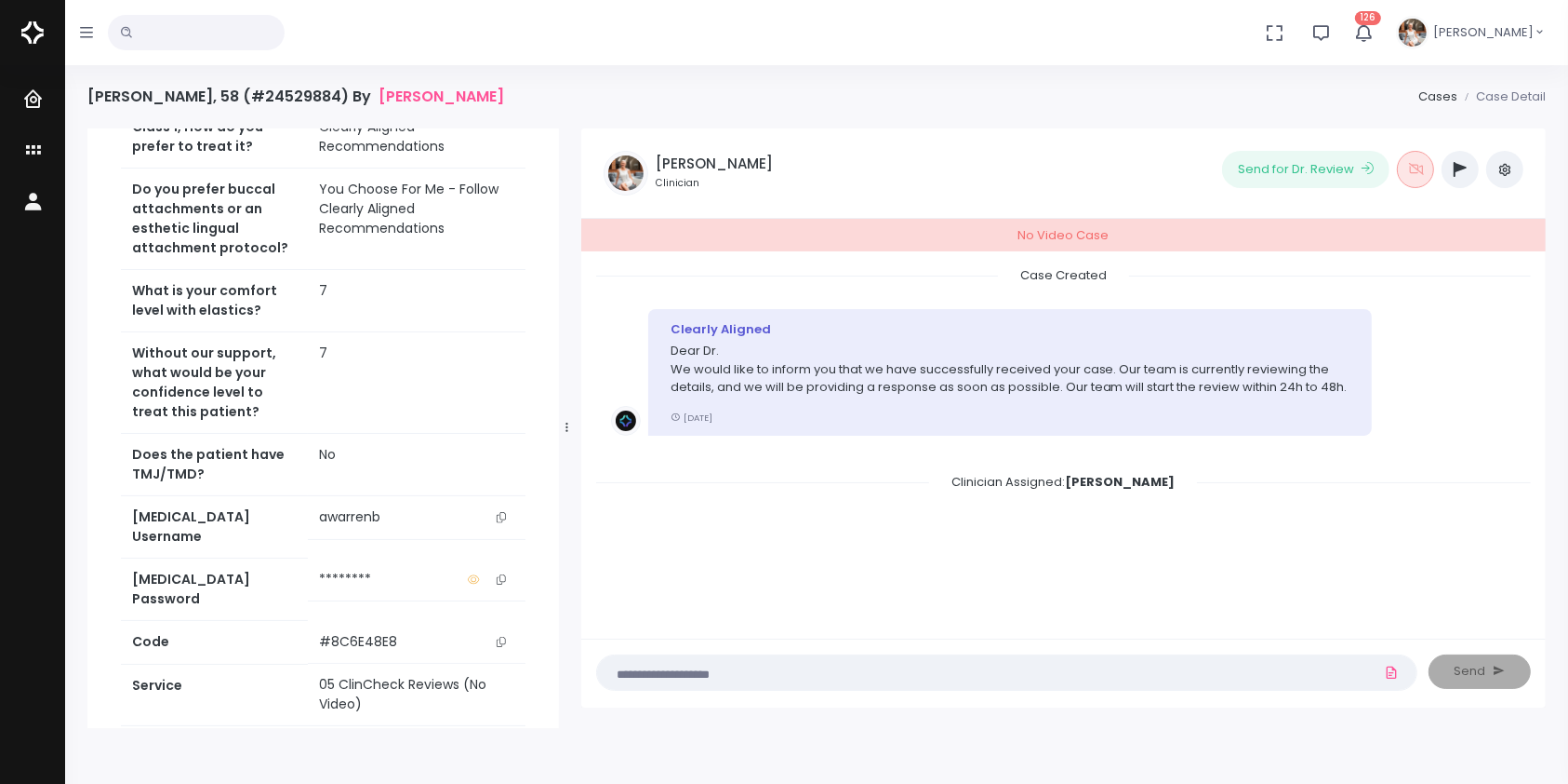
click at [506, 526] on button "scrollable content" at bounding box center [502, 517] width 26 height 20
click at [503, 522] on icon "scrollable content" at bounding box center [502, 517] width 9 height 10
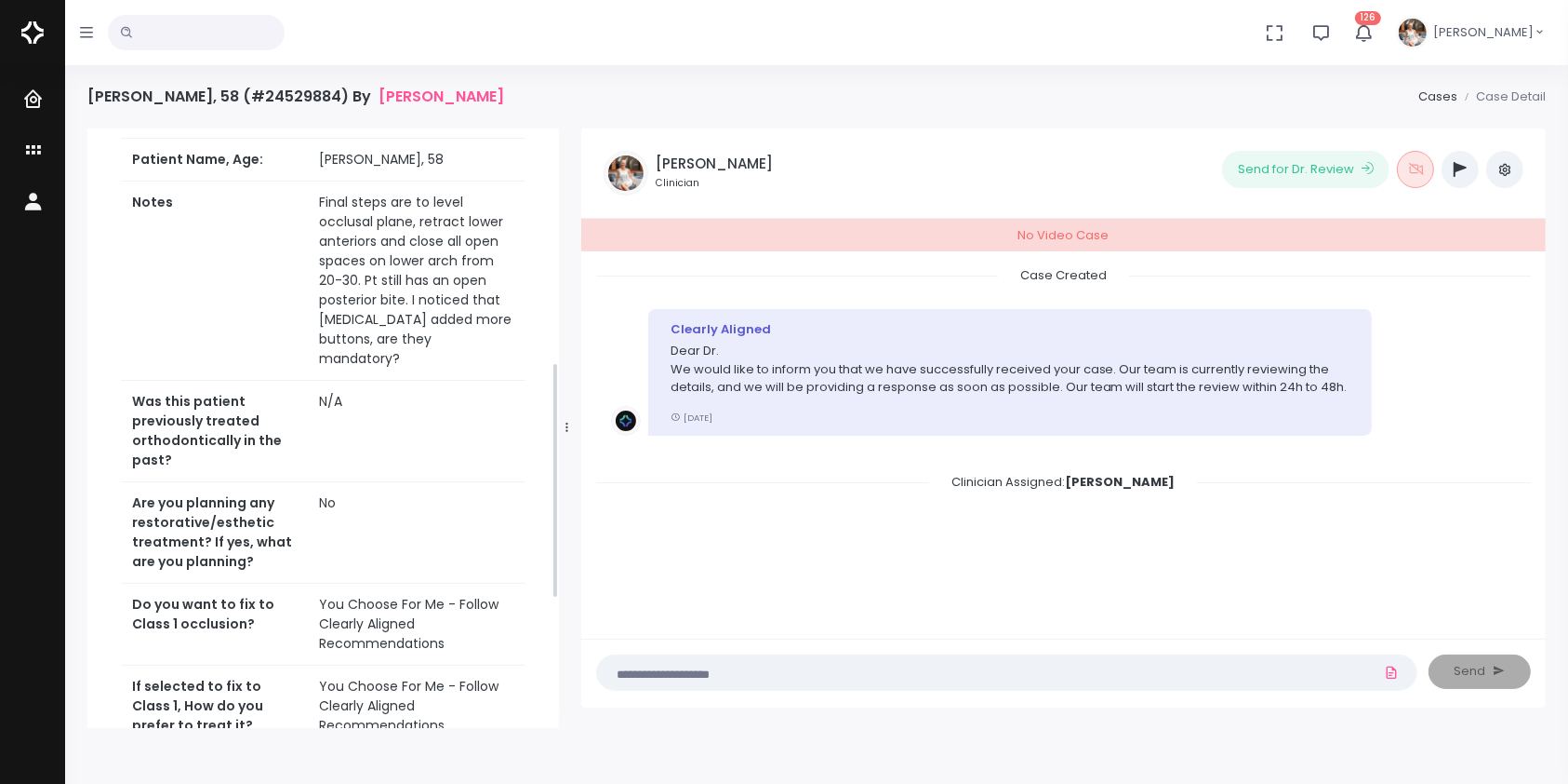
scroll to position [0, 0]
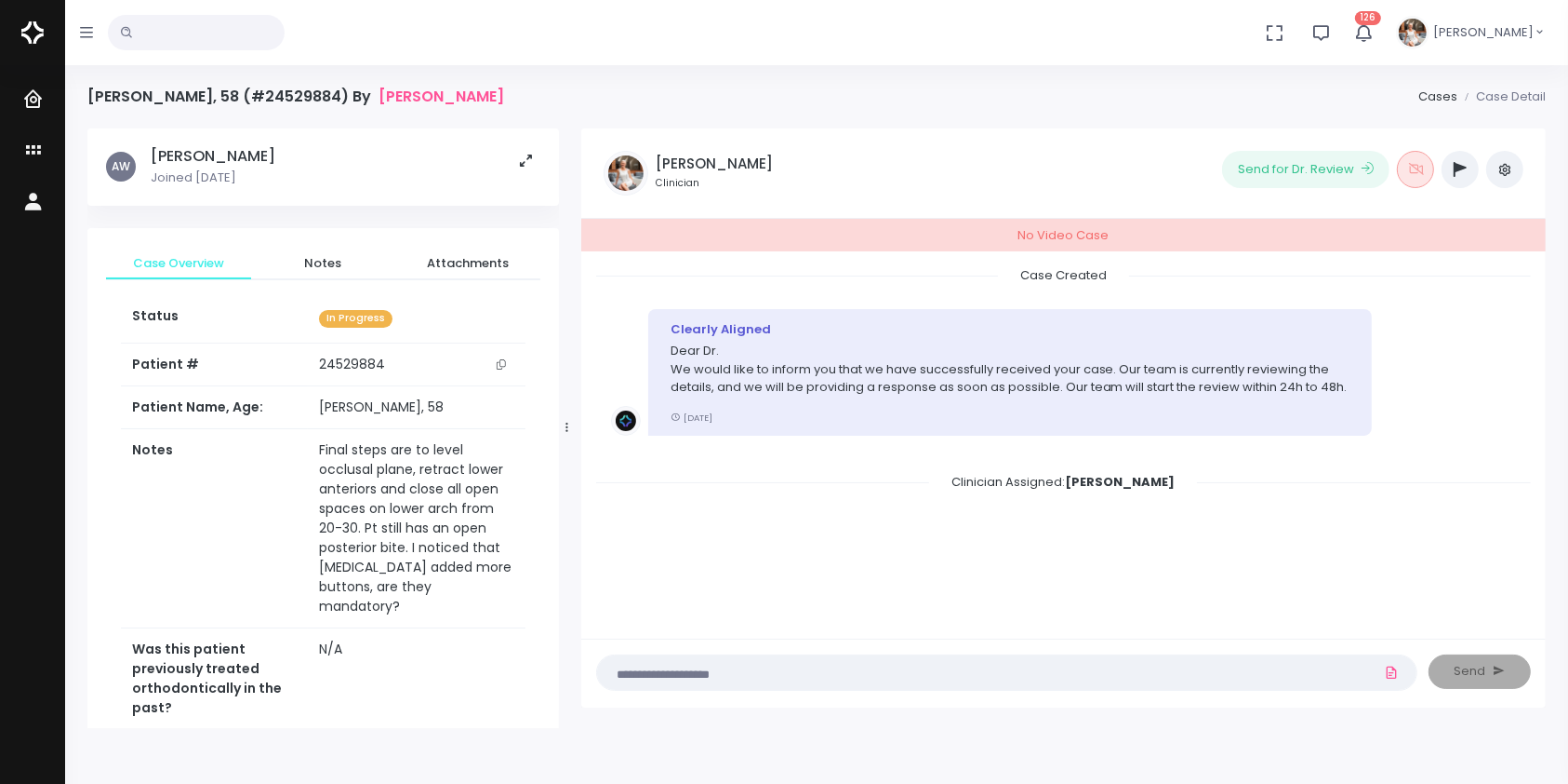
click at [249, 153] on h5 "Warren, Annette" at bounding box center [213, 157] width 124 height 19
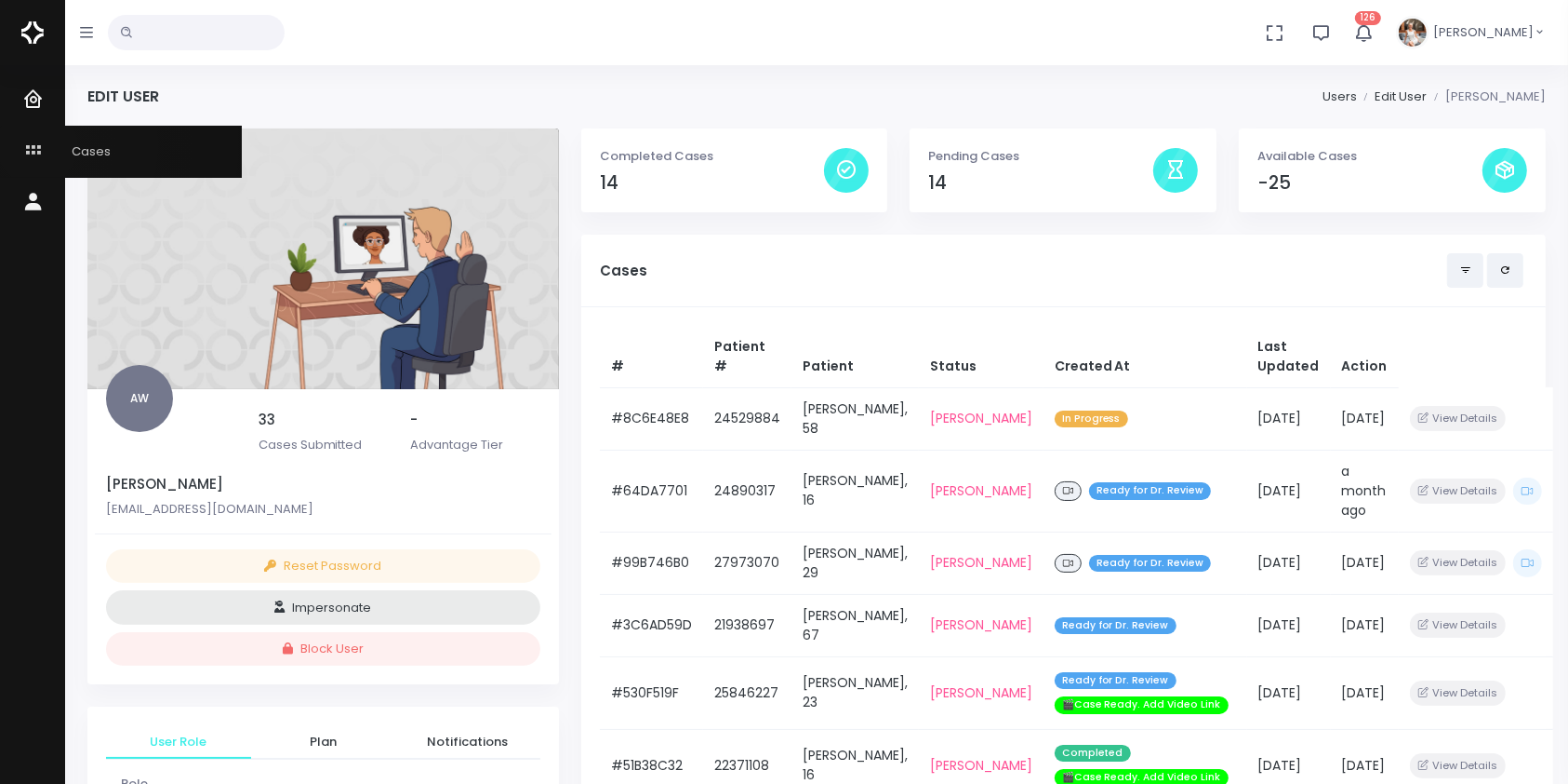
click at [37, 145] on icon "scrollable content" at bounding box center [36, 151] width 26 height 24
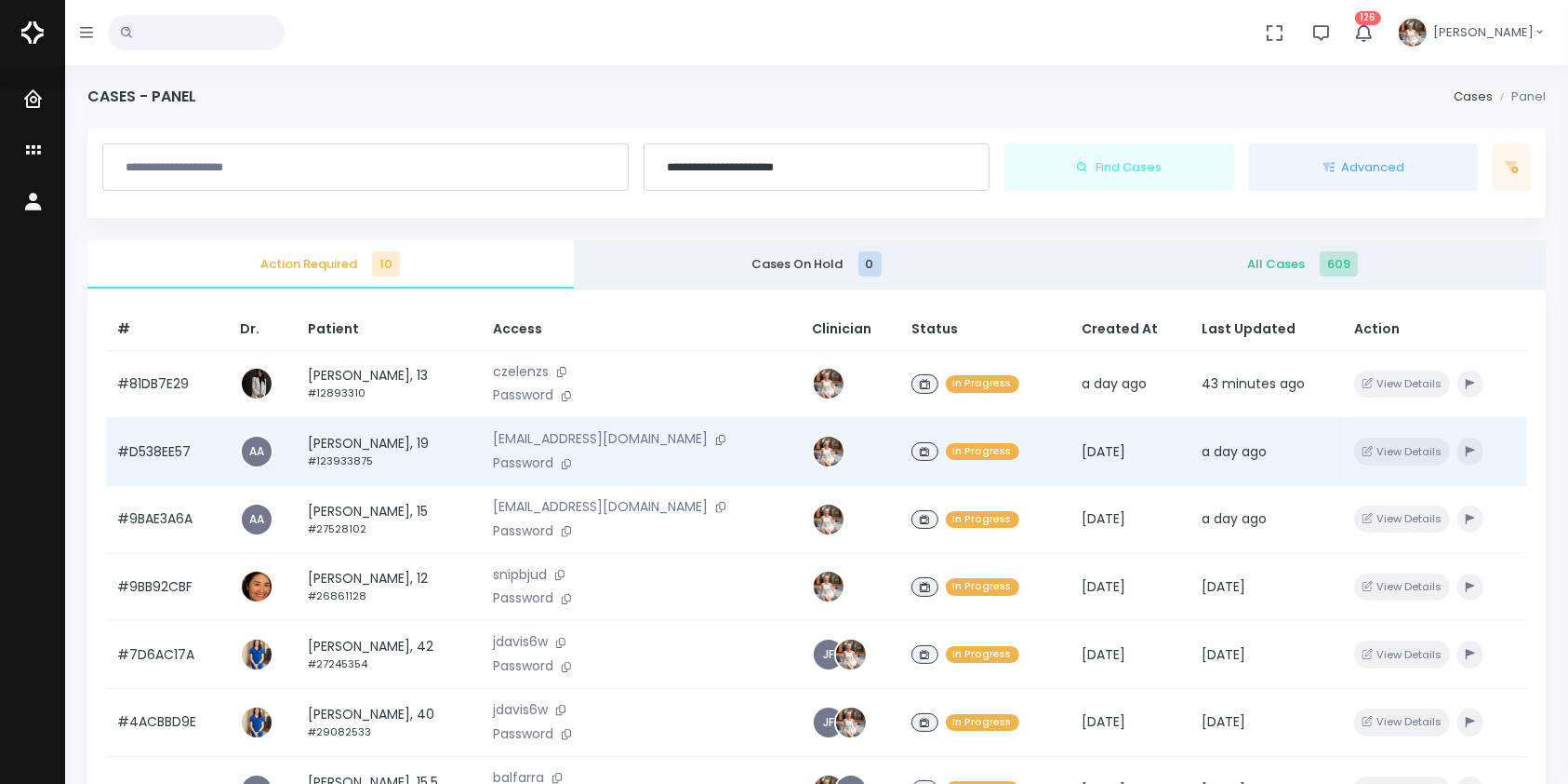
scroll to position [413, 0]
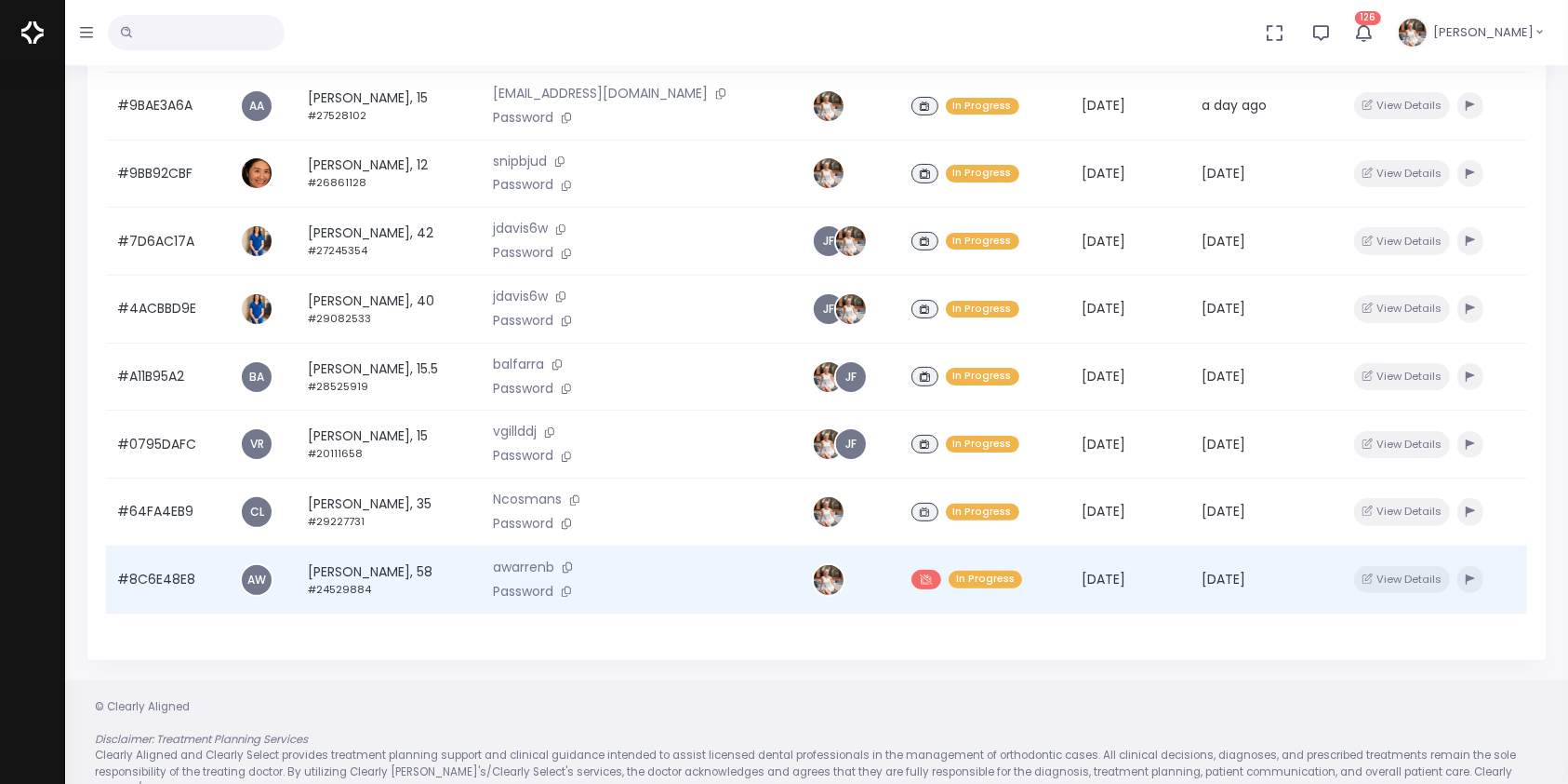
click at [165, 591] on td "#8C6E48E8" at bounding box center [167, 579] width 123 height 68
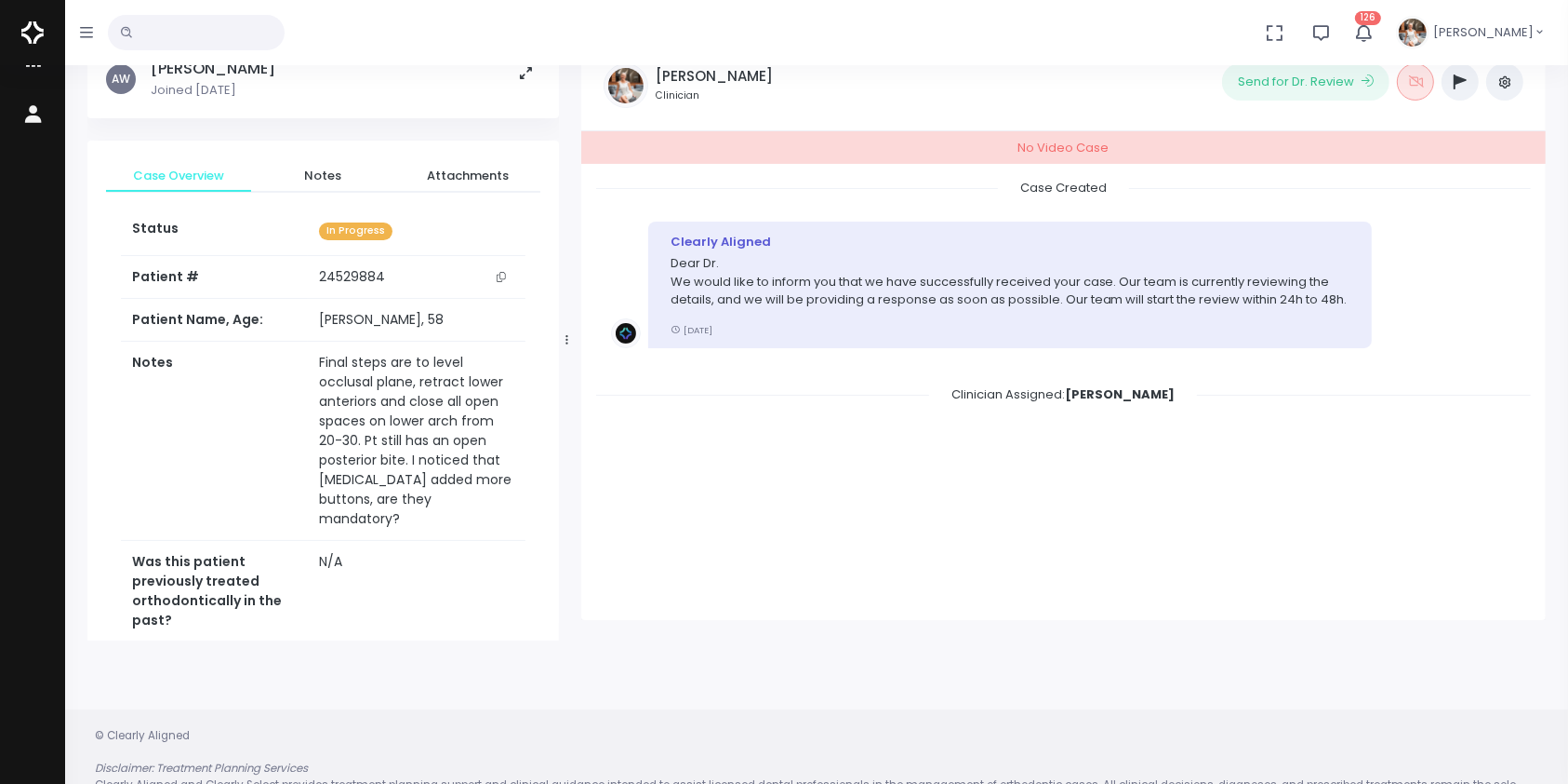
scroll to position [148, 0]
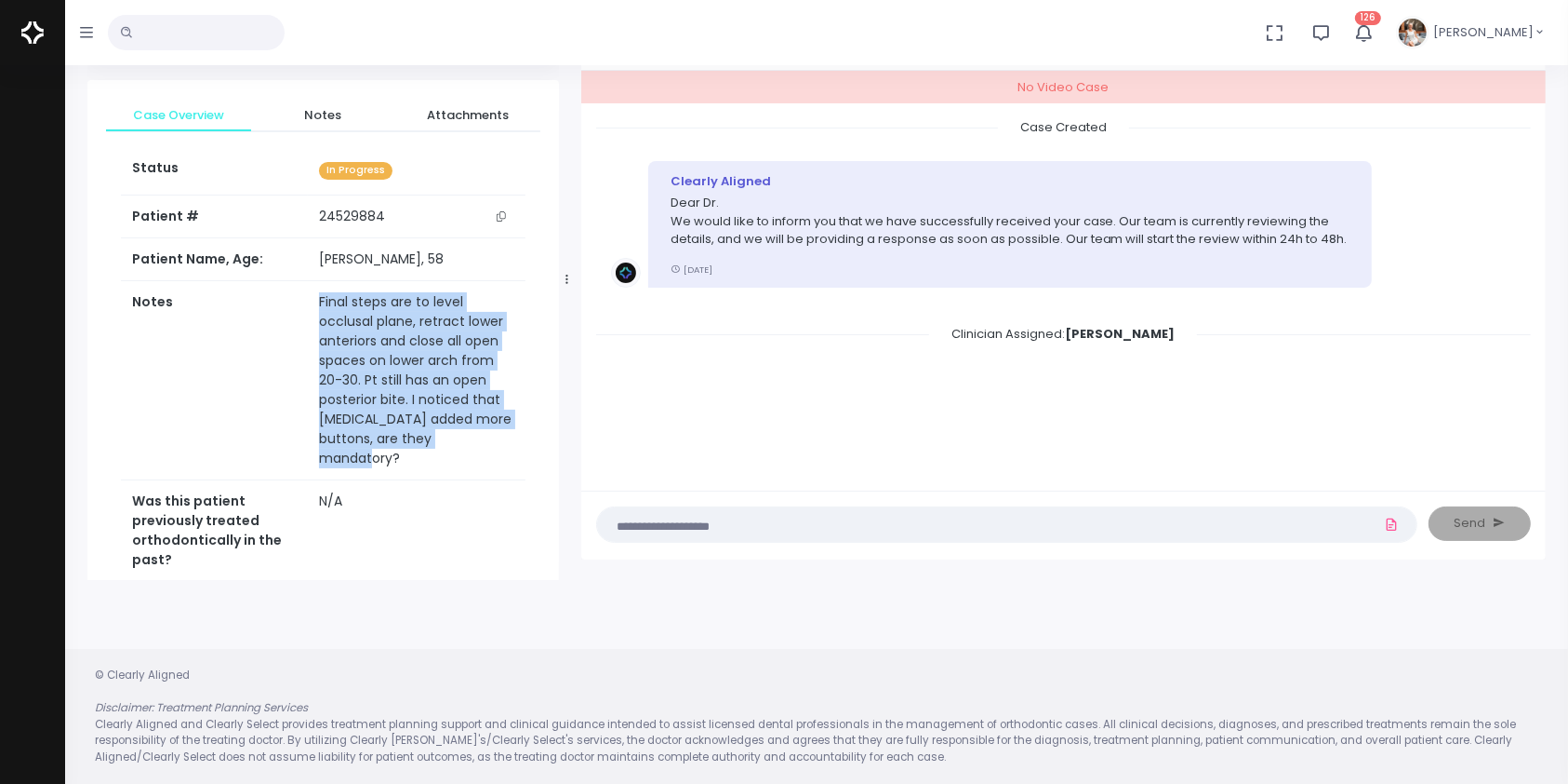
drag, startPoint x: 412, startPoint y: 455, endPoint x: 303, endPoint y: 311, distance: 180.6
click at [307, 312] on td "Final steps are to level occlusal plane, retract lower anteriors and close all …" at bounding box center [416, 380] width 217 height 199
copy td "Final steps are to level occlusal plane, retract lower anteriors and close all …"
click at [500, 396] on td "Final steps are to level occlusal plane, retract lower anteriors and close all …" at bounding box center [416, 380] width 217 height 199
copy td "Final steps are to level occlusal plane, retract lower anteriors and close all …"
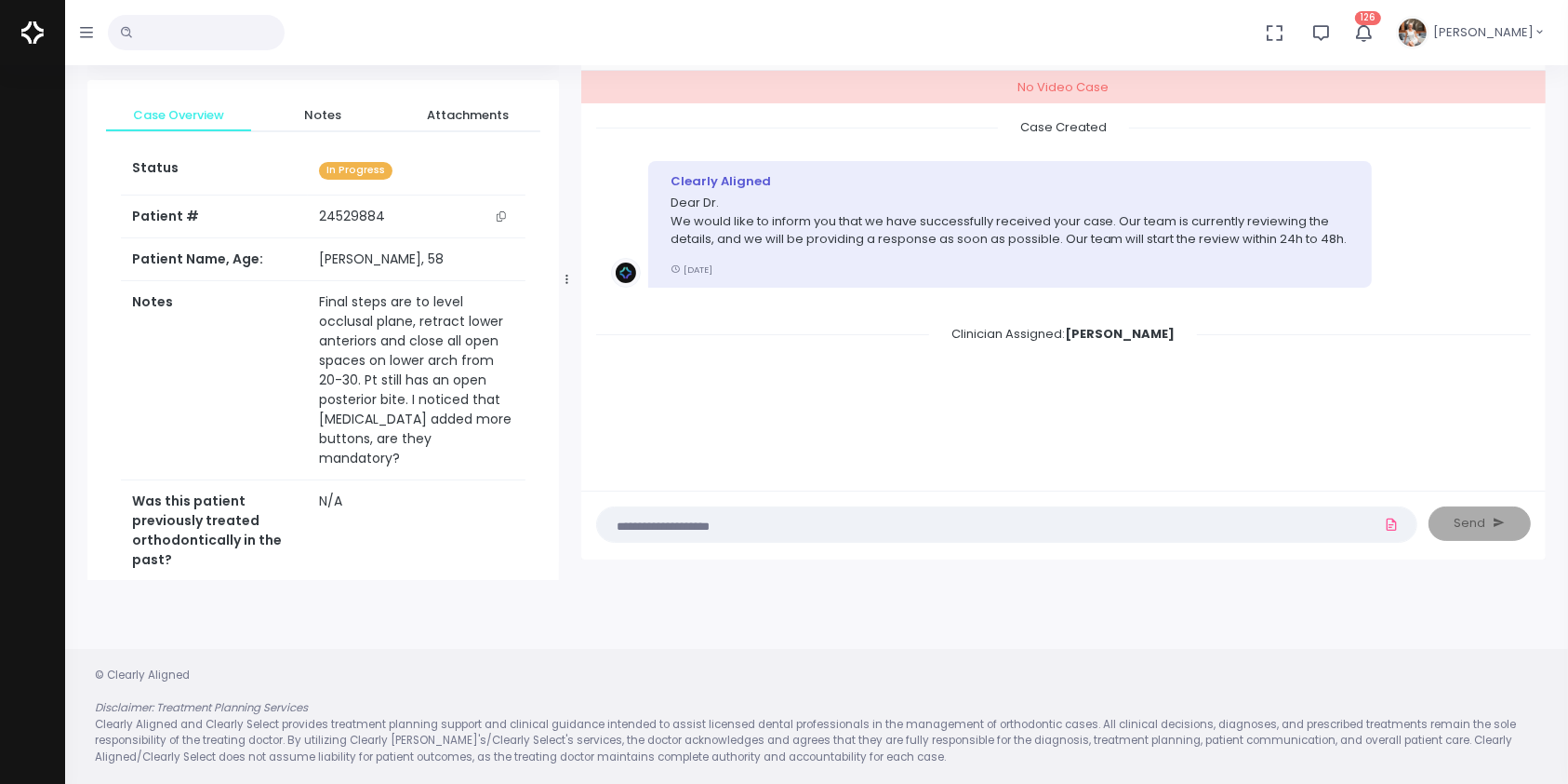
click at [870, 532] on textarea at bounding box center [970, 524] width 724 height 21
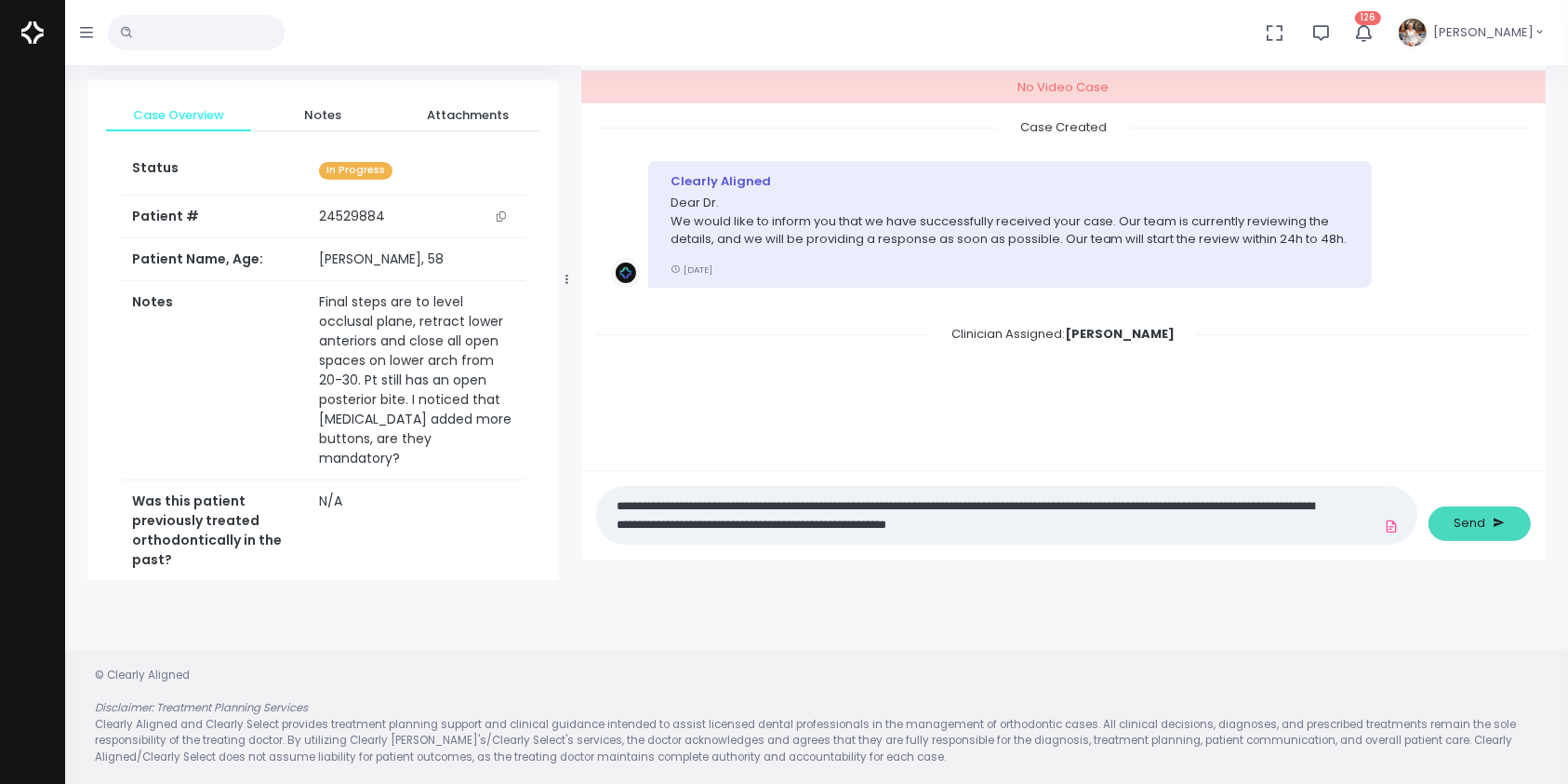
type textarea "**********"
click at [1475, 525] on span "Send" at bounding box center [1471, 523] width 32 height 19
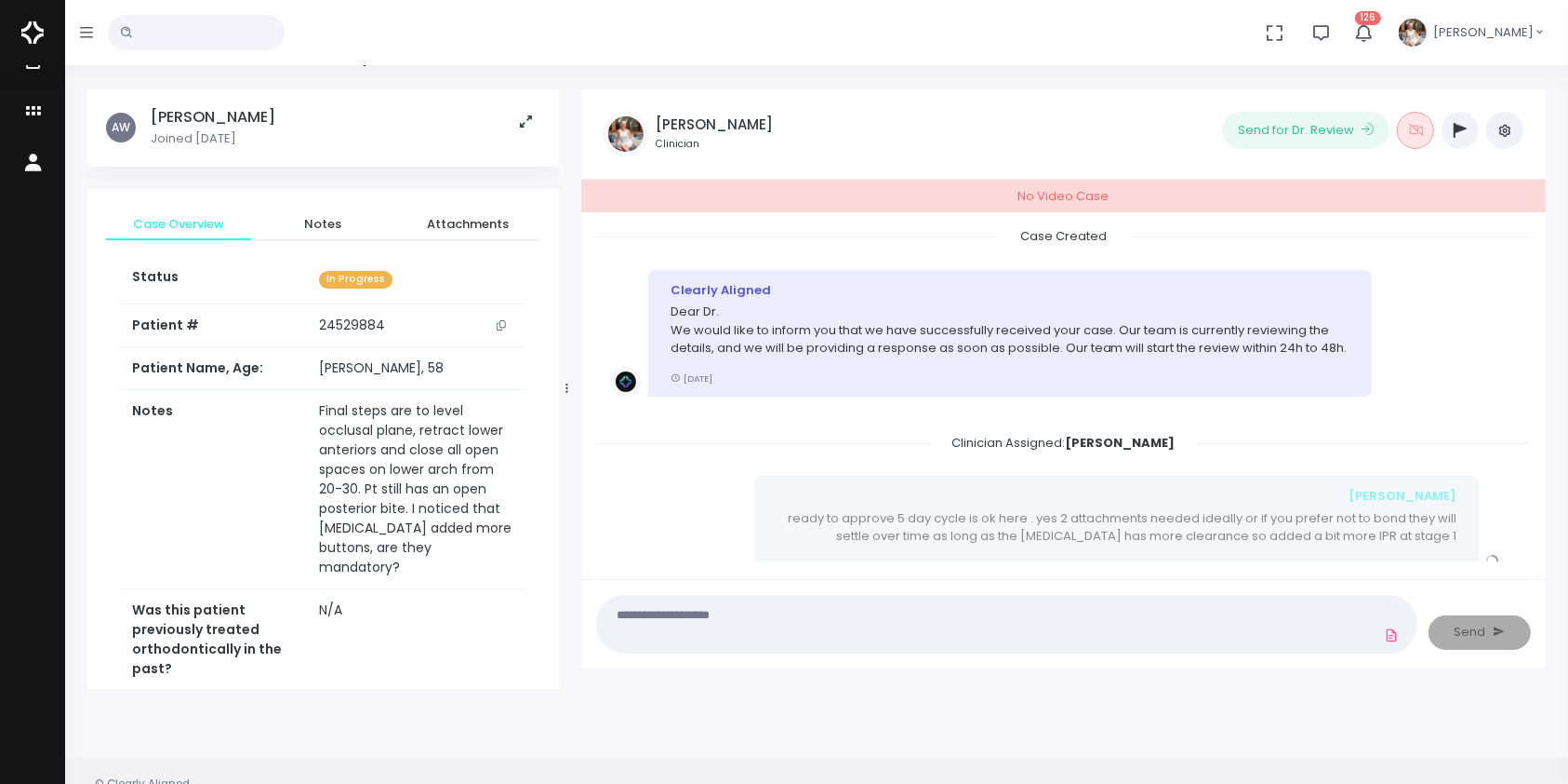
scroll to position [0, 0]
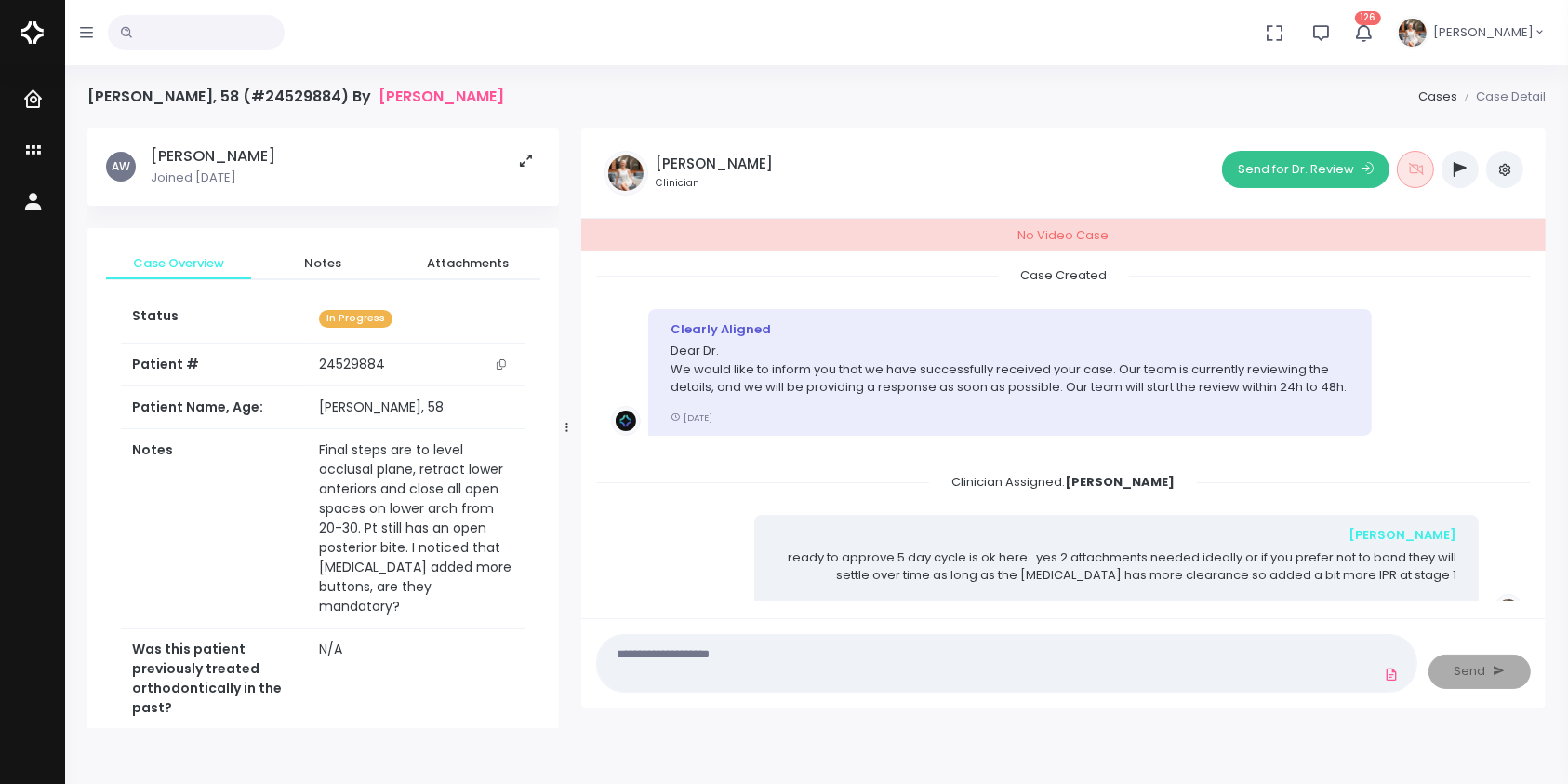
click at [1303, 172] on button "Send for Dr. Review" at bounding box center [1306, 169] width 168 height 37
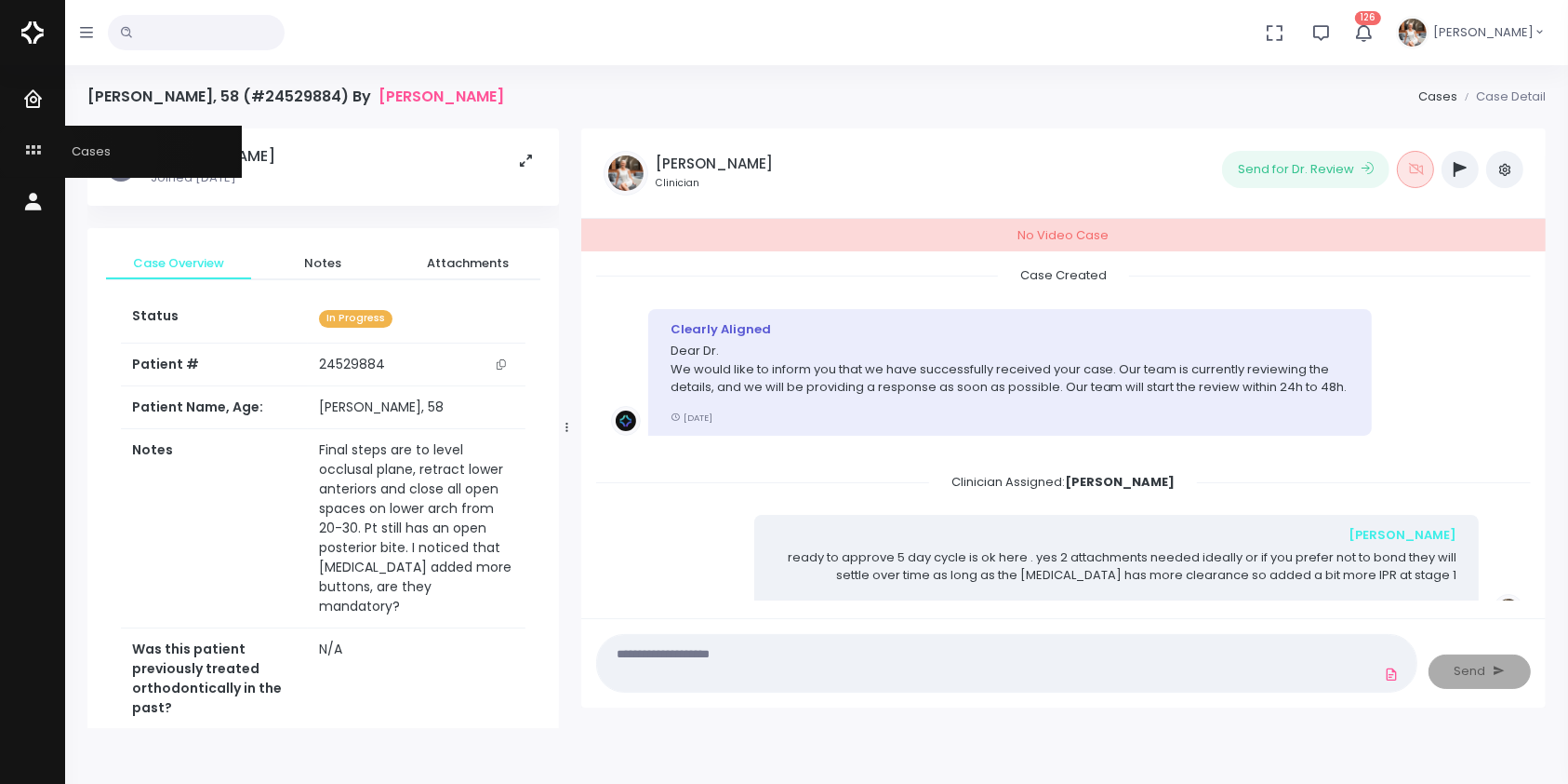
click at [37, 152] on icon "scrollable content" at bounding box center [36, 151] width 26 height 24
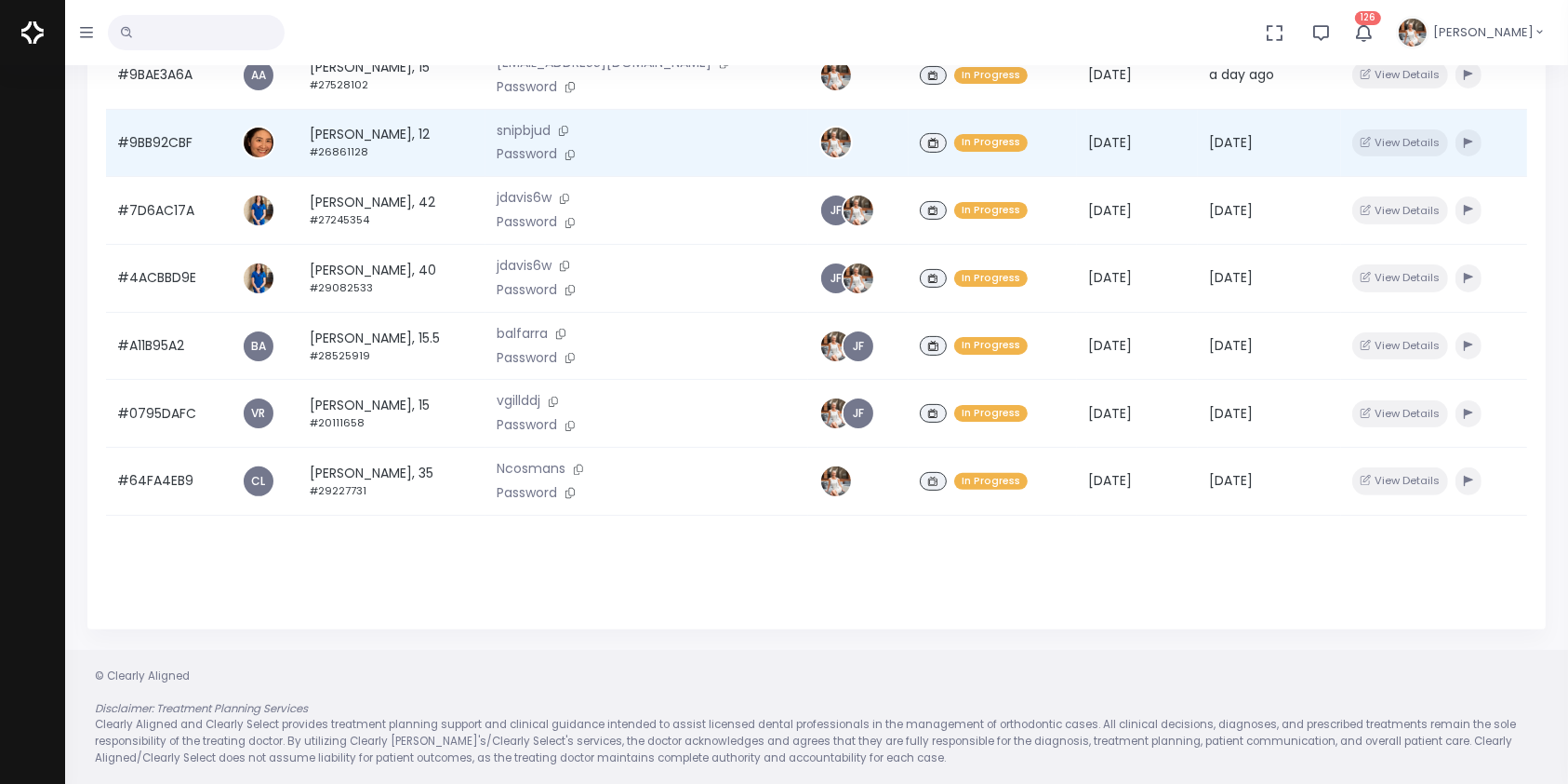
scroll to position [444, 0]
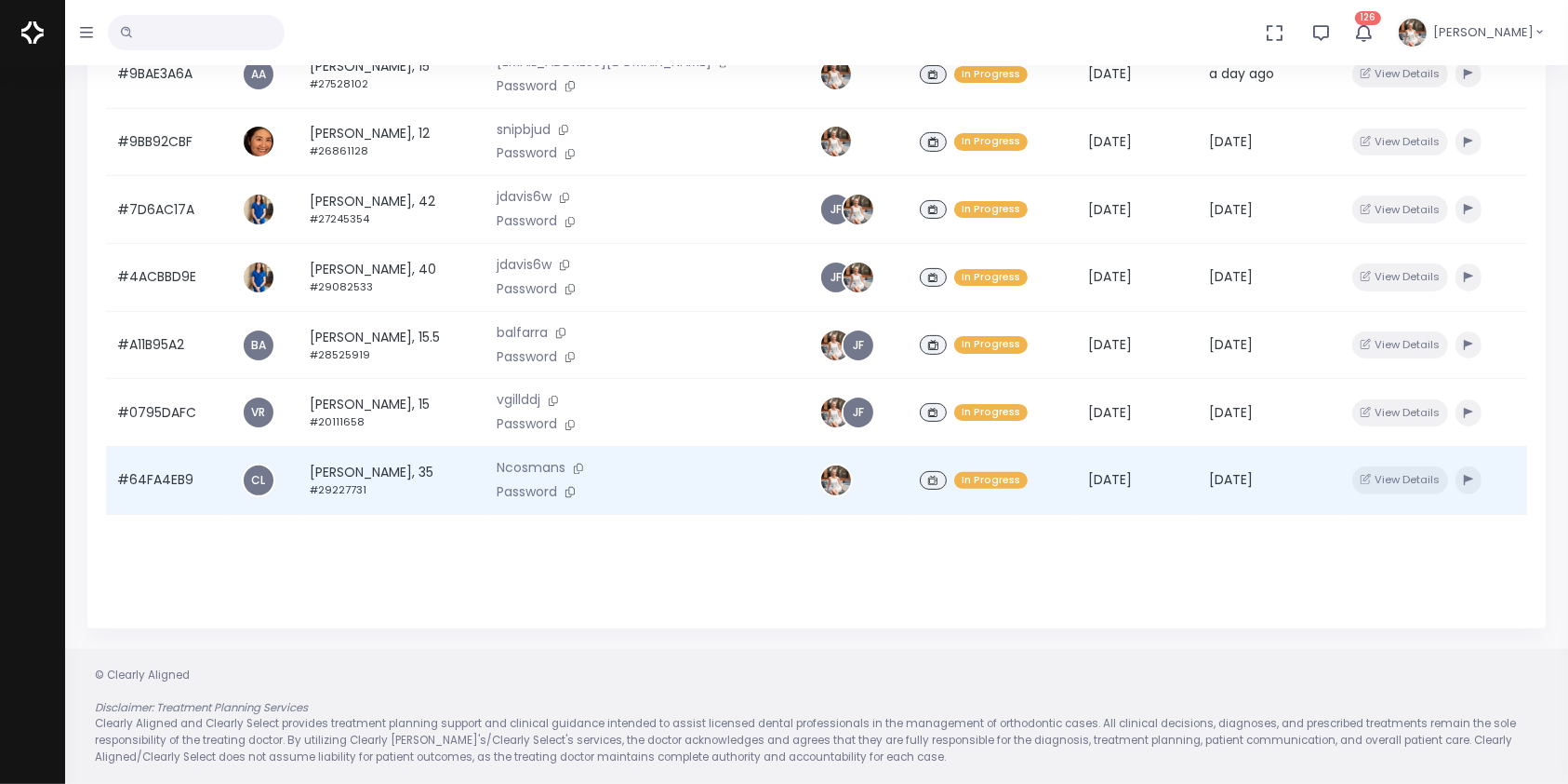
click at [151, 492] on td "#64FA4EB9" at bounding box center [168, 480] width 124 height 68
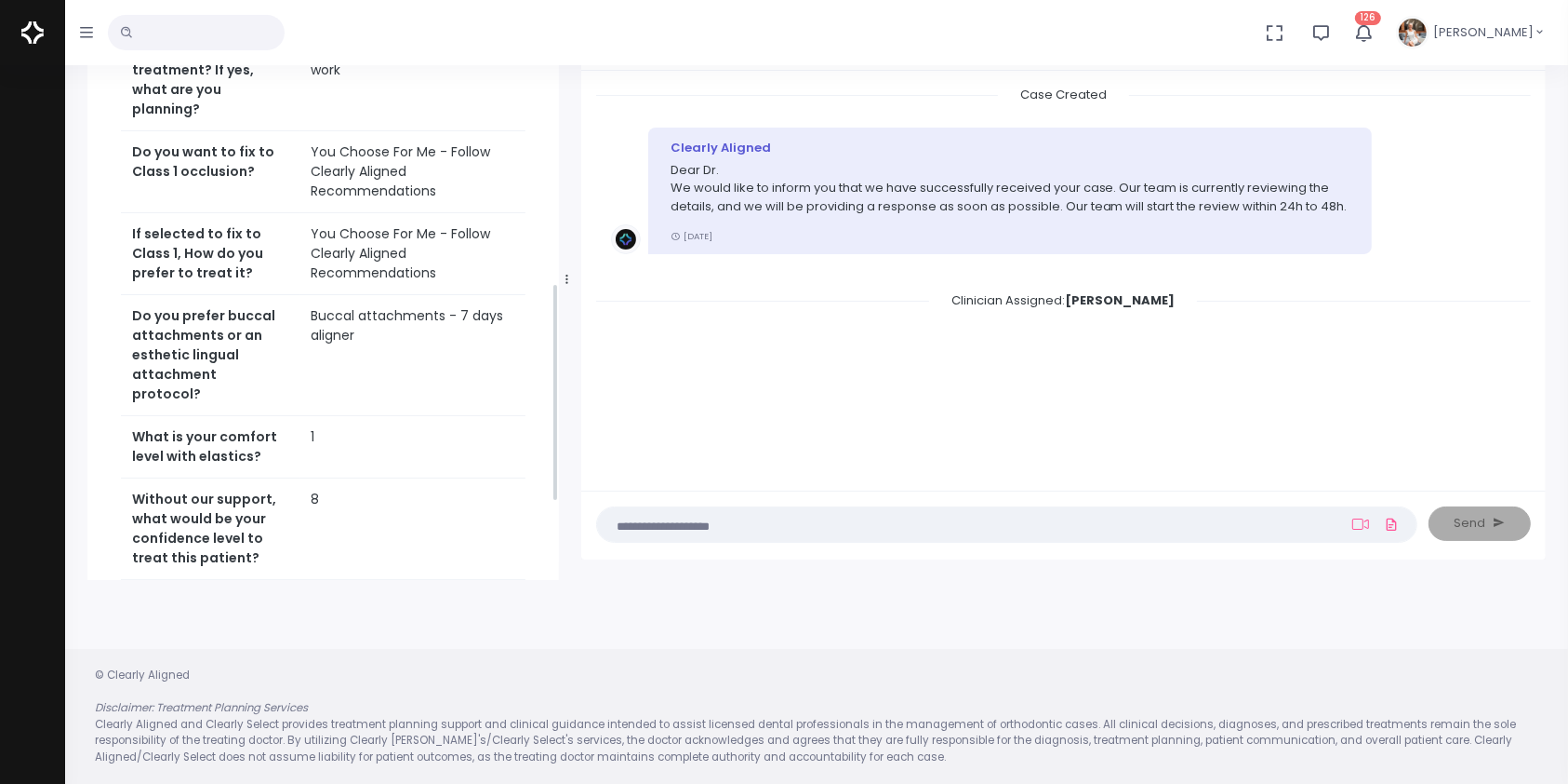
scroll to position [826, 0]
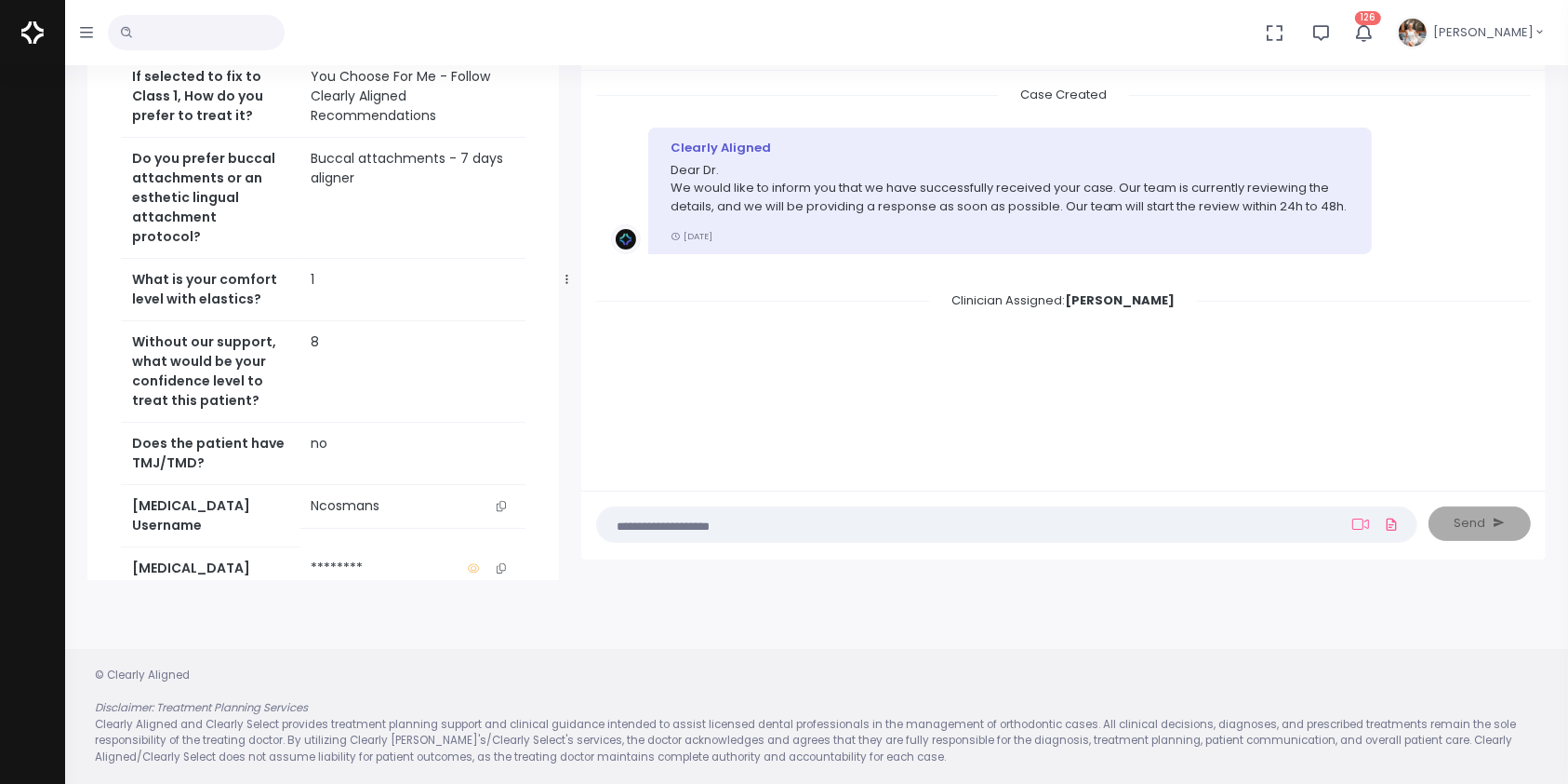
click at [503, 511] on icon "scrollable content" at bounding box center [502, 506] width 9 height 10
click at [499, 511] on icon "scrollable content" at bounding box center [502, 506] width 9 height 10
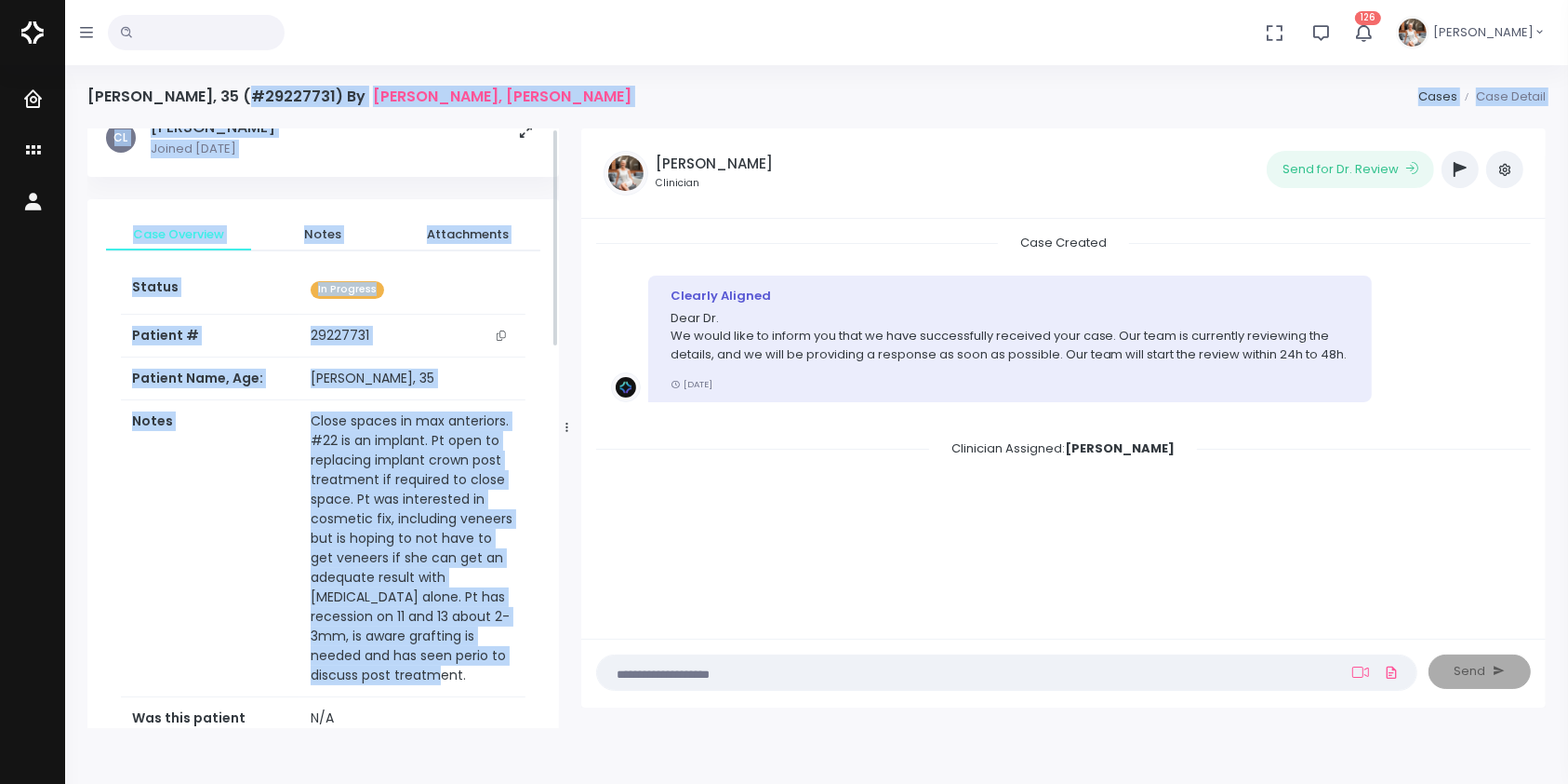
scroll to position [0, 0]
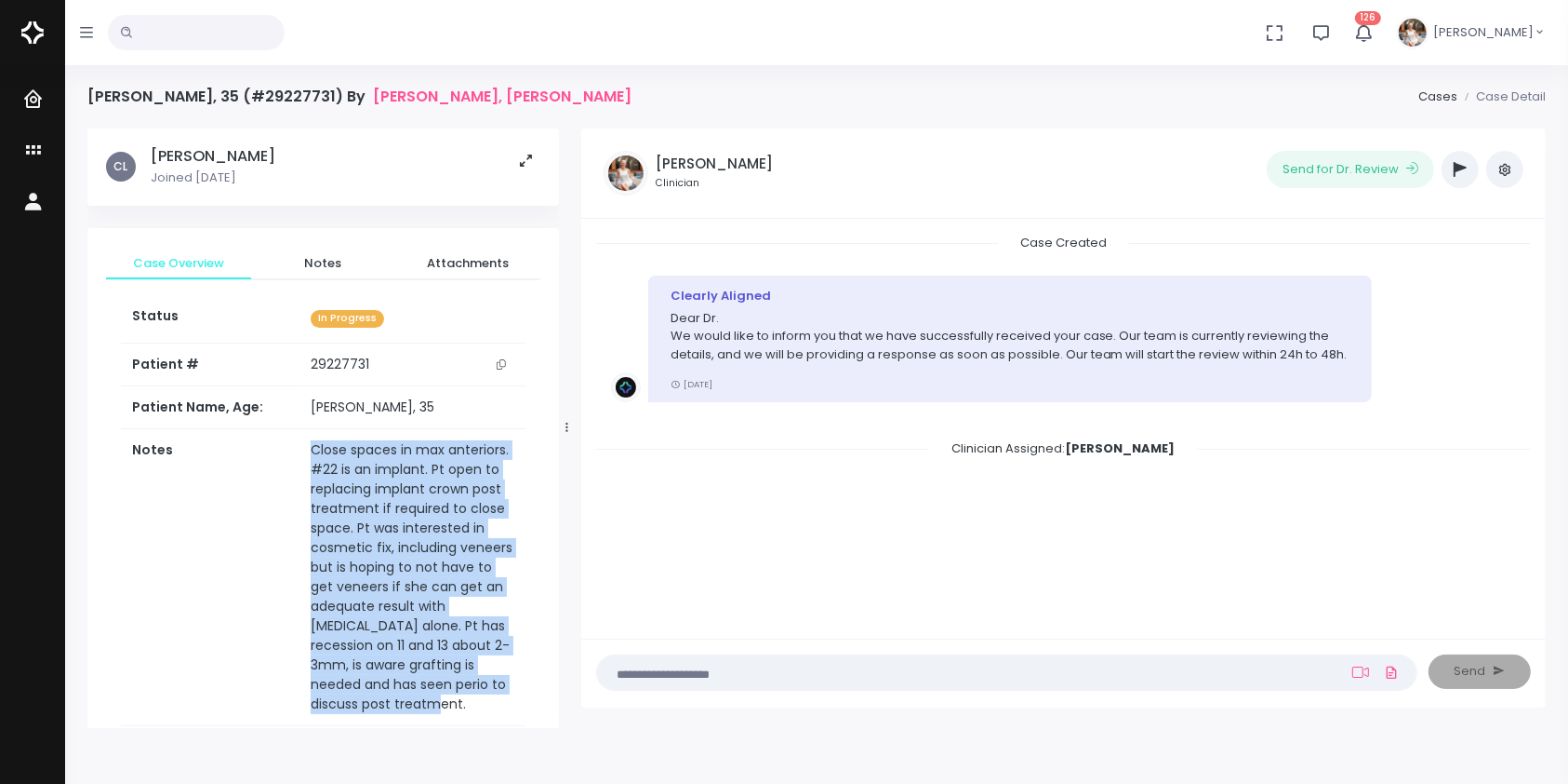
drag, startPoint x: 513, startPoint y: 291, endPoint x: 281, endPoint y: 454, distance: 283.5
click at [281, 454] on tr "Notes Close spaces in max anteriors. #22 is an implant. Pt open to replacing im…" at bounding box center [322, 577] width 404 height 297
copy tr "Close spaces in max anteriors. #22 is an implant. Pt open to replacing implant …"
click at [30, 151] on icon "scrollable content" at bounding box center [36, 151] width 26 height 24
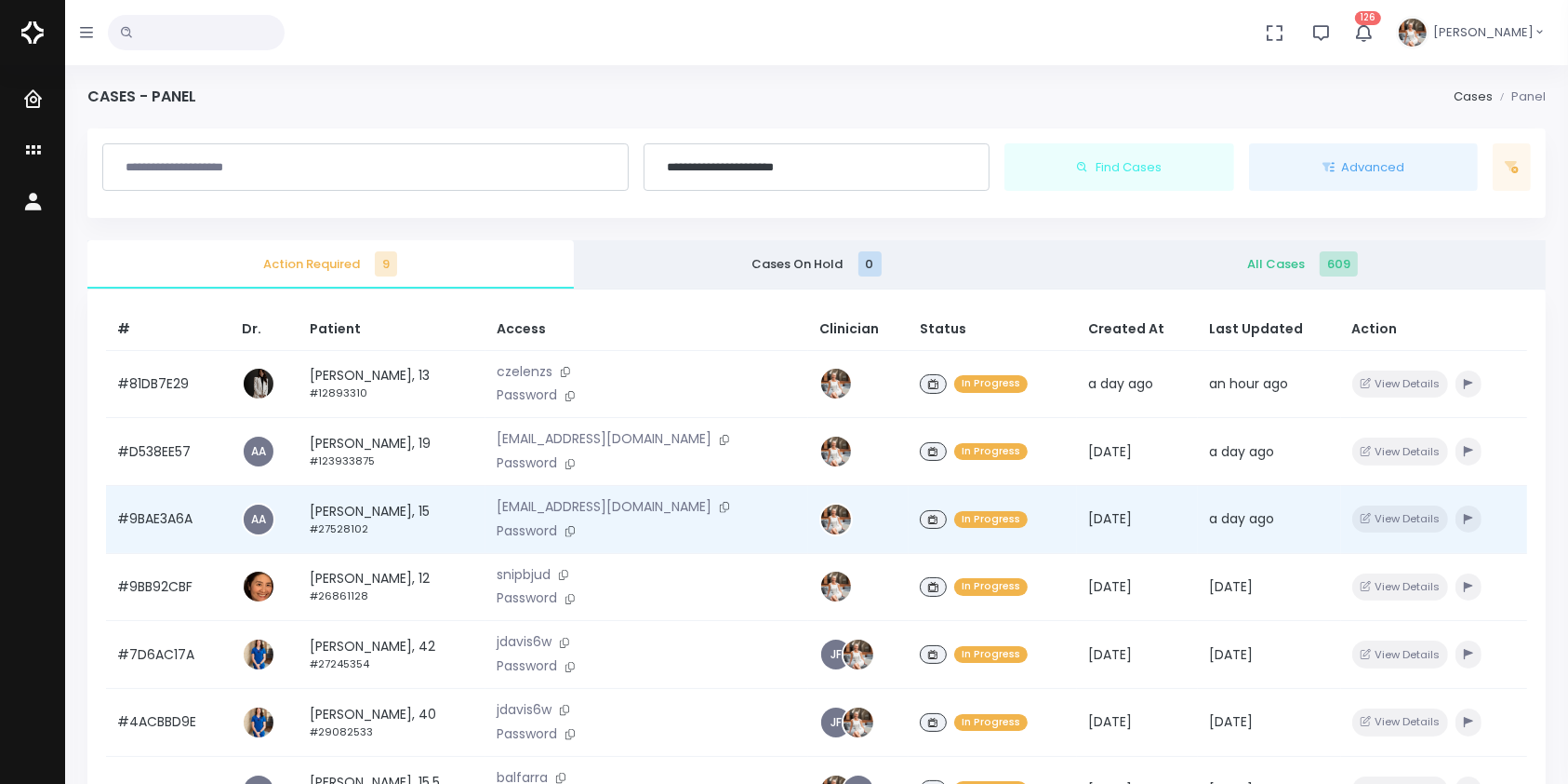
scroll to position [413, 0]
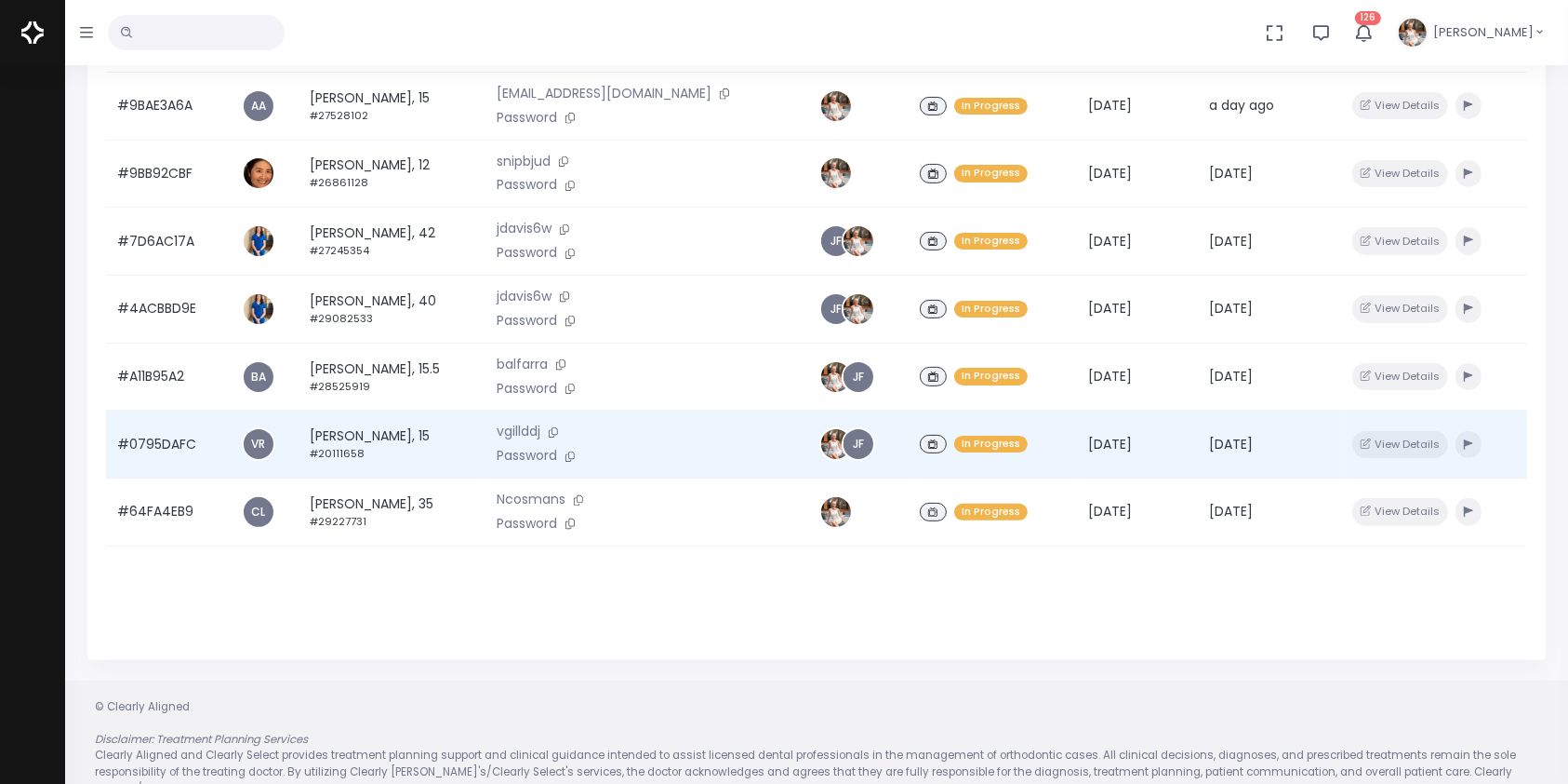
click at [143, 454] on td "#0795DAFC" at bounding box center [168, 444] width 124 height 68
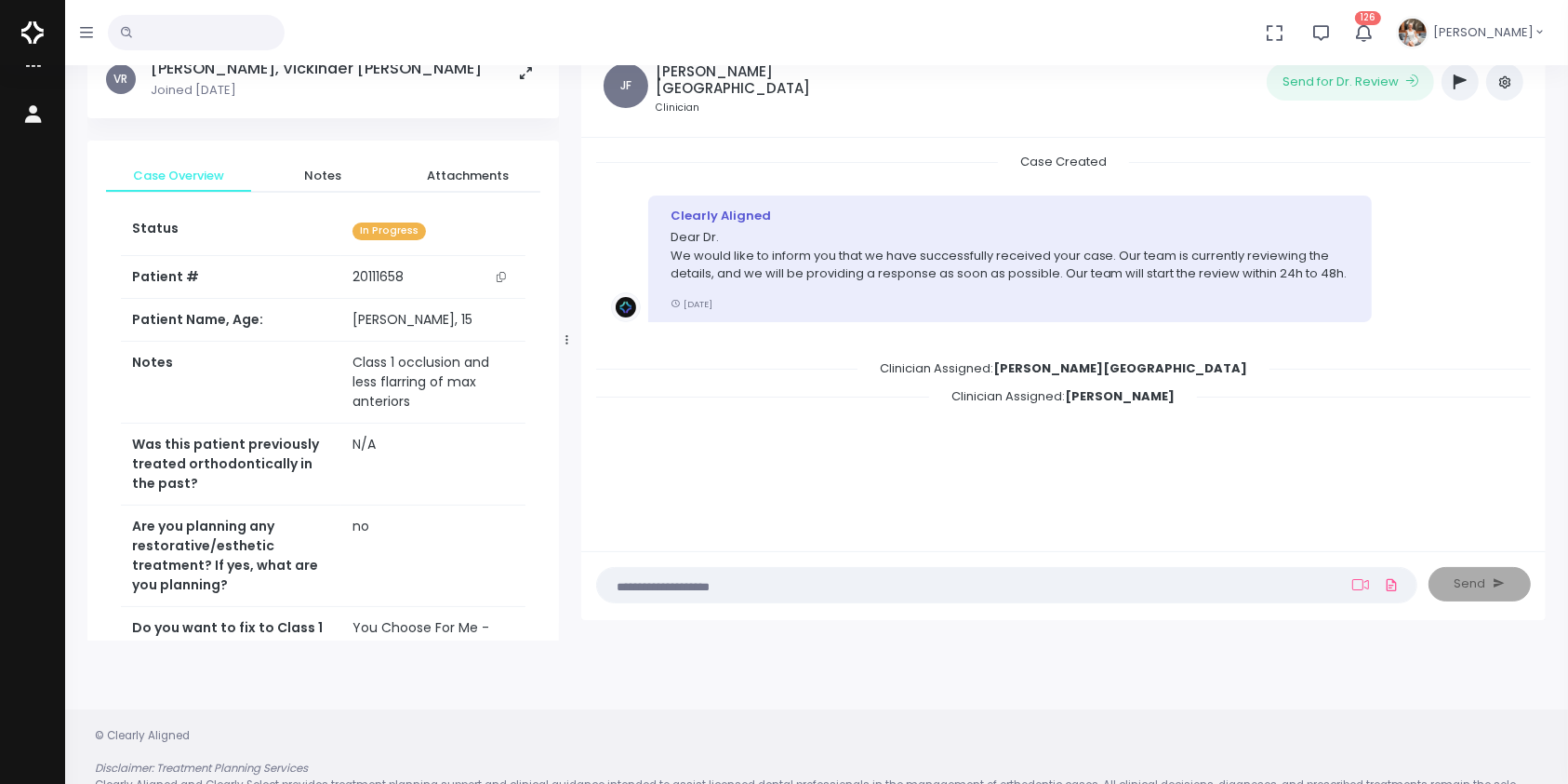
scroll to position [148, 0]
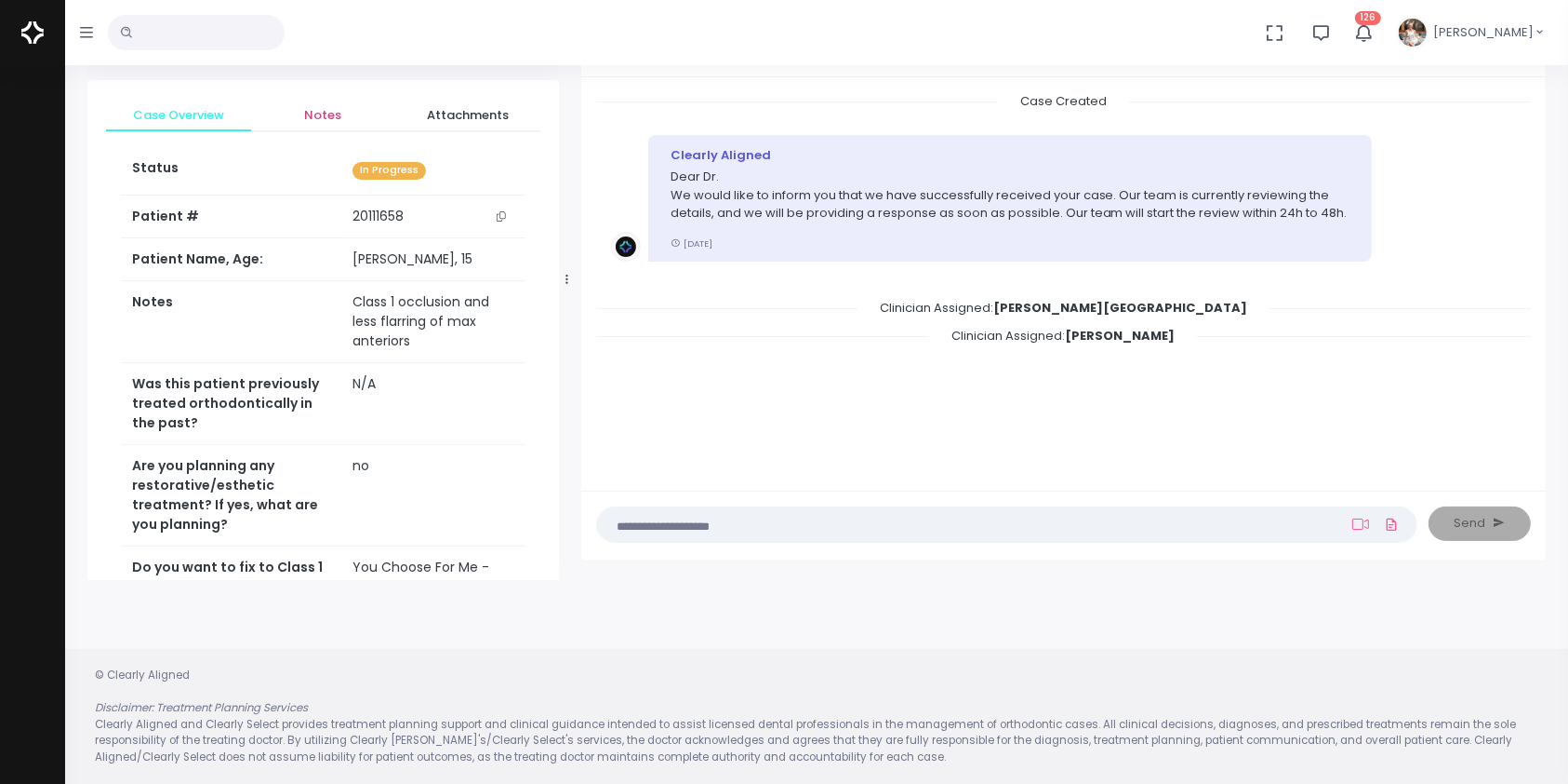
click at [319, 115] on span "Notes" at bounding box center [323, 115] width 115 height 19
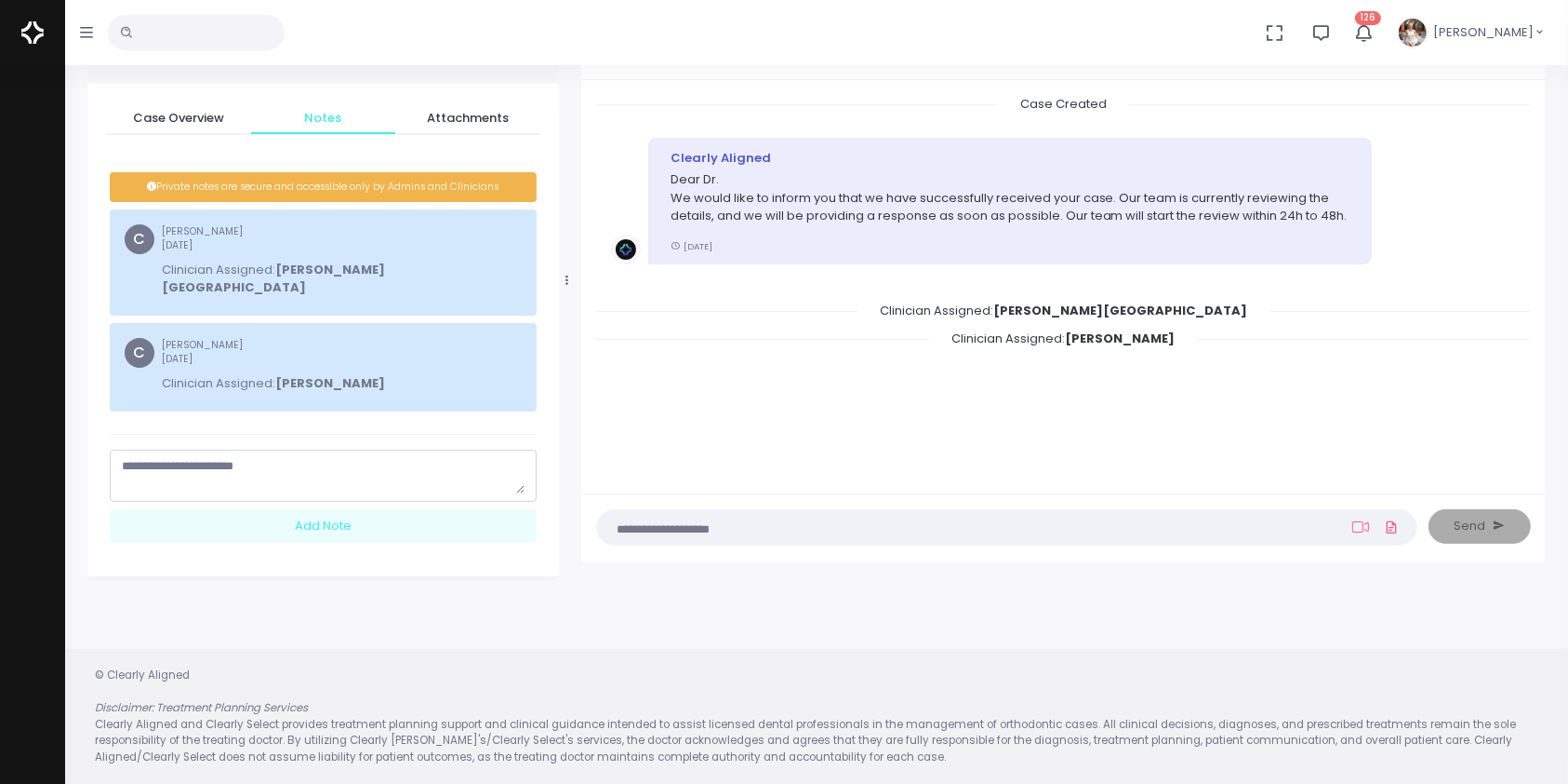
click at [324, 457] on textarea "scrollable content" at bounding box center [322, 475] width 403 height 36
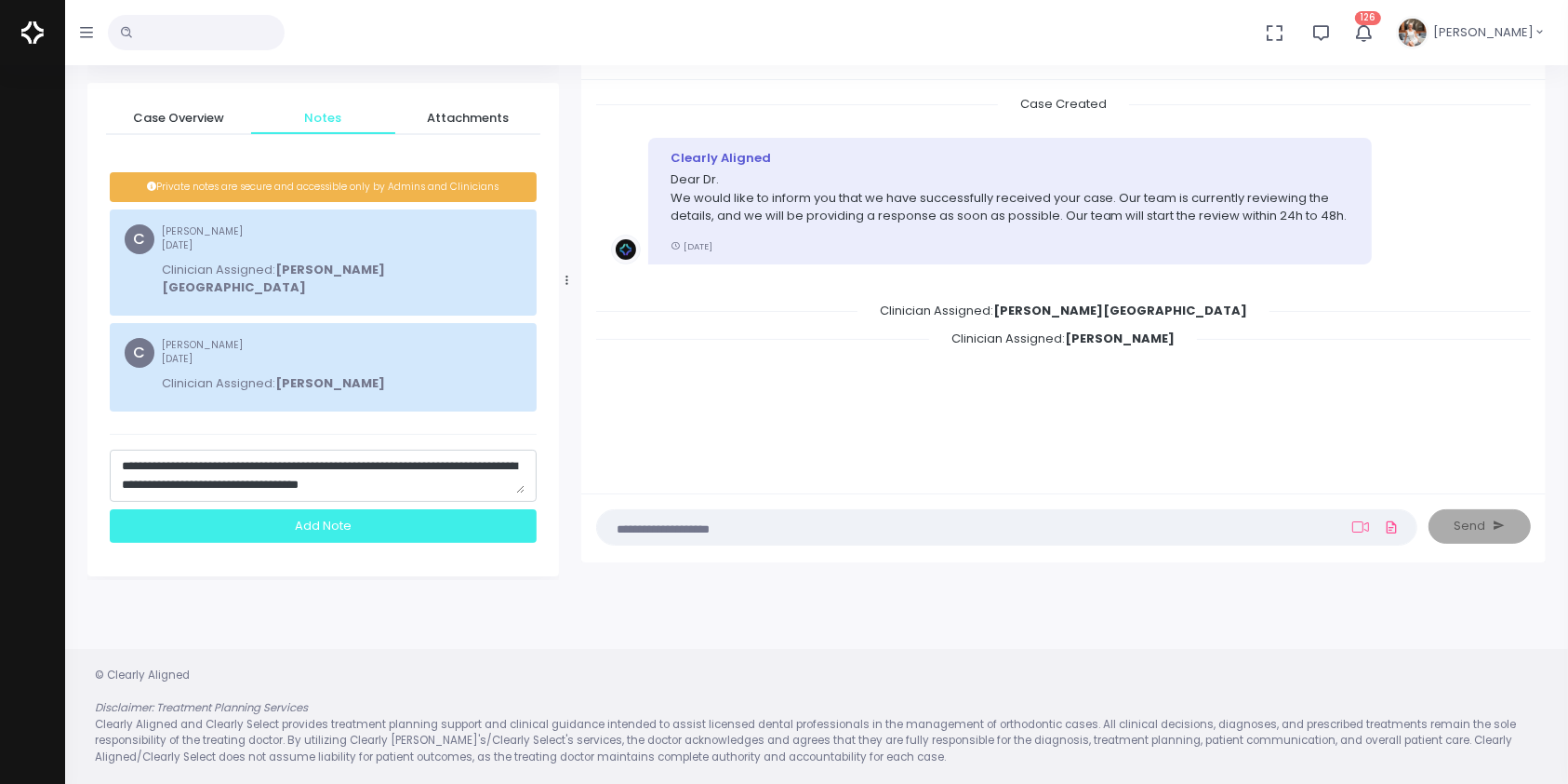
type textarea "**********"
click at [320, 518] on div "Add Note" at bounding box center [322, 526] width 427 height 34
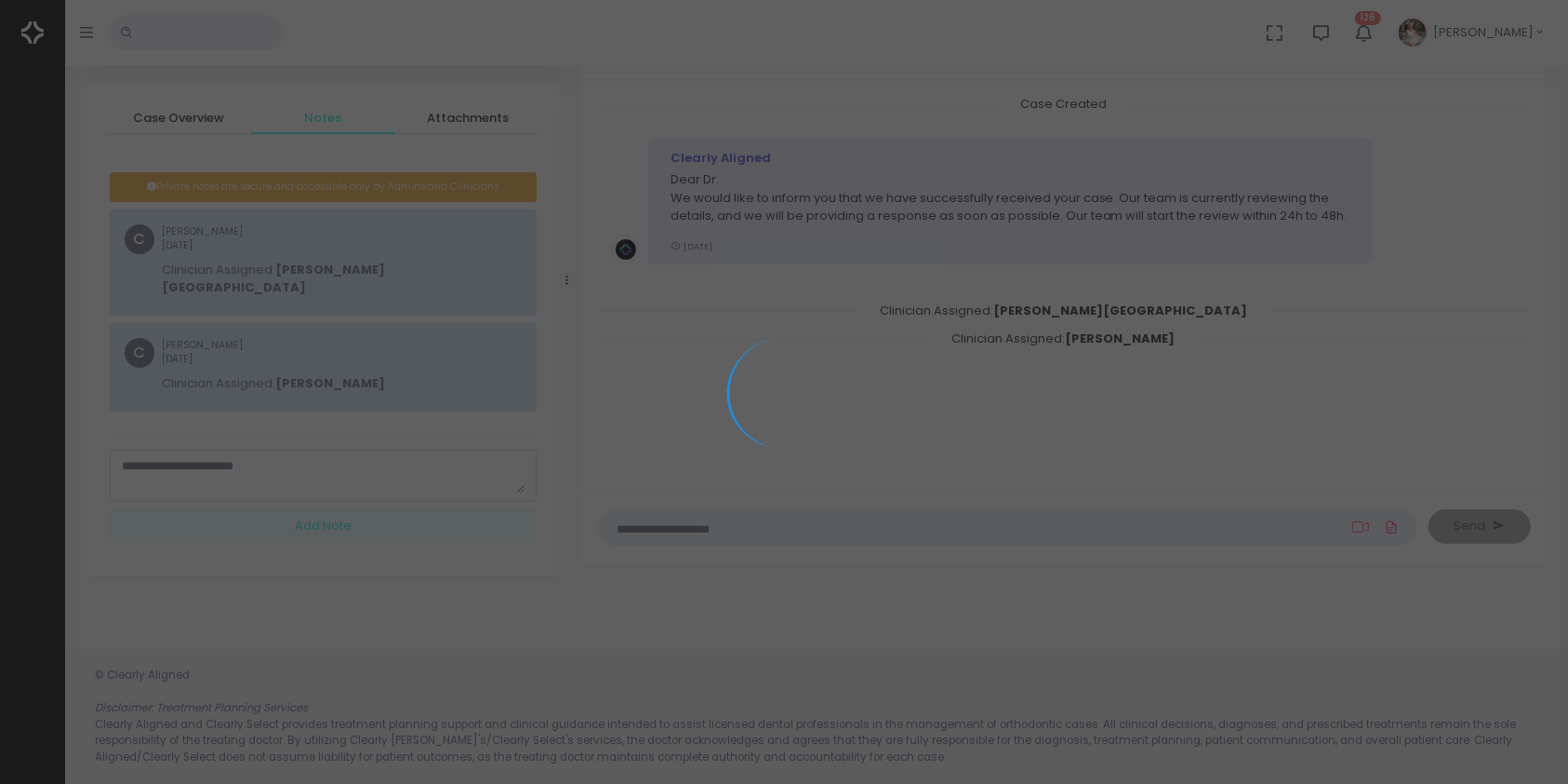
scroll to position [0, 0]
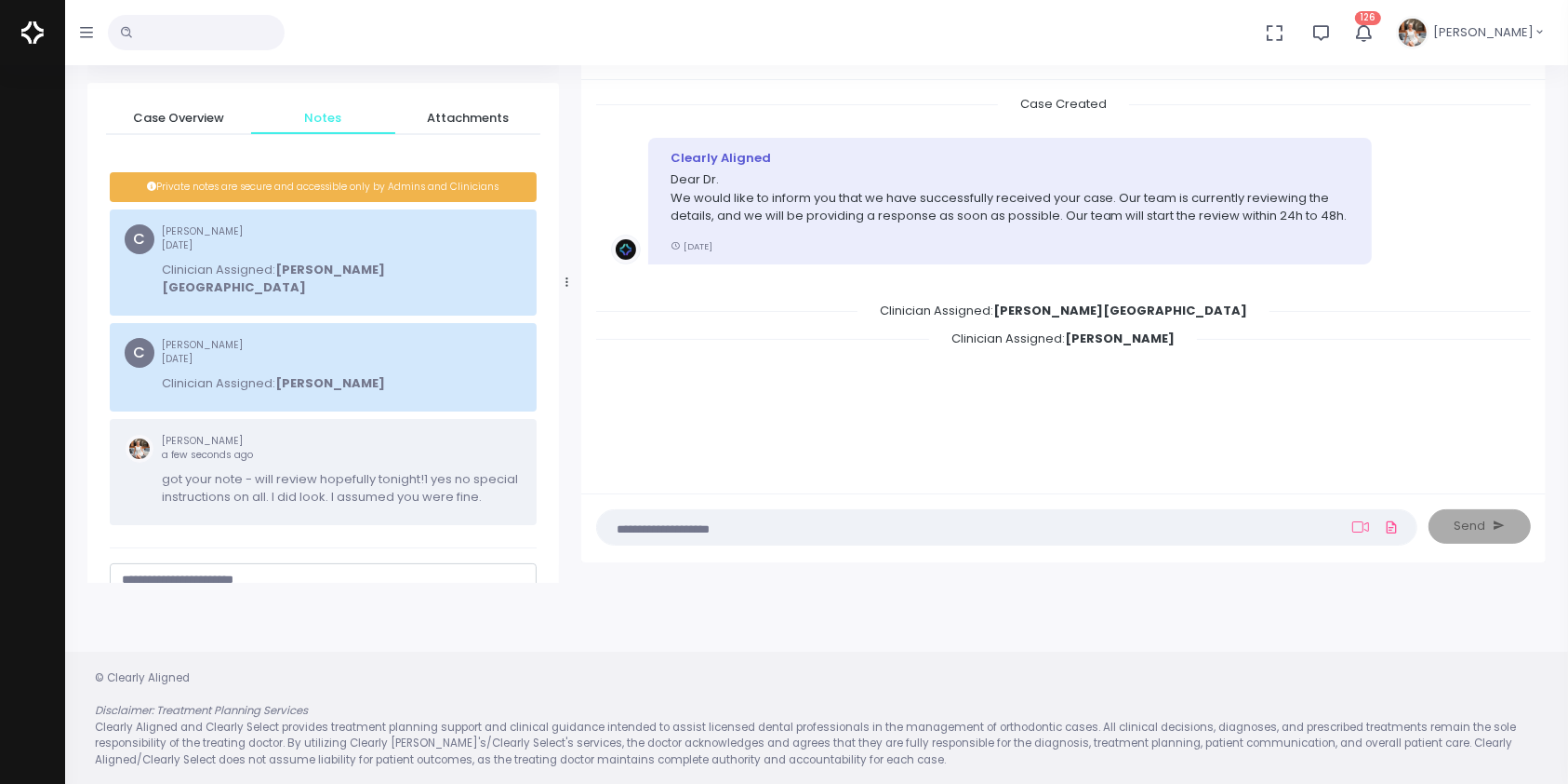
click at [86, 29] on icon "button" at bounding box center [87, 33] width 13 height 15
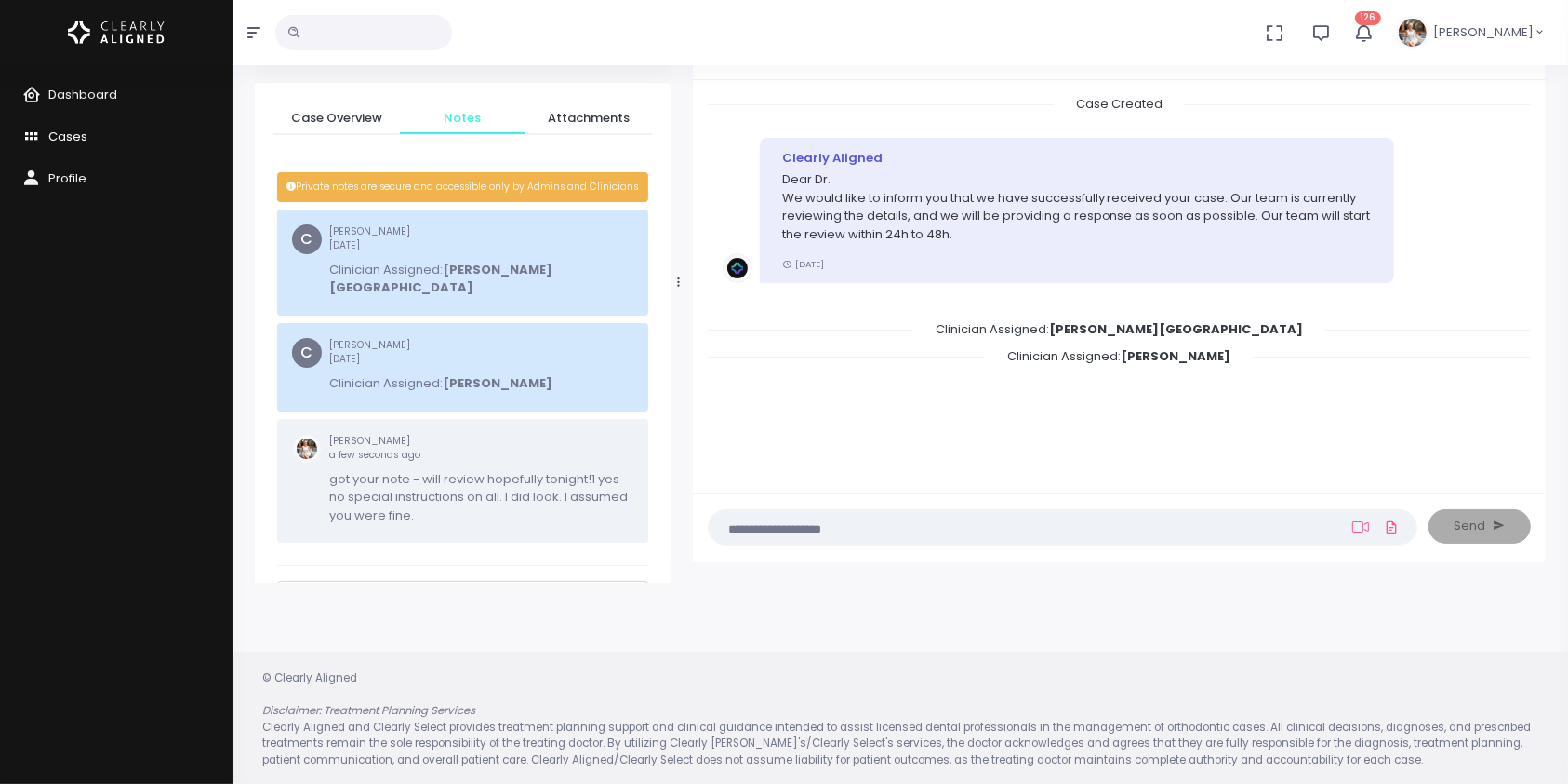
click at [85, 145] on link "Cases" at bounding box center [116, 137] width 233 height 42
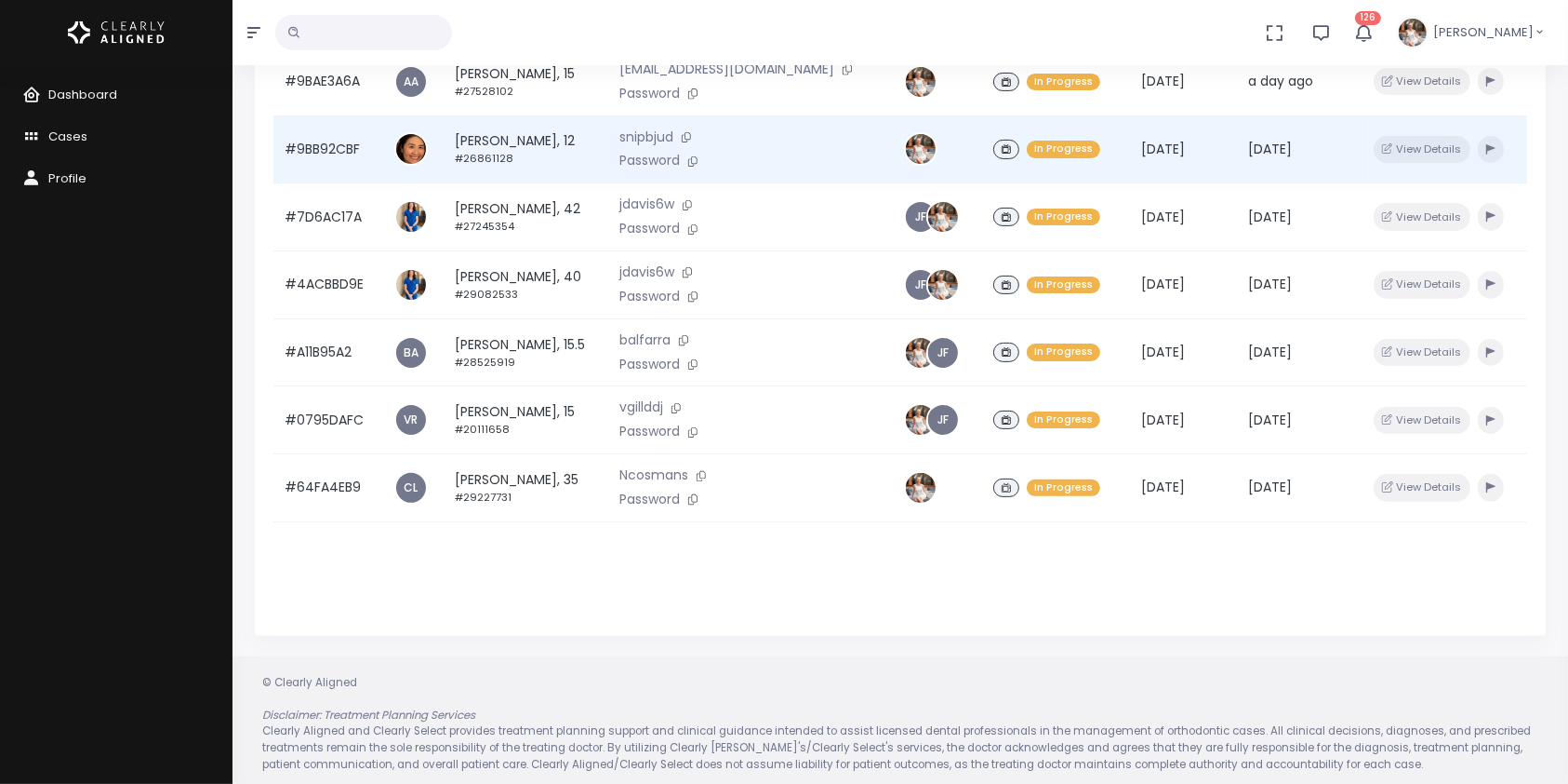
scroll to position [444, 0]
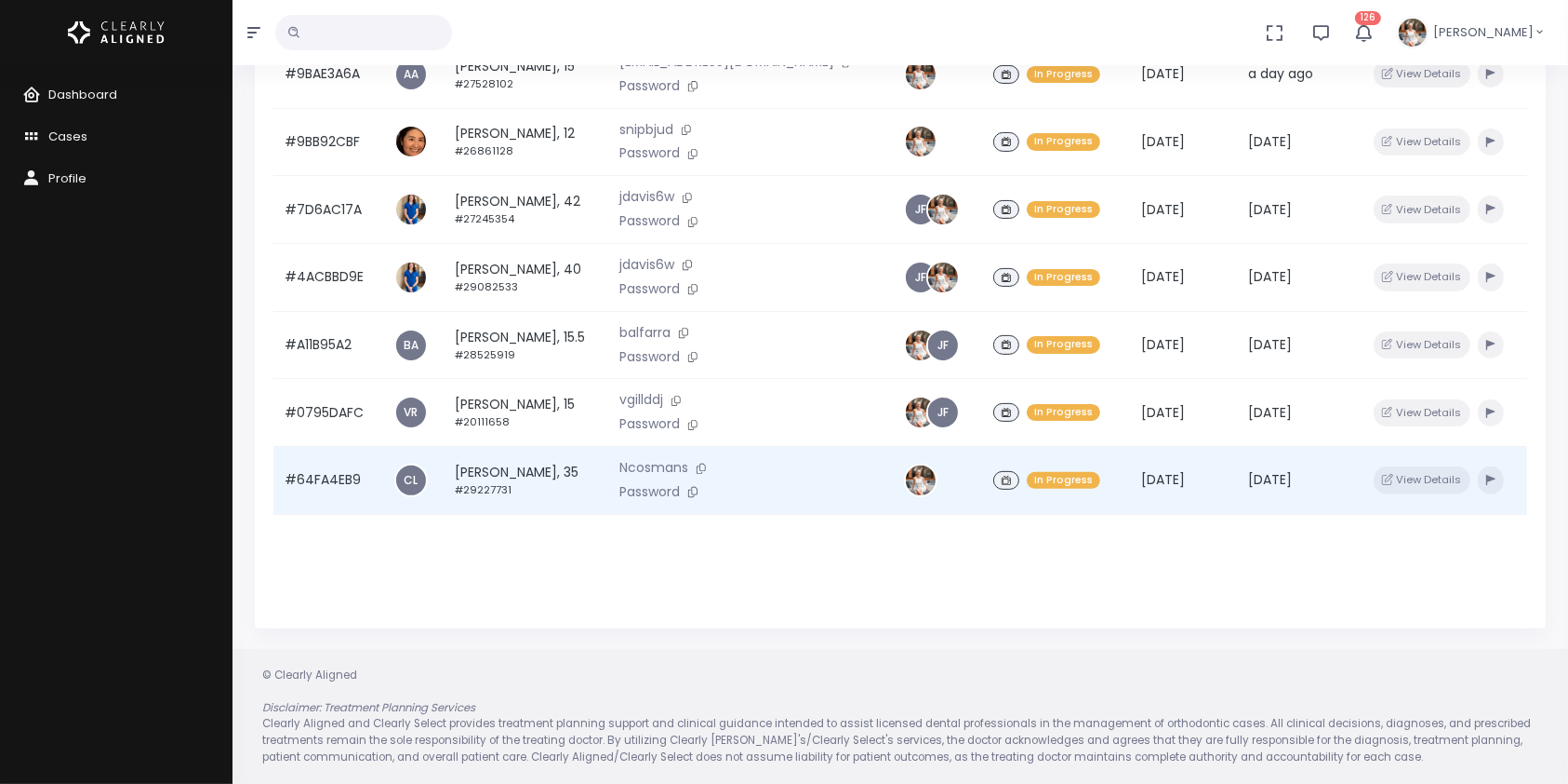
click at [334, 494] on td "#64FA4EB9" at bounding box center [328, 480] width 109 height 68
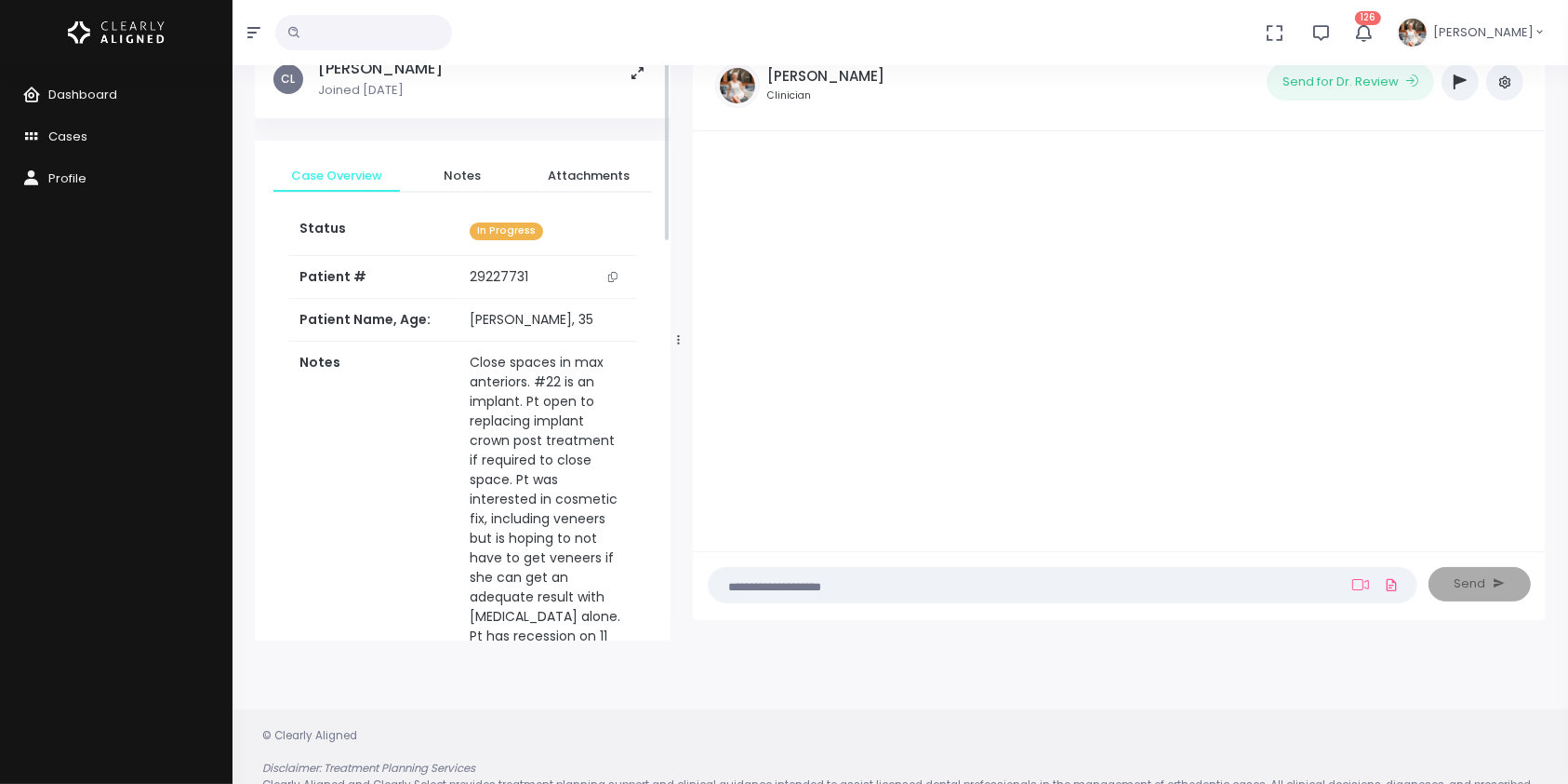
scroll to position [148, 0]
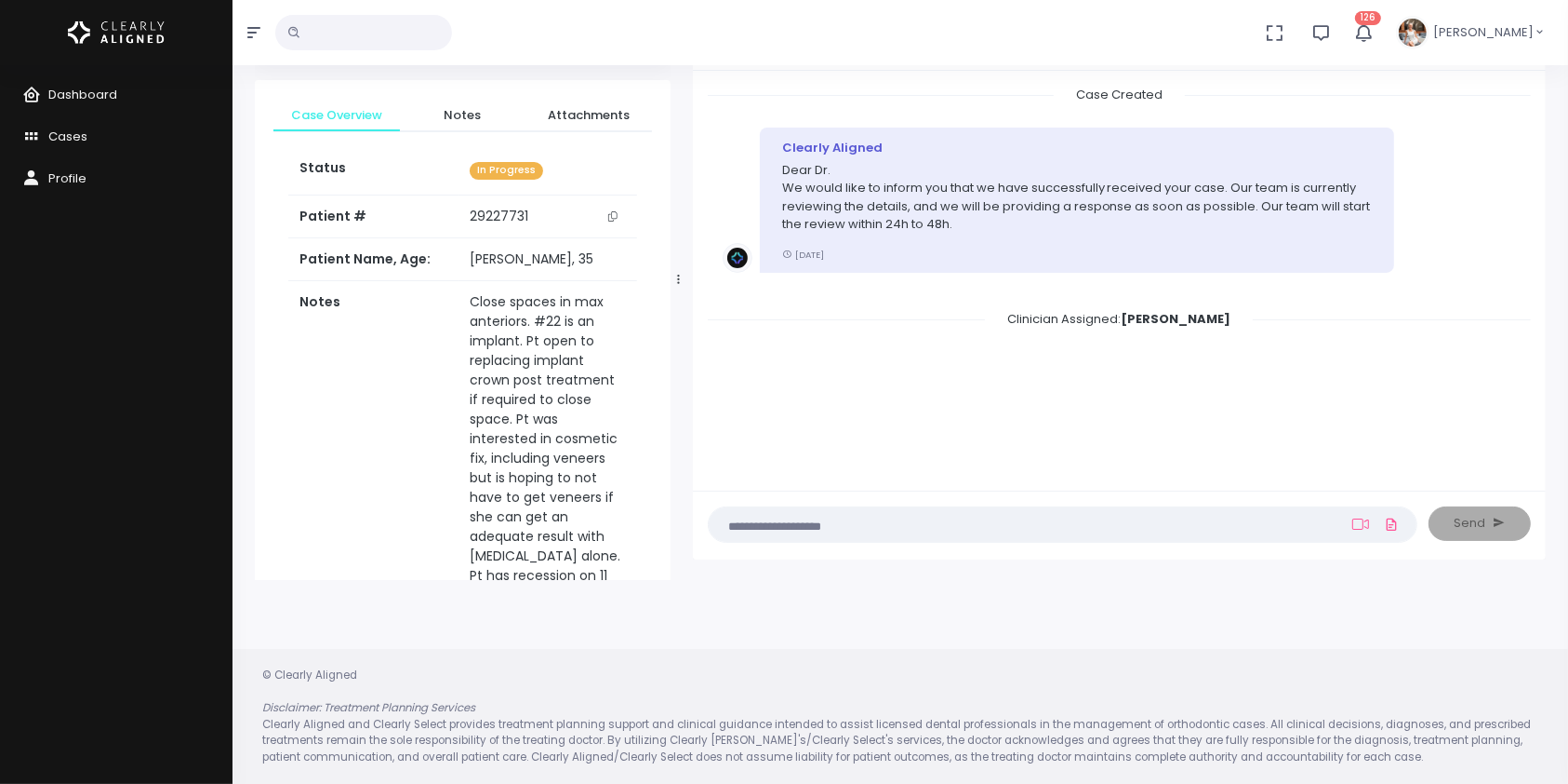
click at [1161, 525] on textarea at bounding box center [1026, 524] width 613 height 21
paste textarea "**********"
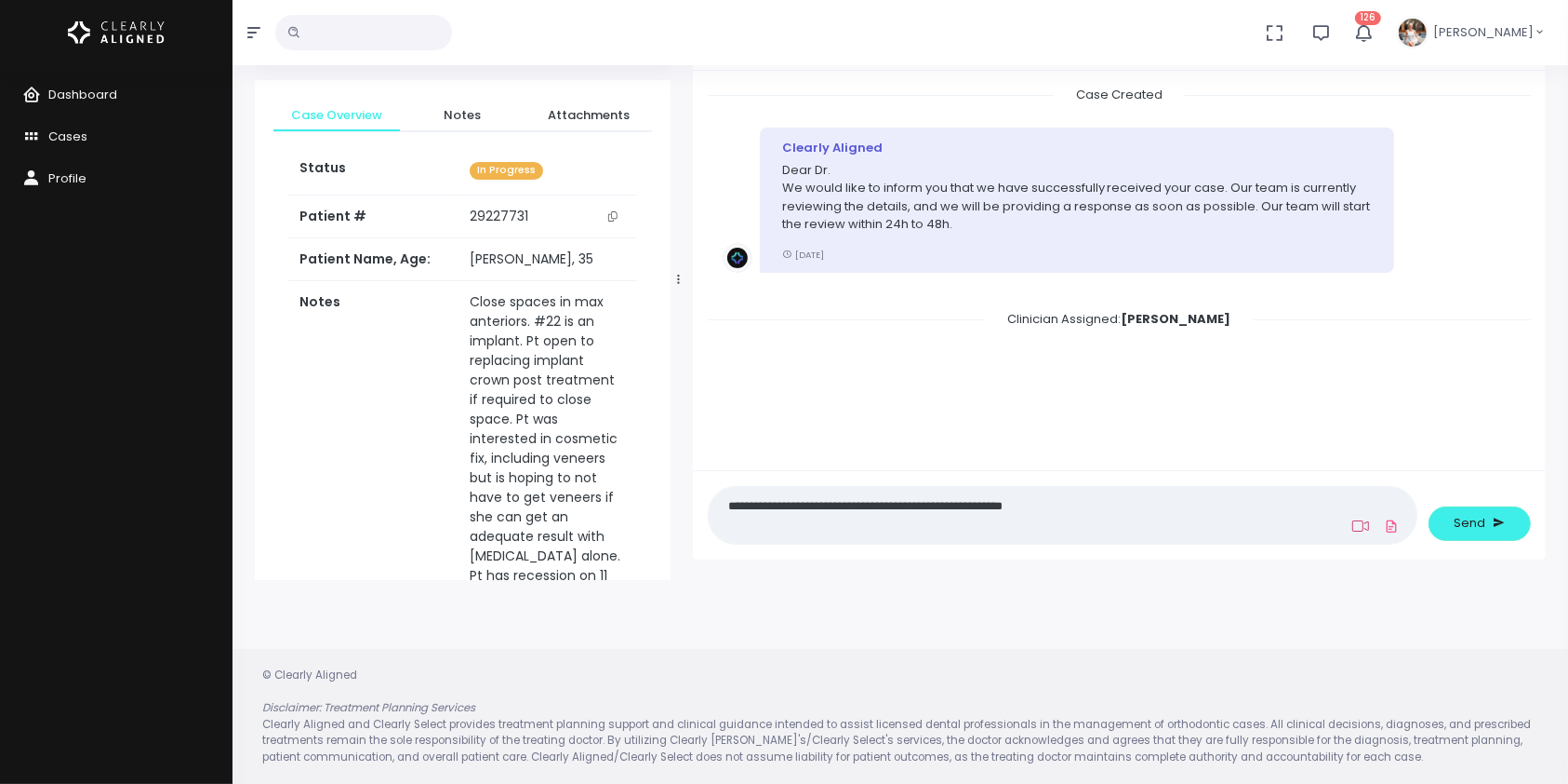
type textarea "**********"
click at [1364, 529] on icon at bounding box center [1361, 525] width 17 height 15
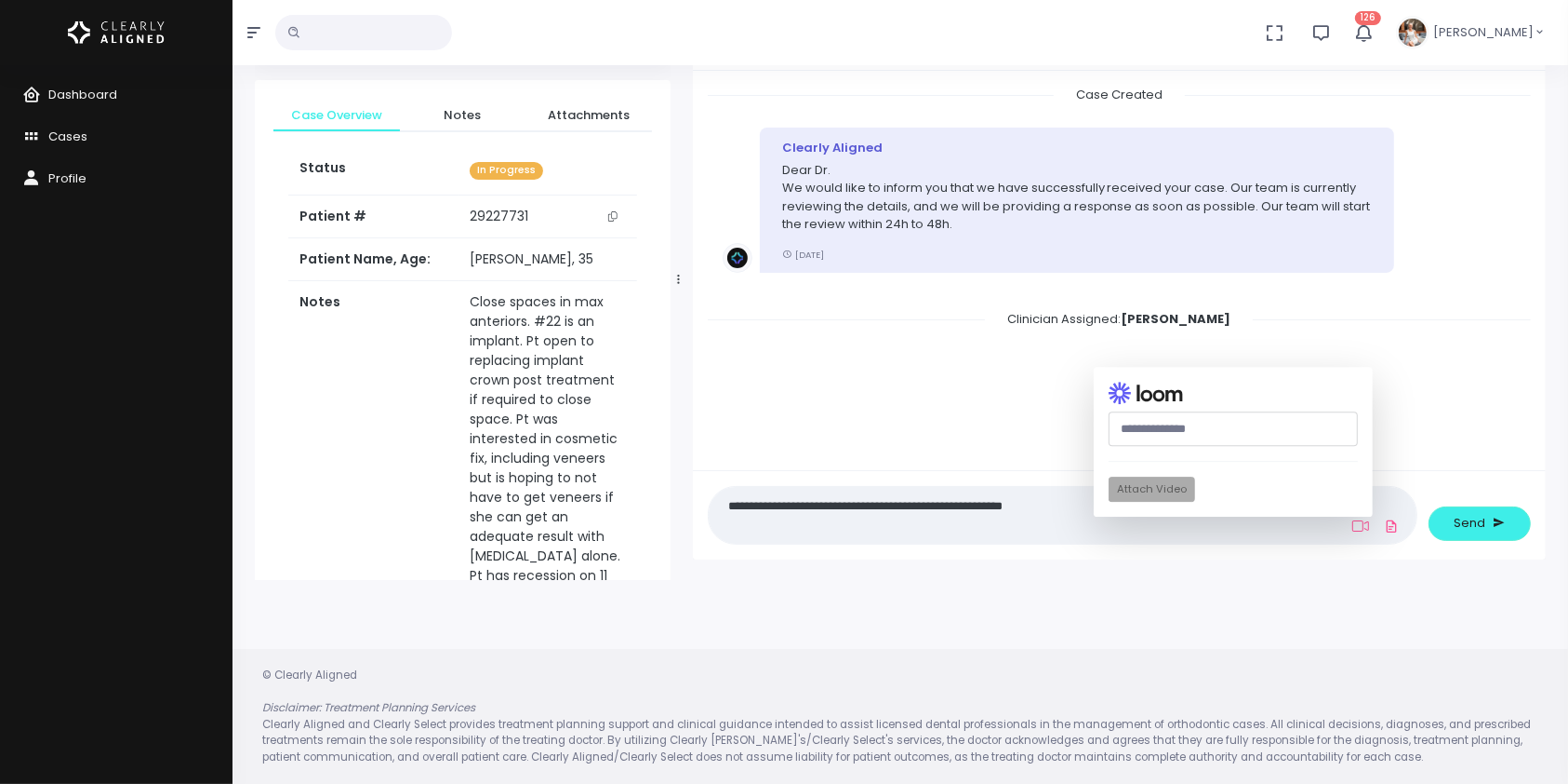
click at [1222, 429] on input "text" at bounding box center [1233, 429] width 249 height 34
paste input "**********"
type input "**********"
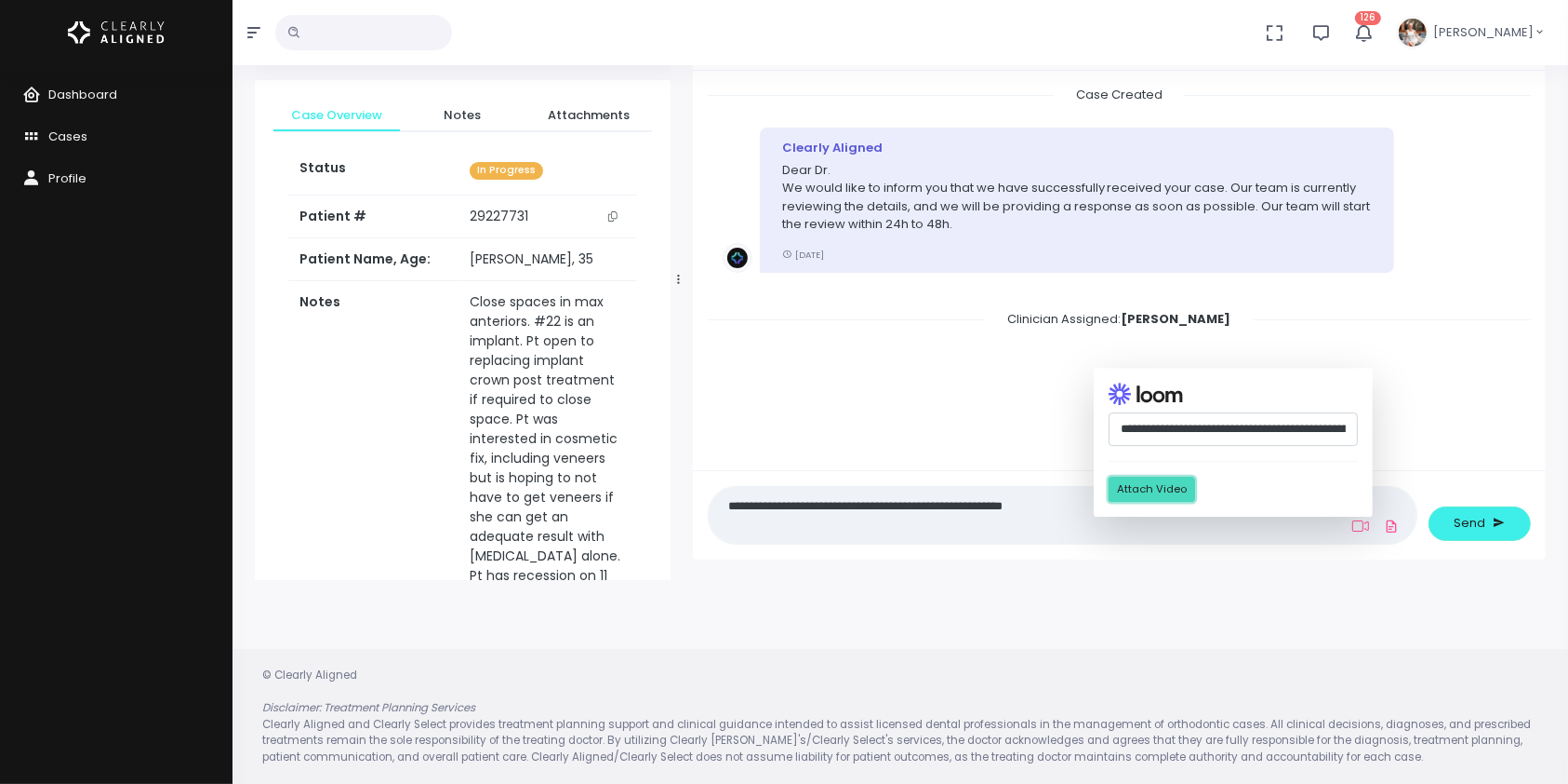
click at [1164, 484] on button "Attach Video" at bounding box center [1152, 489] width 87 height 25
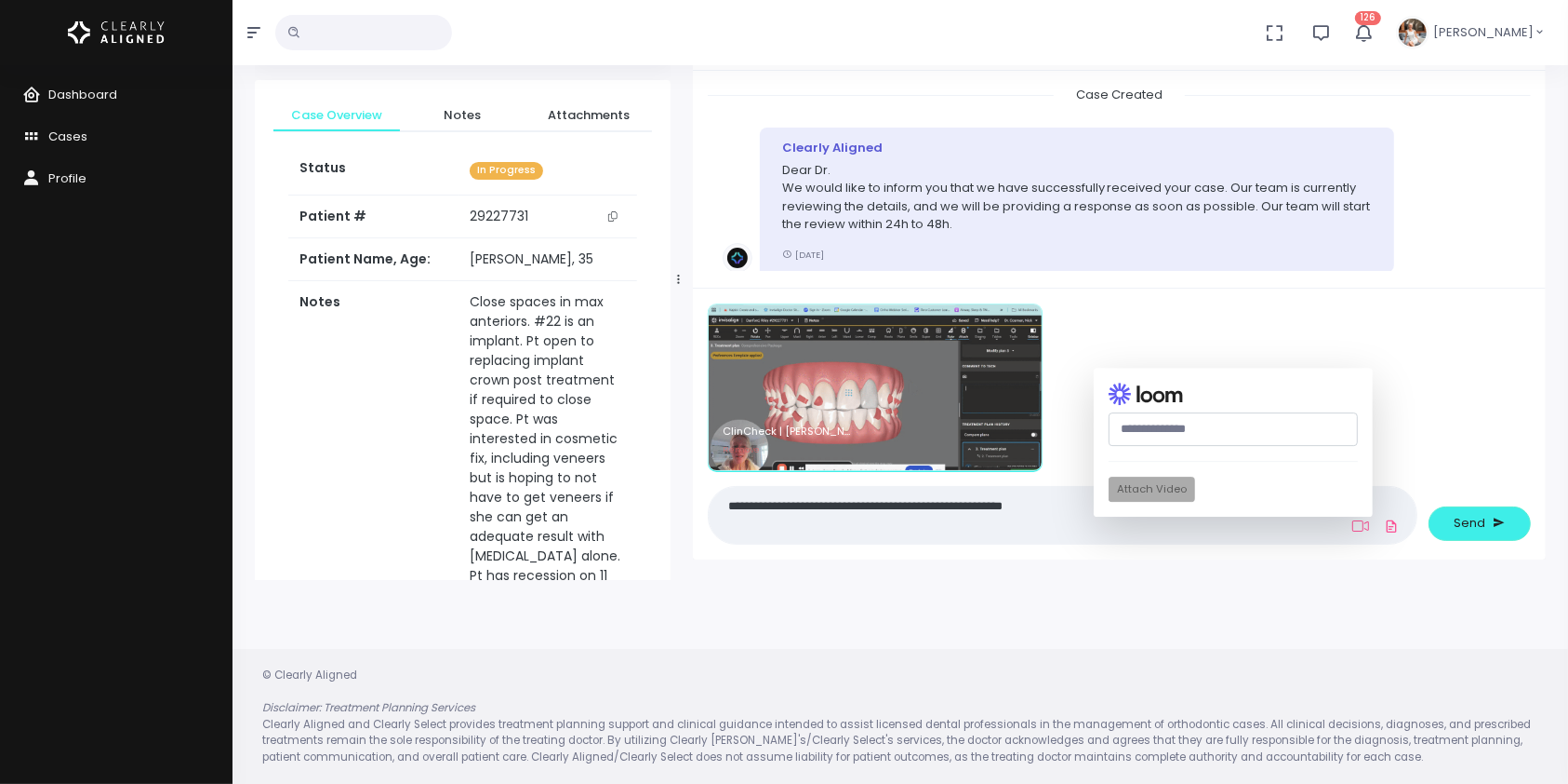
drag, startPoint x: 748, startPoint y: 507, endPoint x: 1276, endPoint y: 525, distance: 528.3
click at [1276, 525] on textarea "**********" at bounding box center [1026, 515] width 613 height 42
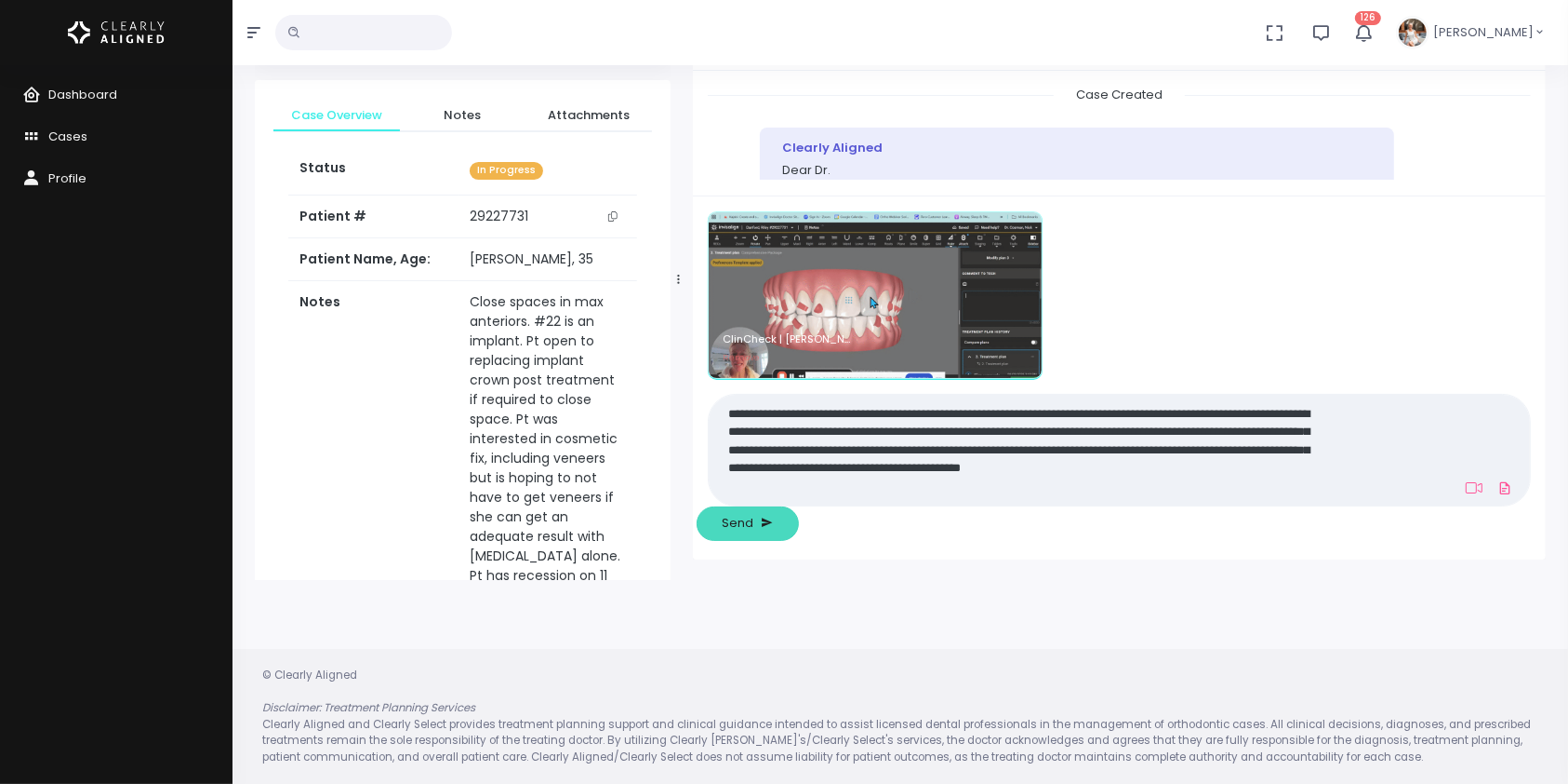
type textarea "**********"
click at [753, 525] on span "Send" at bounding box center [737, 523] width 32 height 19
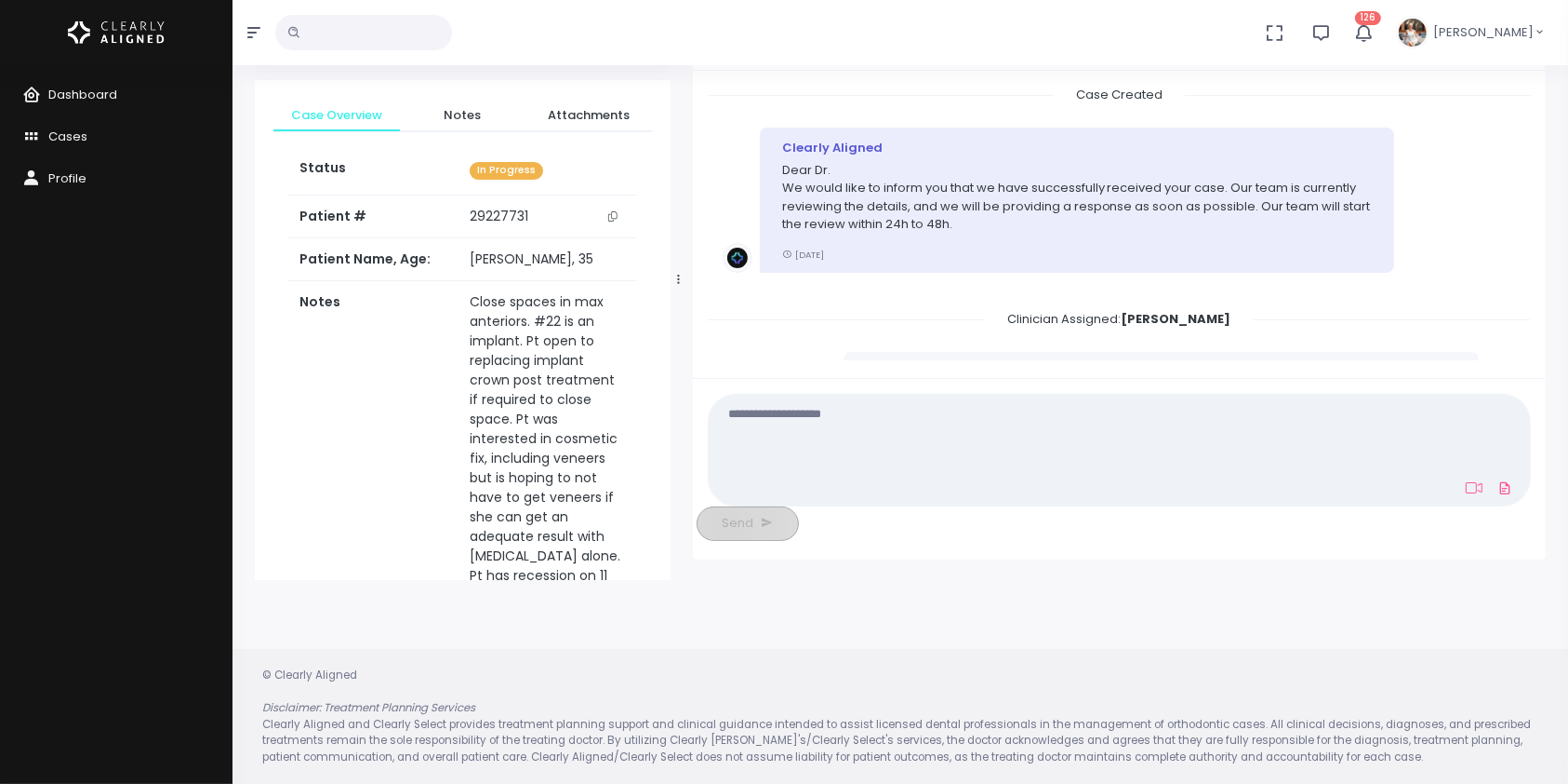
scroll to position [281, 0]
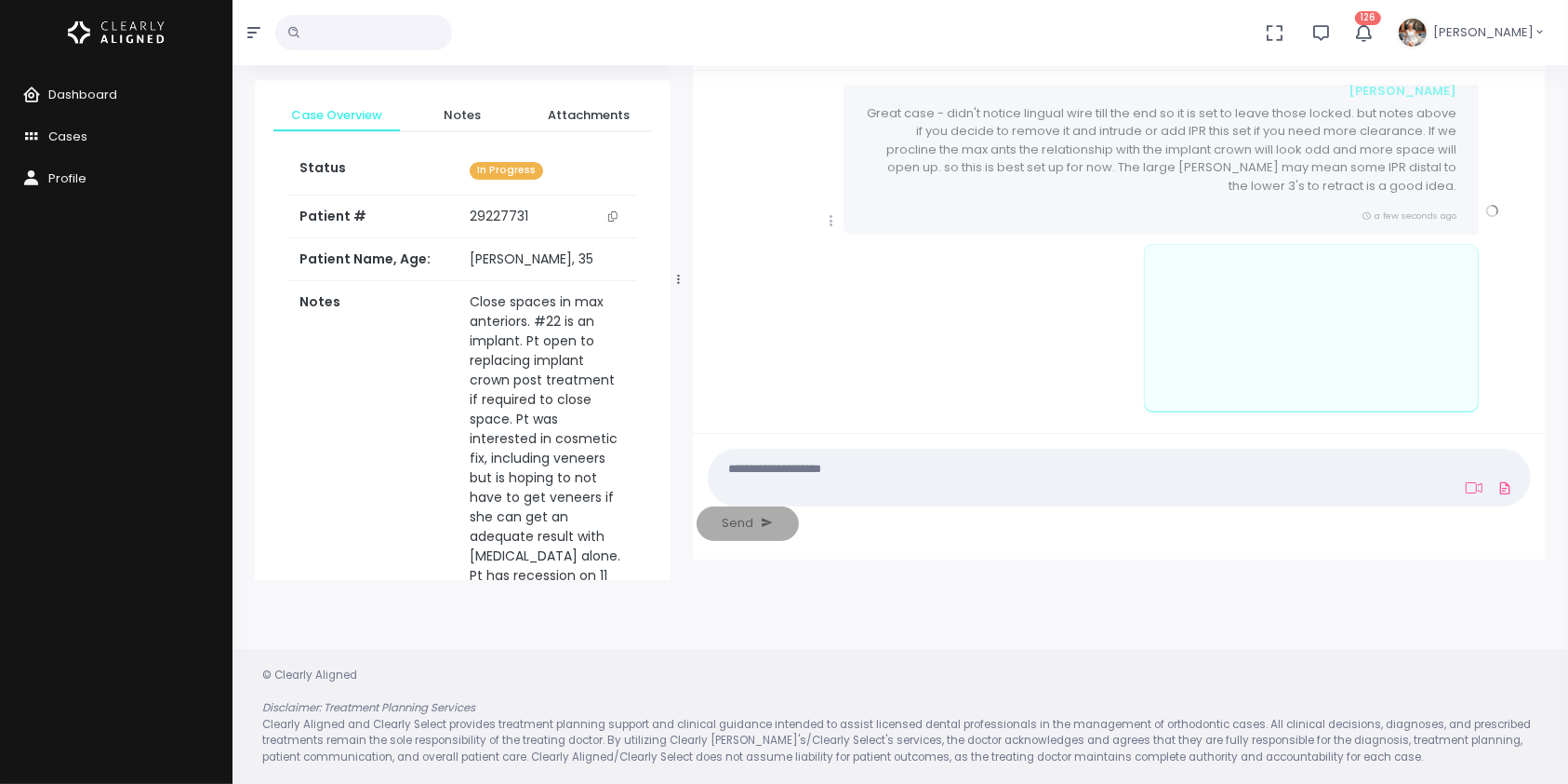
click at [1100, 498] on textarea at bounding box center [1026, 476] width 614 height 42
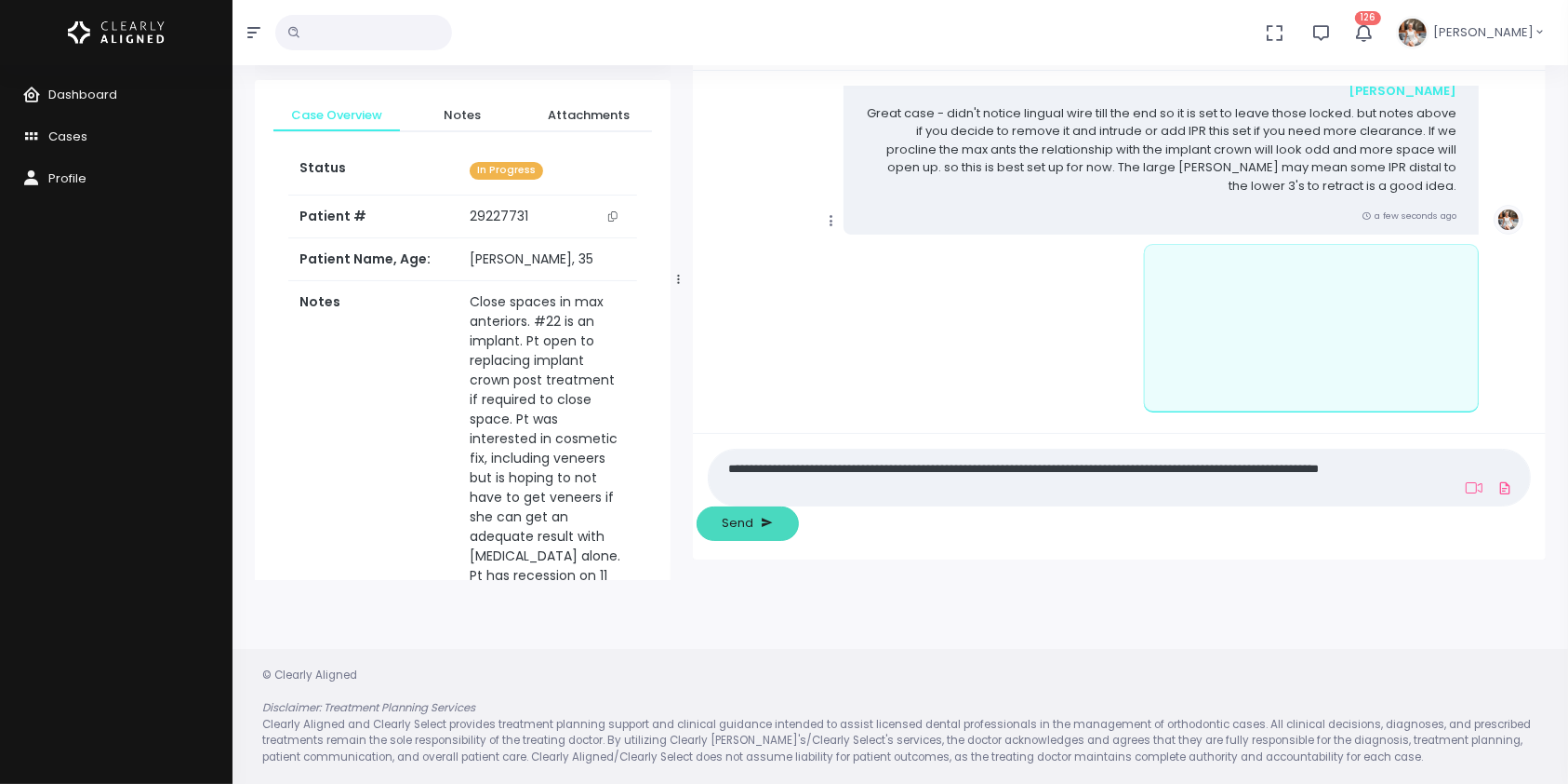
type textarea "**********"
click at [753, 525] on span "Send" at bounding box center [737, 523] width 32 height 19
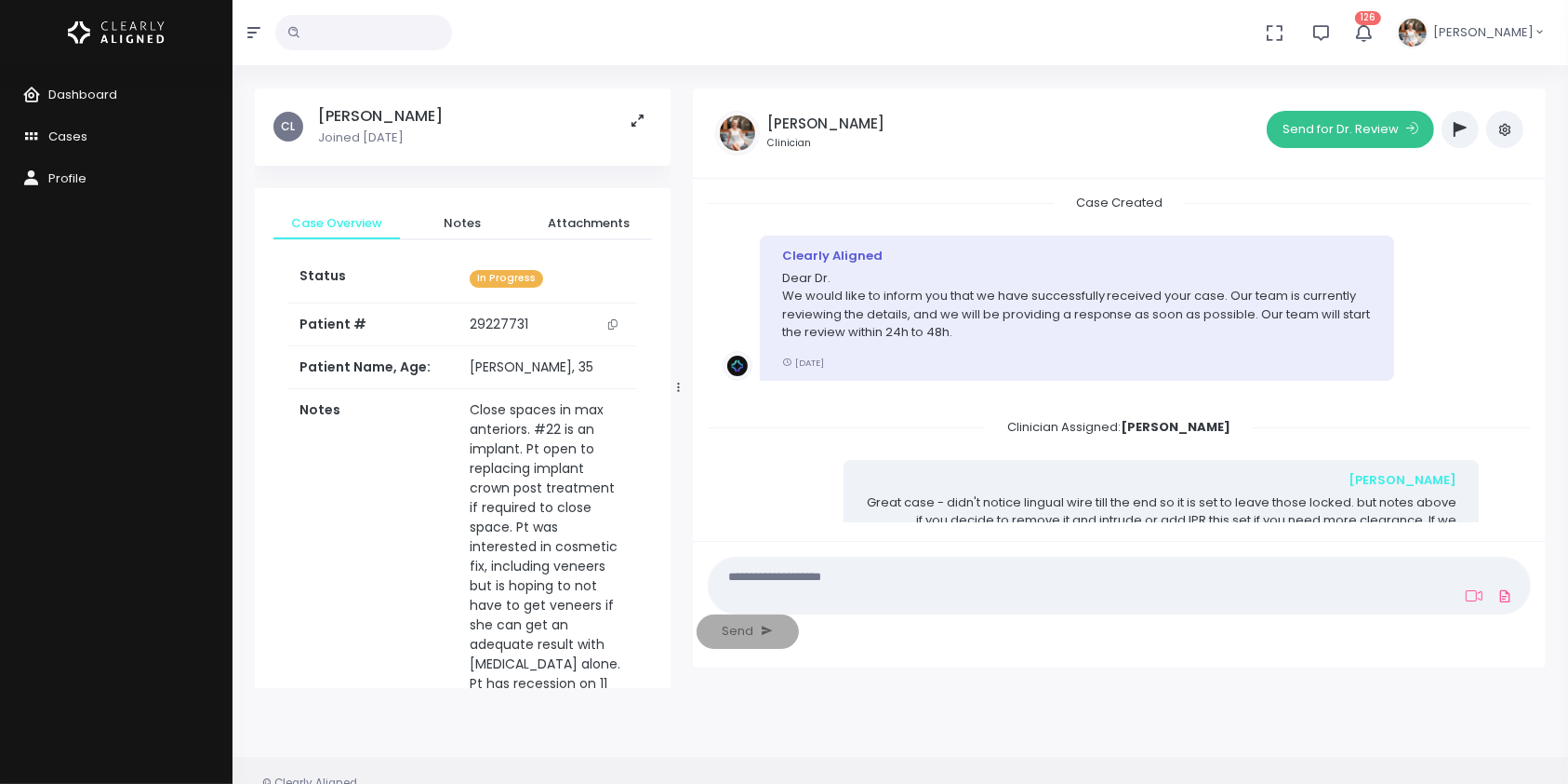
scroll to position [0, 0]
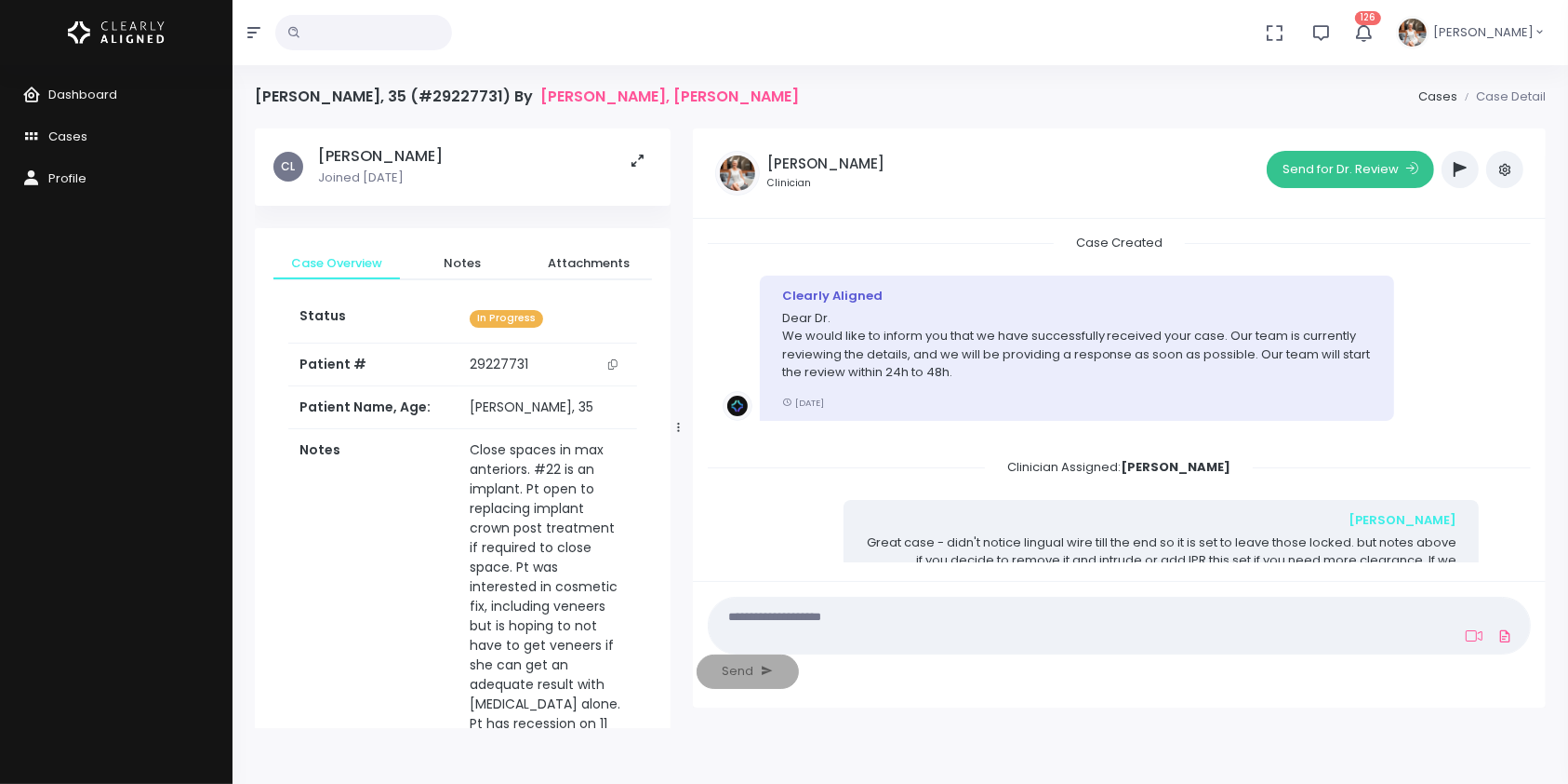
click at [1336, 165] on button "Send for Dr. Review" at bounding box center [1350, 169] width 168 height 37
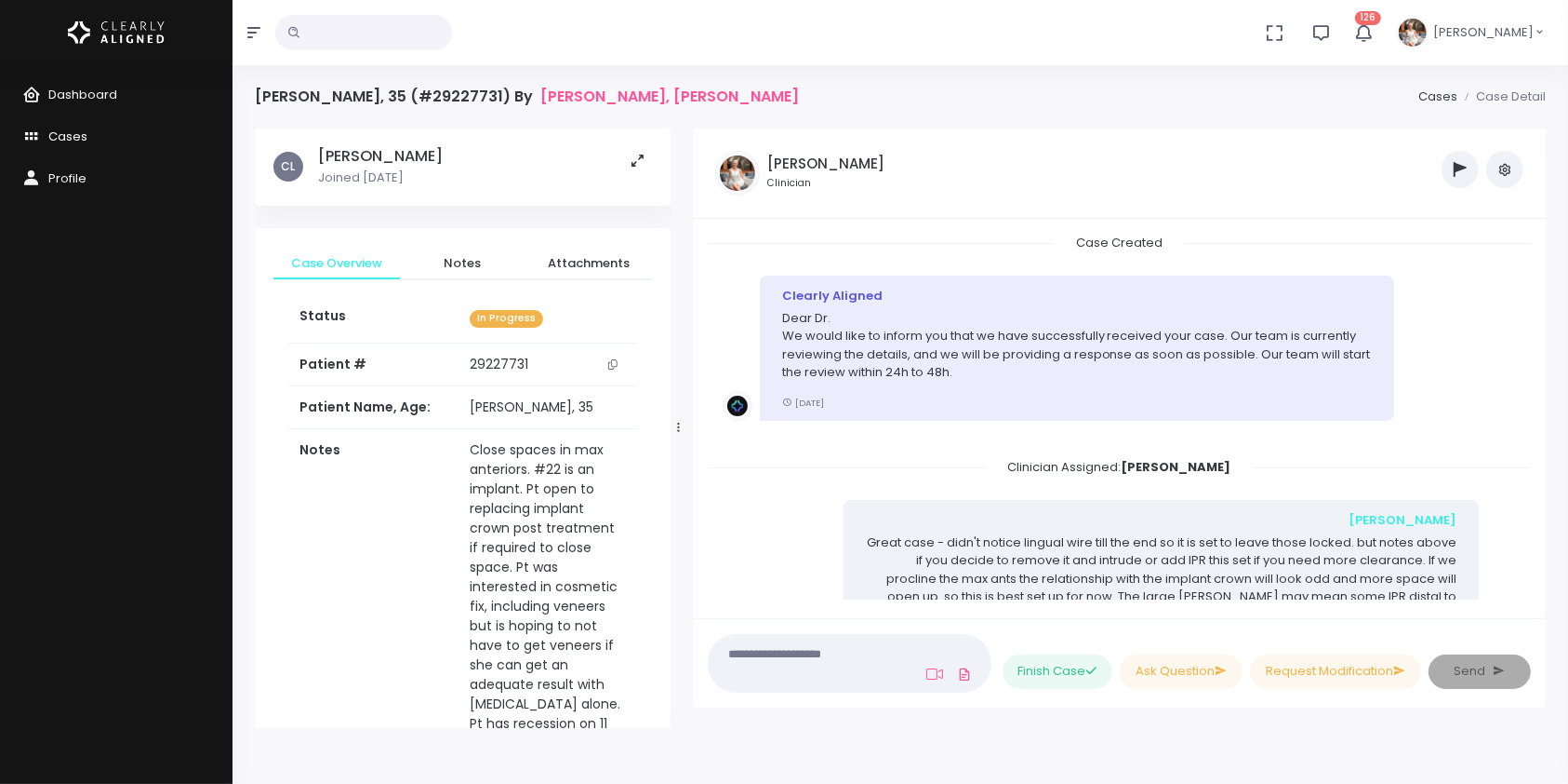
scroll to position [811, 0]
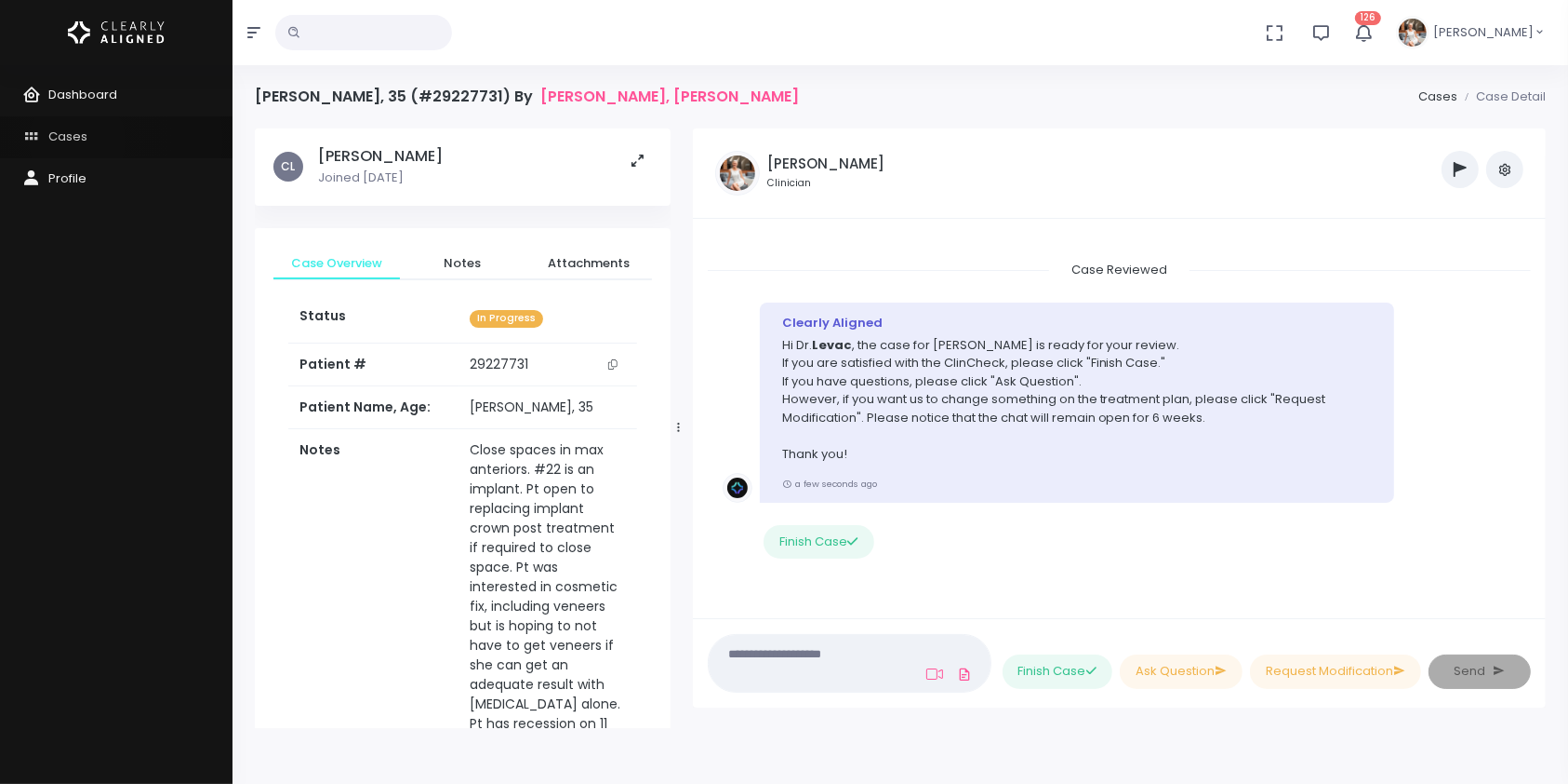
click at [77, 141] on span "Cases" at bounding box center [67, 136] width 39 height 18
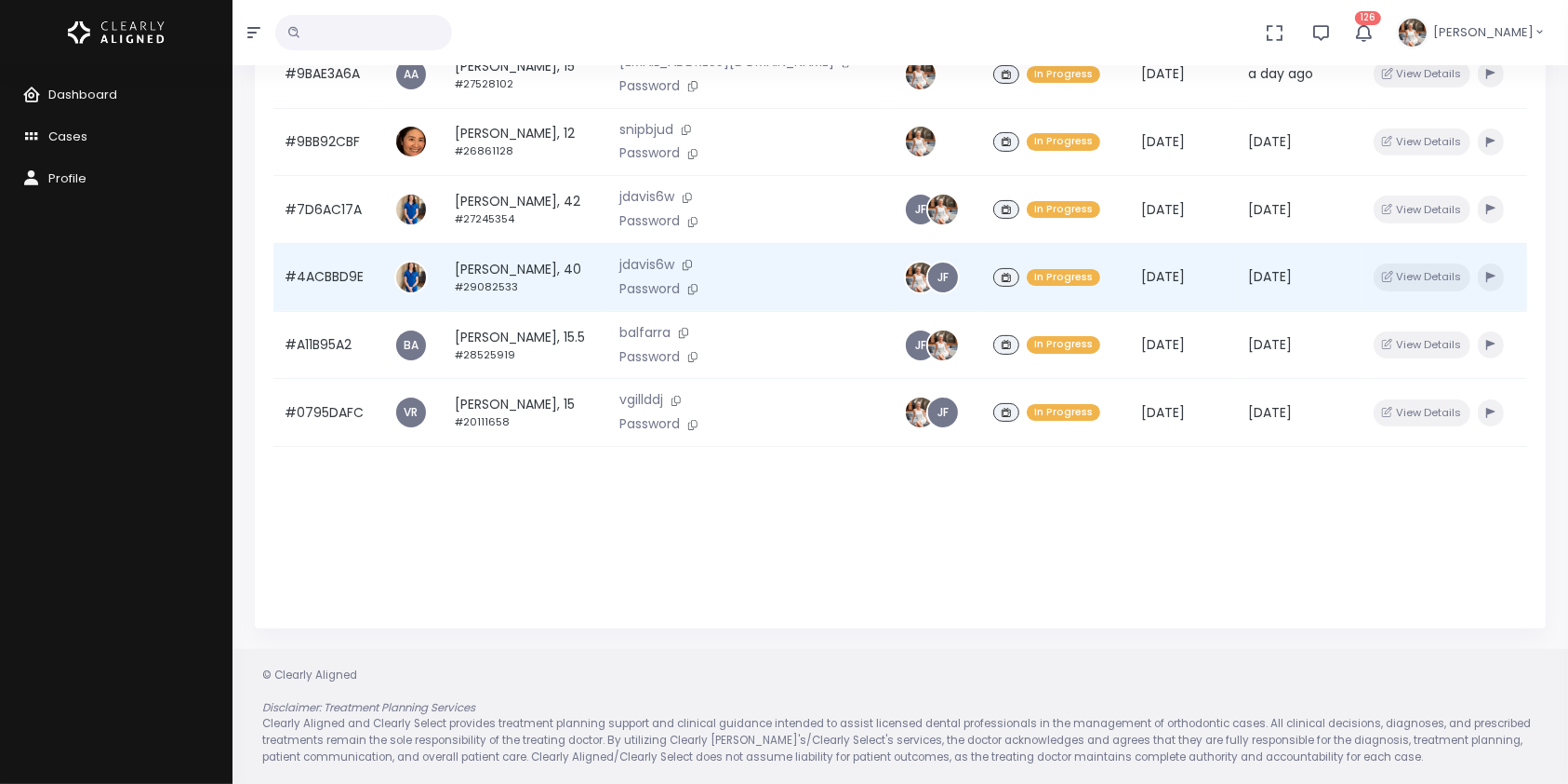
scroll to position [31, 0]
